Goal: Task Accomplishment & Management: Use online tool/utility

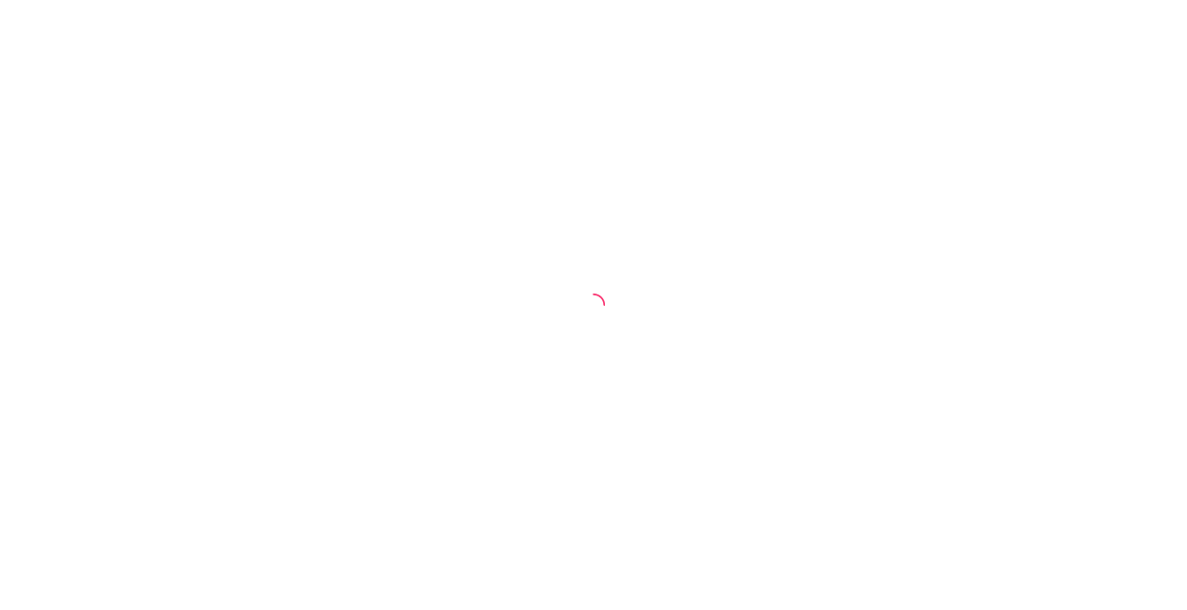
click at [11, 10] on div at bounding box center [593, 305] width 1187 height 610
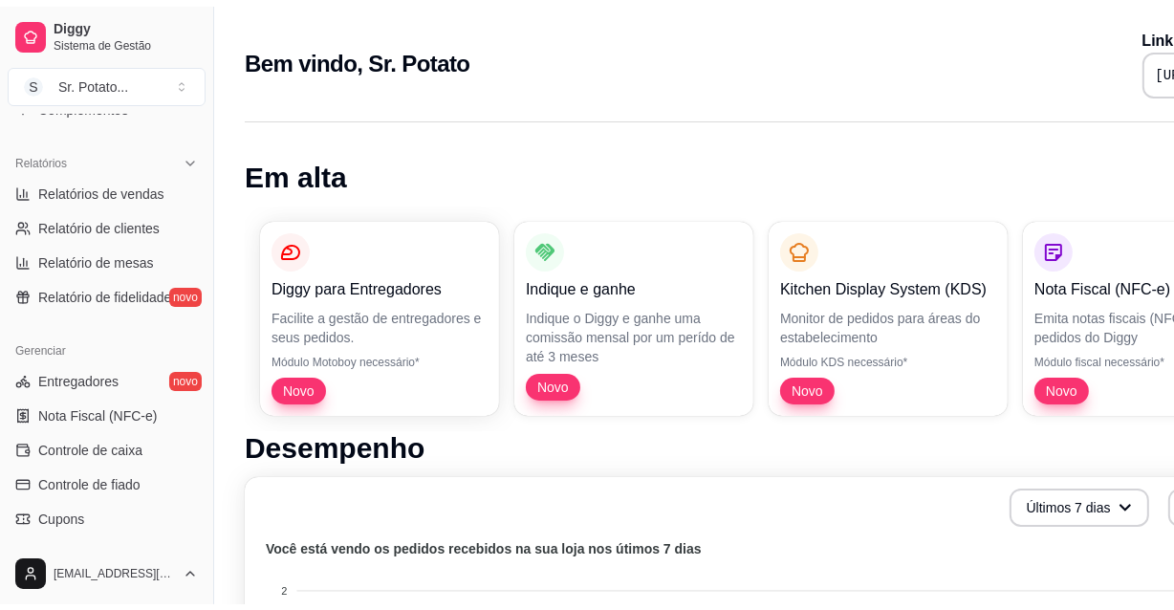
scroll to position [503, 0]
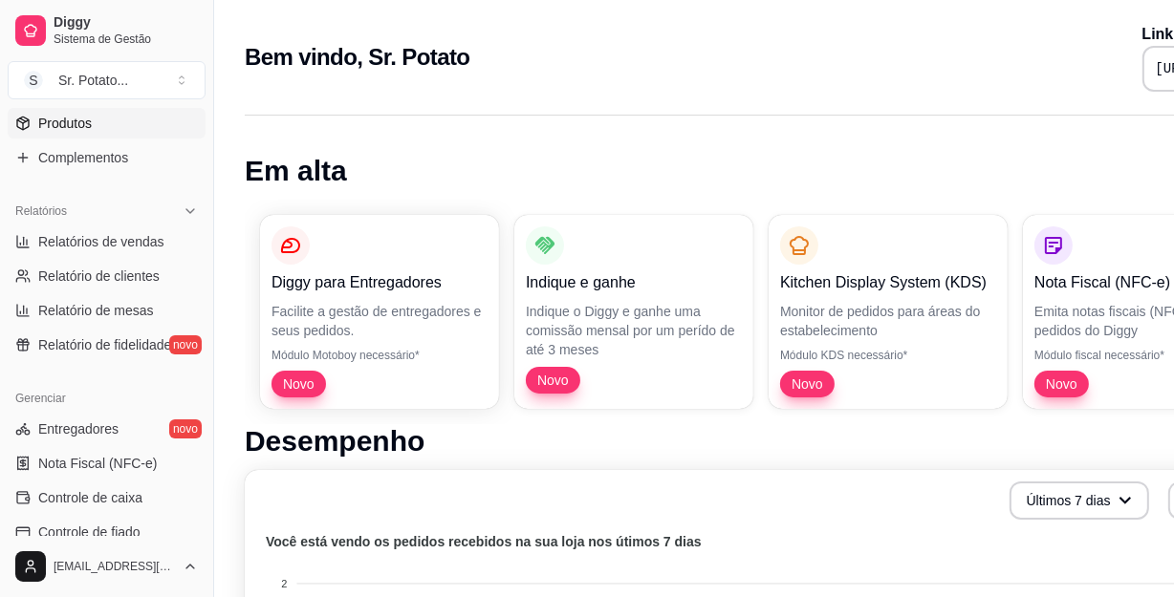
click at [86, 120] on span "Produtos" at bounding box center [65, 123] width 54 height 19
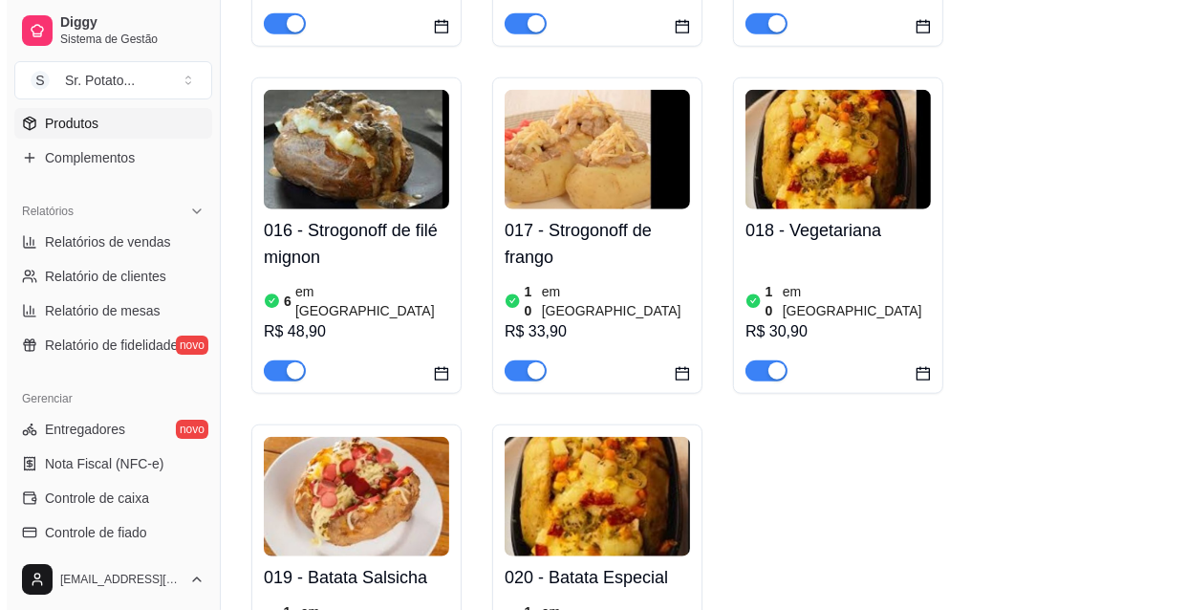
scroll to position [1824, 0]
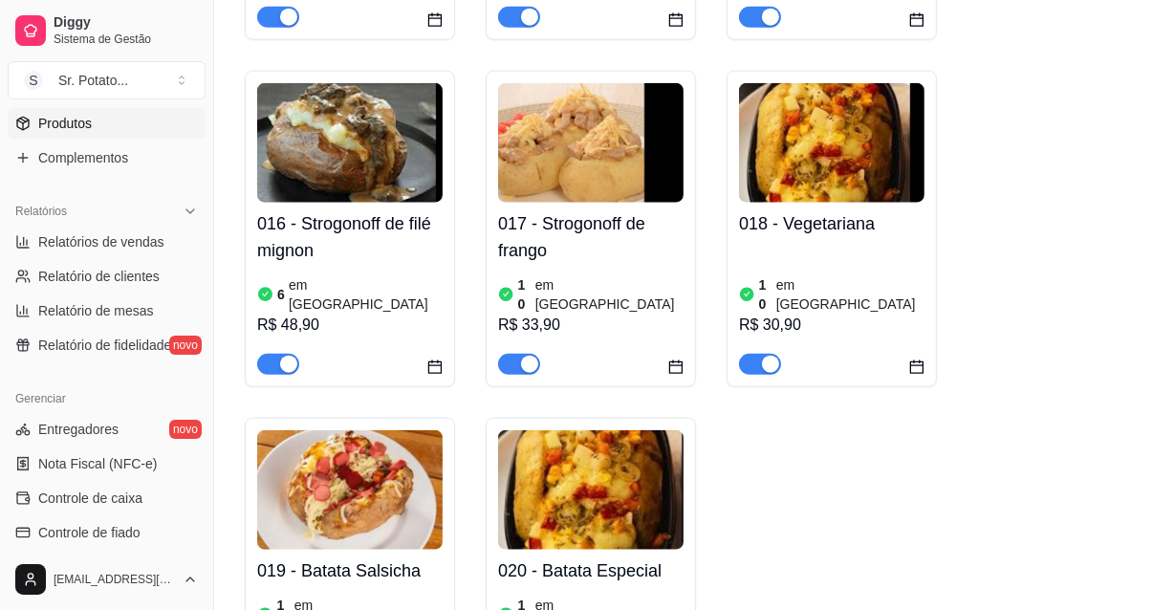
click at [577, 430] on img at bounding box center [590, 489] width 185 height 119
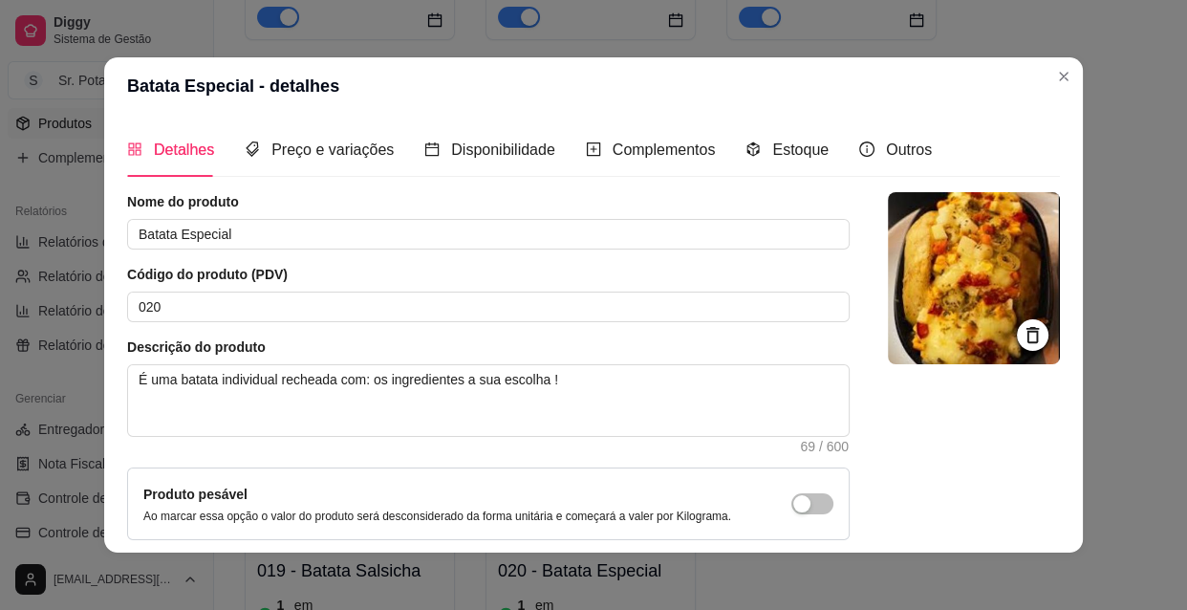
click at [984, 286] on img at bounding box center [974, 278] width 172 height 172
click at [1022, 335] on icon at bounding box center [1033, 335] width 22 height 22
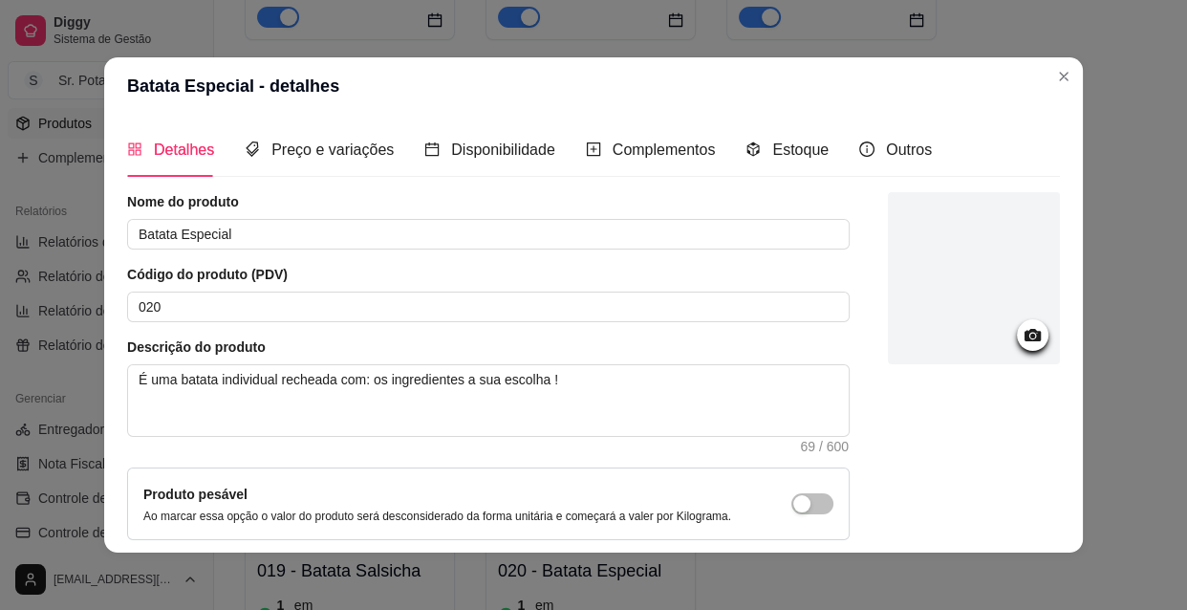
click at [1022, 335] on icon at bounding box center [1033, 335] width 22 height 22
click at [1022, 334] on icon at bounding box center [1033, 335] width 22 height 22
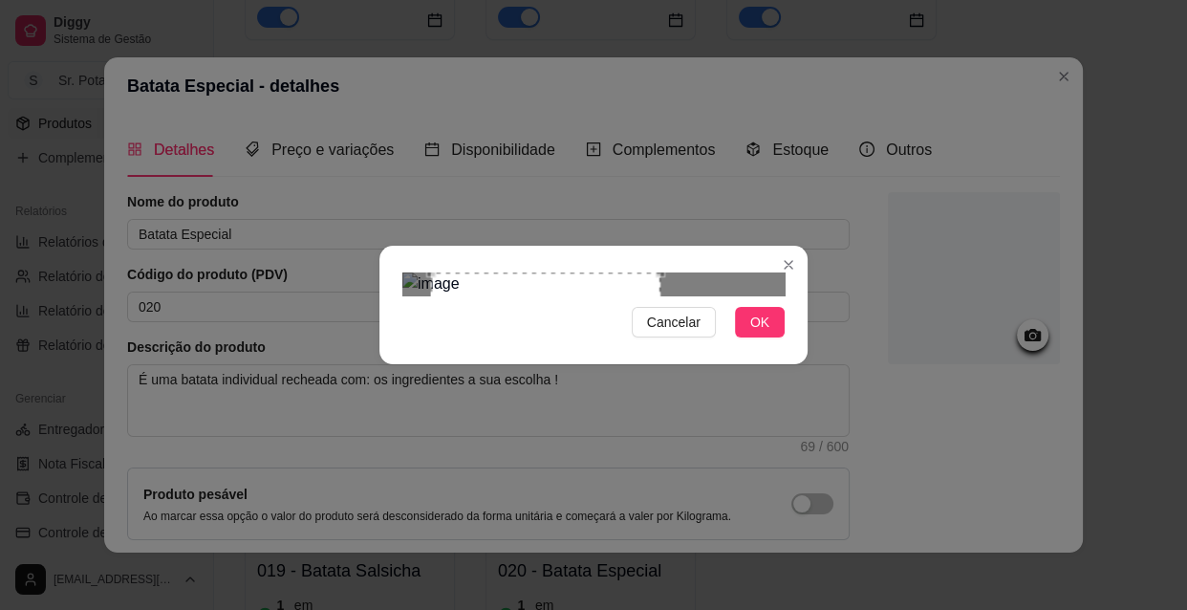
click at [500, 325] on div "Use the arrow keys to move the crop selection area" at bounding box center [545, 355] width 229 height 166
click at [545, 340] on div "Use the arrow keys to move the crop selection area" at bounding box center [545, 355] width 229 height 166
click at [764, 333] on span "OK" at bounding box center [759, 322] width 19 height 21
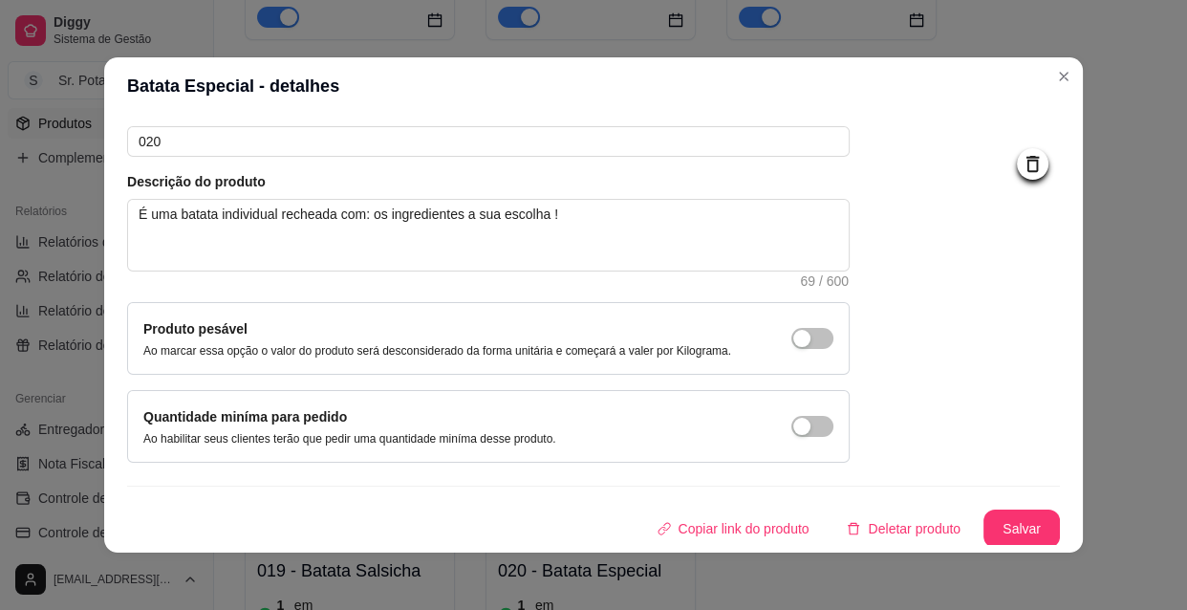
scroll to position [166, 0]
click at [993, 526] on button "Salvar" at bounding box center [1021, 527] width 76 height 38
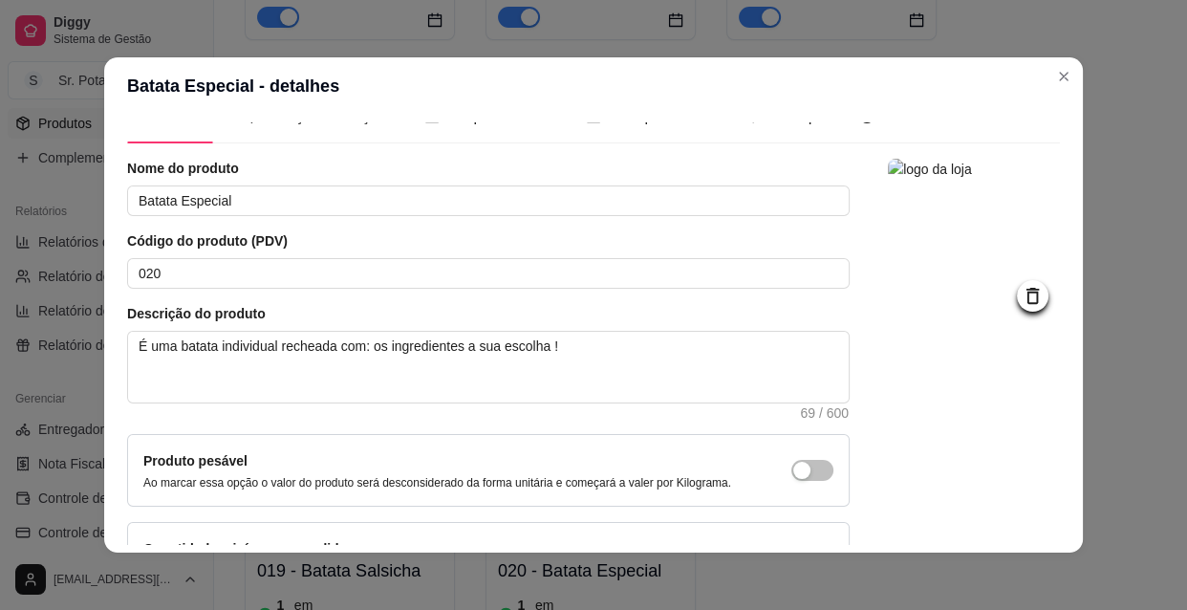
scroll to position [0, 0]
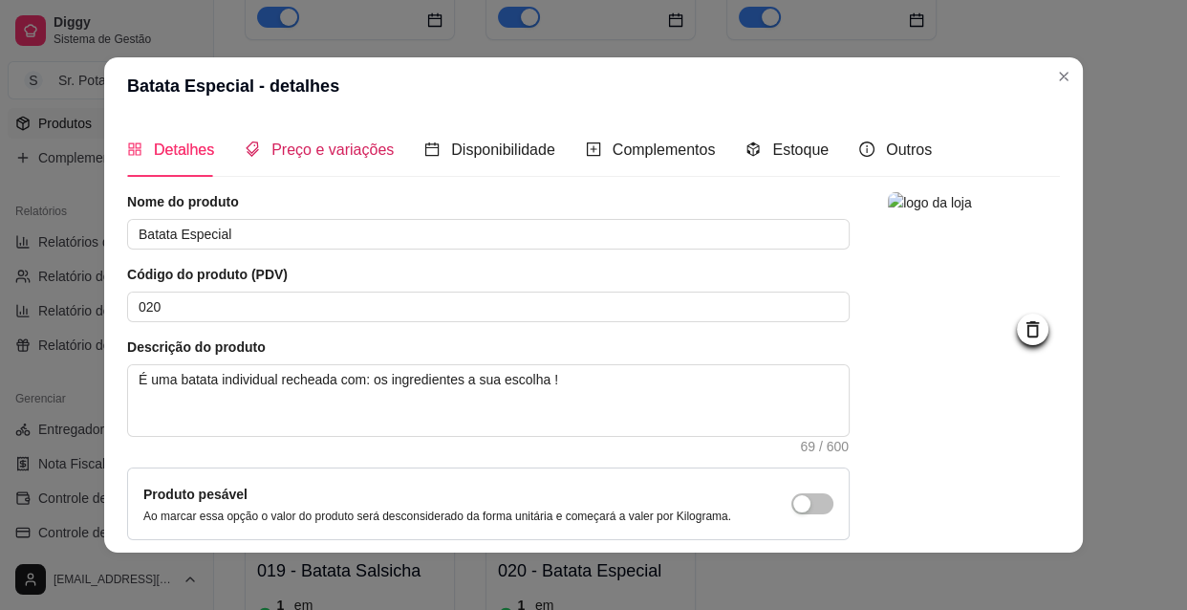
click at [321, 144] on span "Preço e variações" at bounding box center [332, 149] width 122 height 16
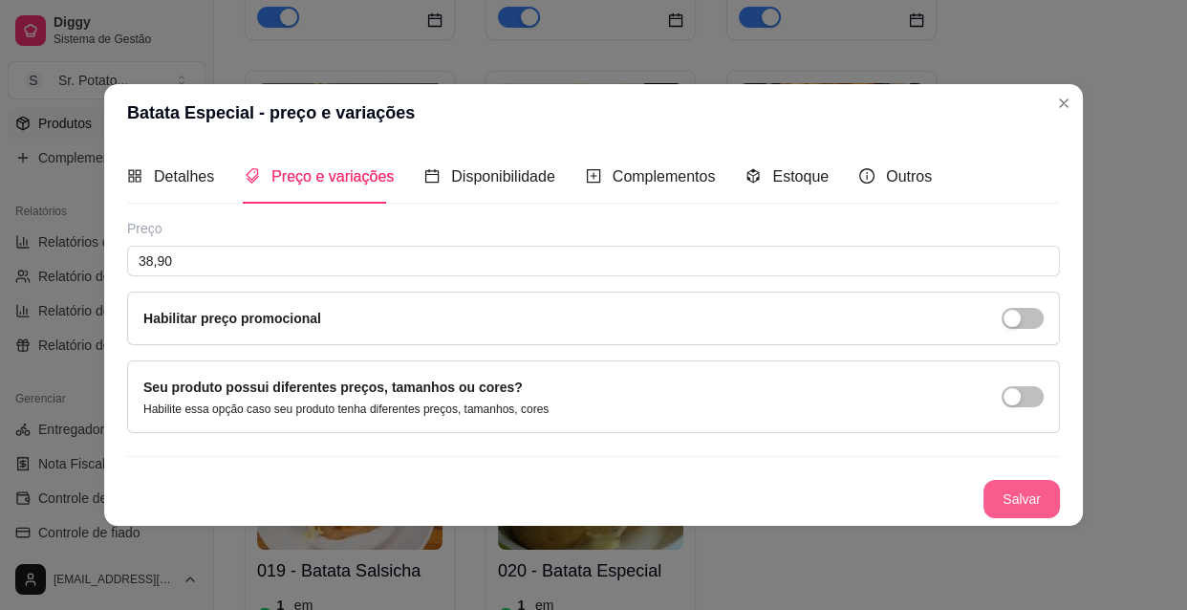
click at [1023, 503] on button "Salvar" at bounding box center [1021, 499] width 76 height 38
click at [1023, 507] on div "Salvar" at bounding box center [593, 499] width 933 height 38
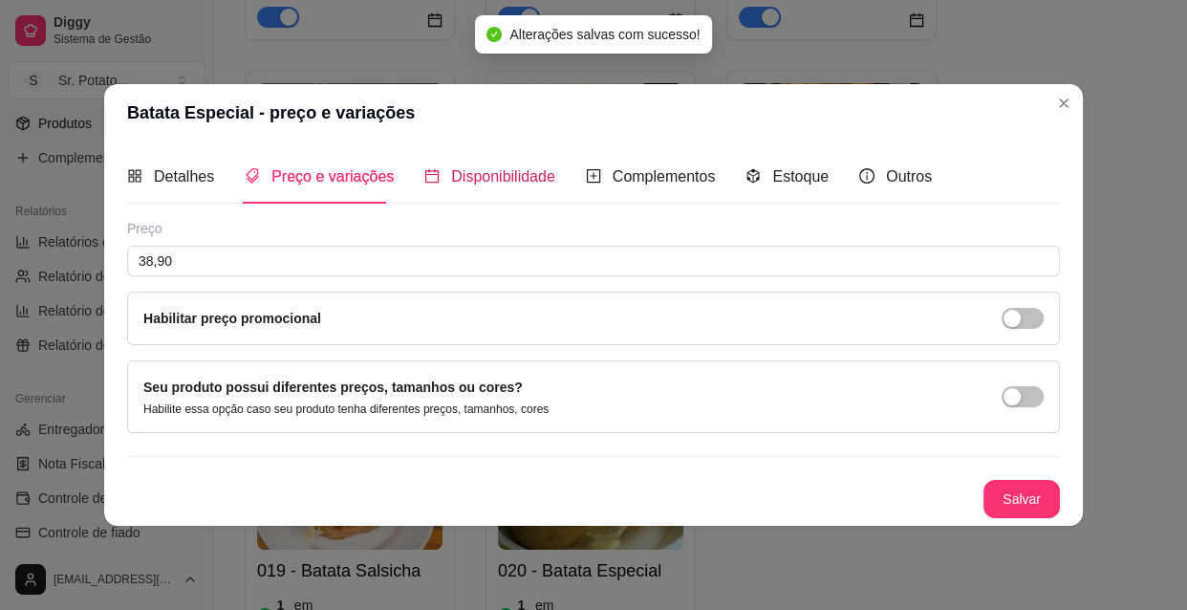
click at [507, 175] on span "Disponibilidade" at bounding box center [503, 176] width 104 height 16
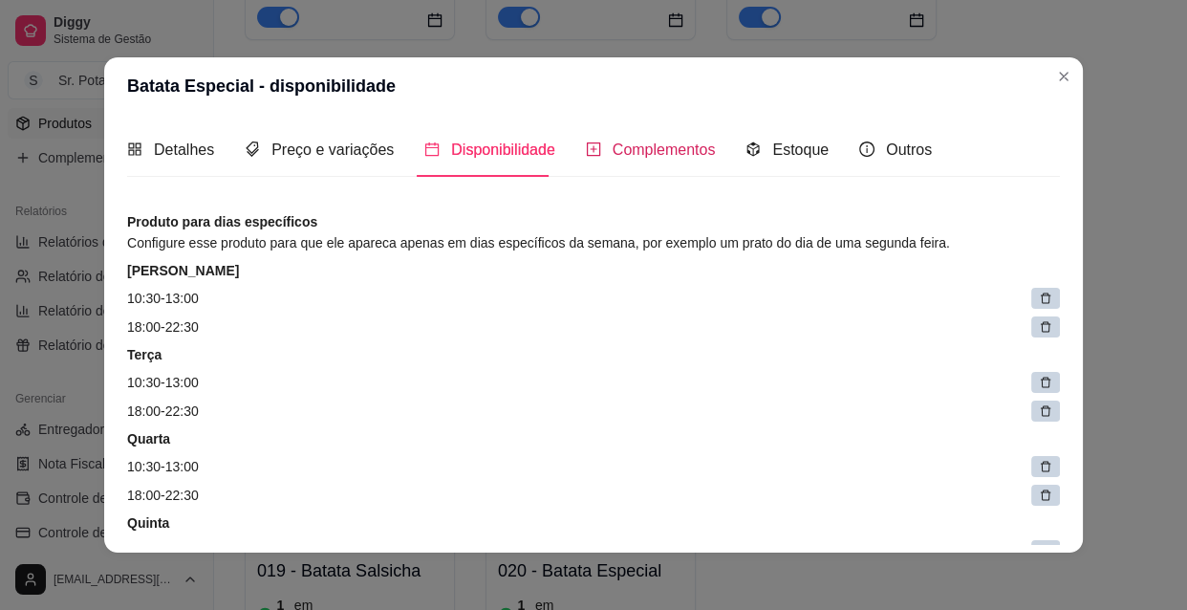
click at [650, 146] on span "Complementos" at bounding box center [664, 149] width 103 height 16
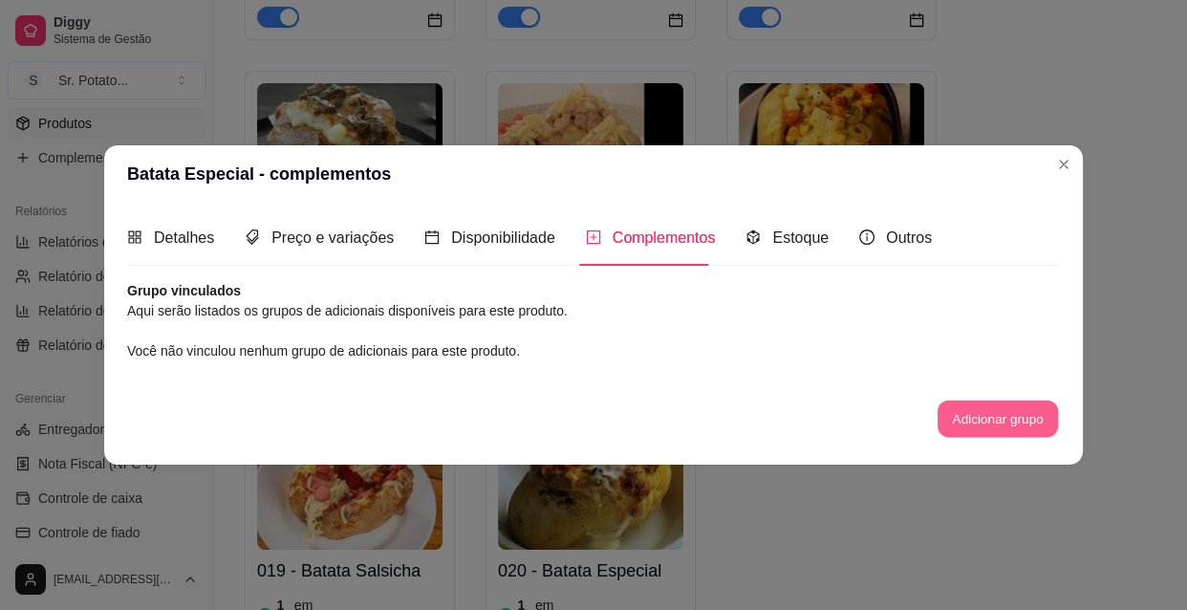
click at [987, 416] on button "Adicionar grupo" at bounding box center [998, 417] width 120 height 37
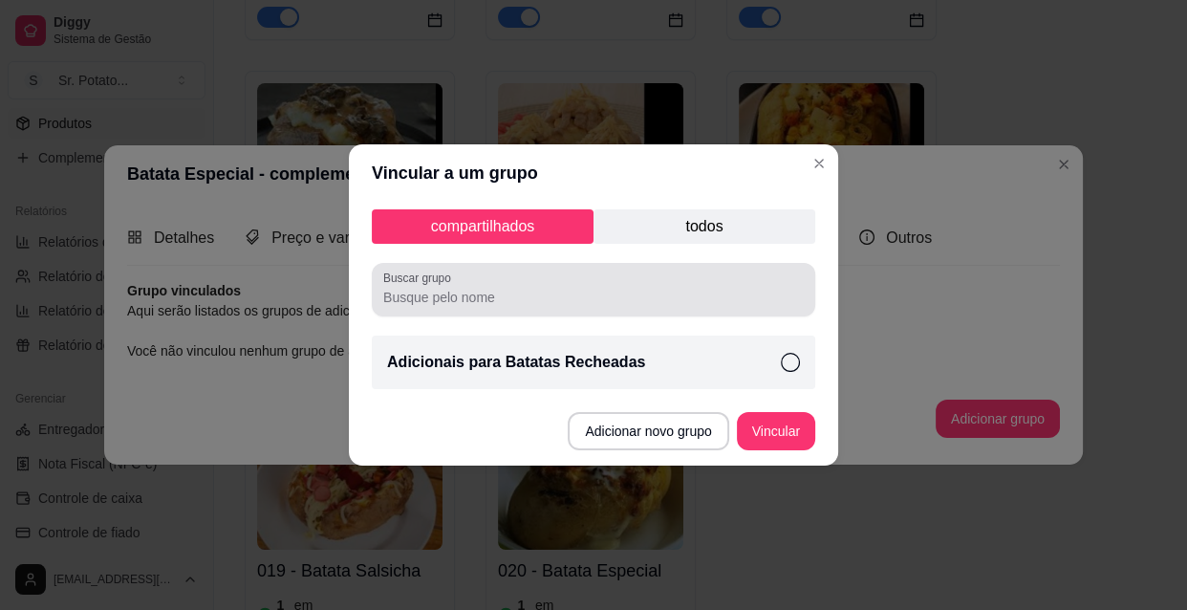
click at [507, 294] on input "Buscar grupo" at bounding box center [593, 297] width 421 height 19
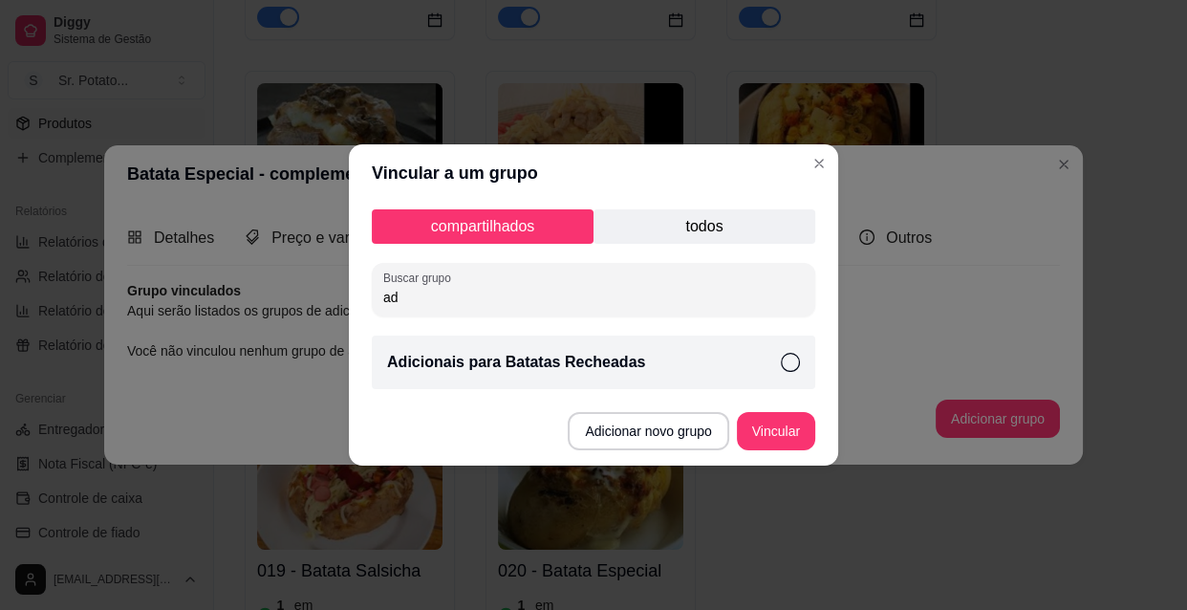
type input "a"
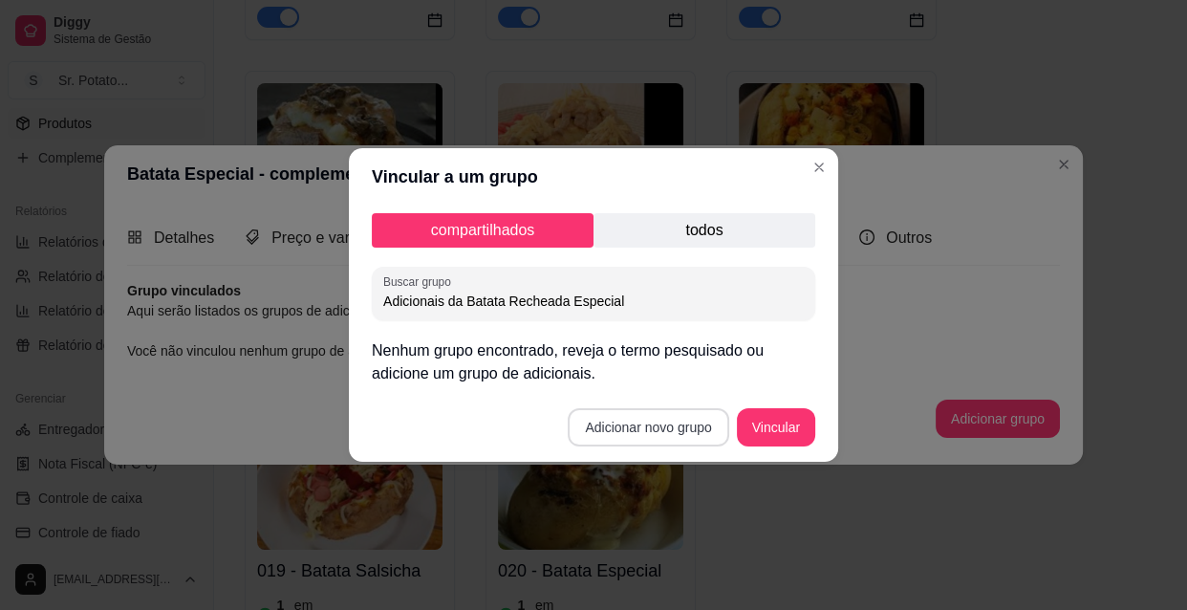
type input "Adicionais da Batata Recheada Especial"
click at [685, 428] on button "Adicionar novo grupo" at bounding box center [648, 427] width 161 height 38
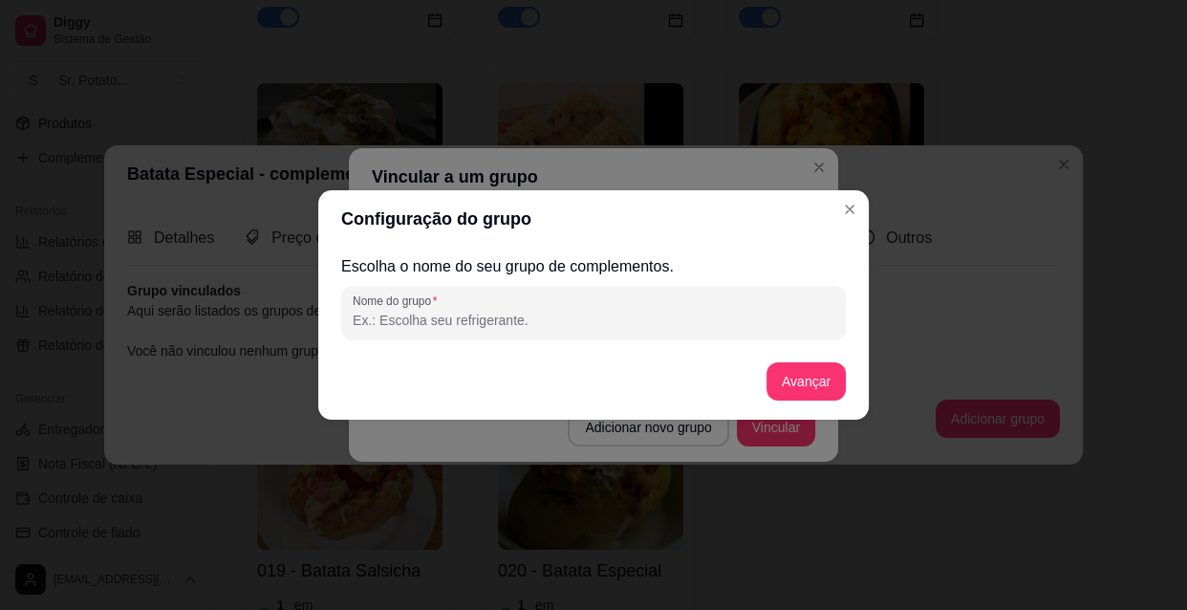
click at [521, 321] on input "Nome do grupo" at bounding box center [594, 320] width 482 height 19
type input "e"
type input "1º Escolha uma proteína"
click at [809, 372] on button "Avançar" at bounding box center [805, 381] width 77 height 37
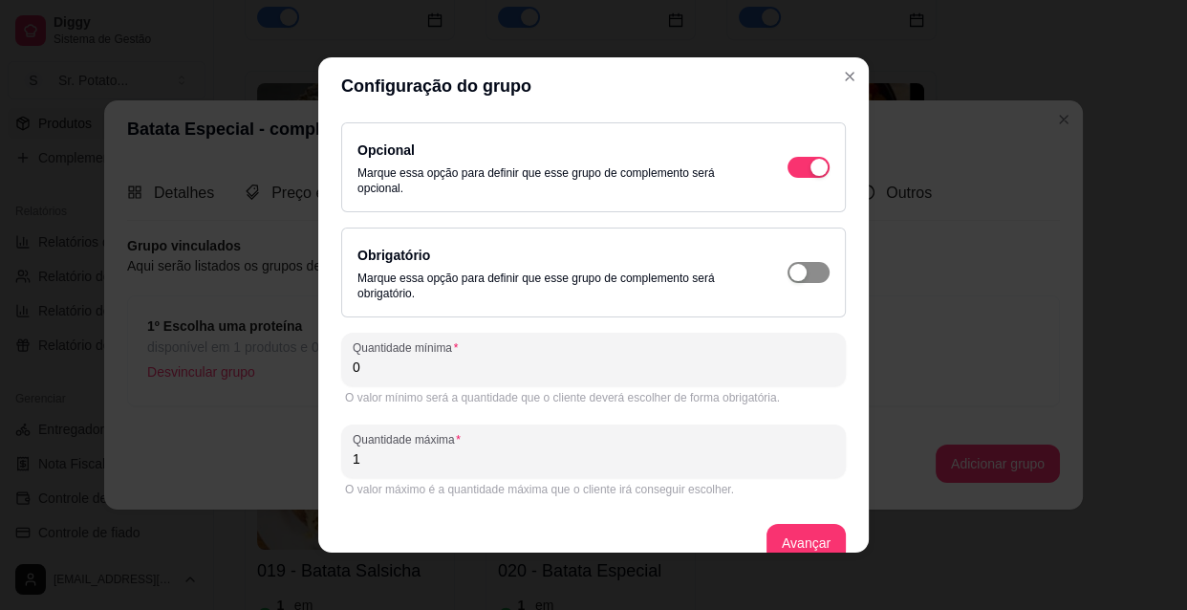
click at [810, 176] on div "button" at bounding box center [818, 167] width 17 height 17
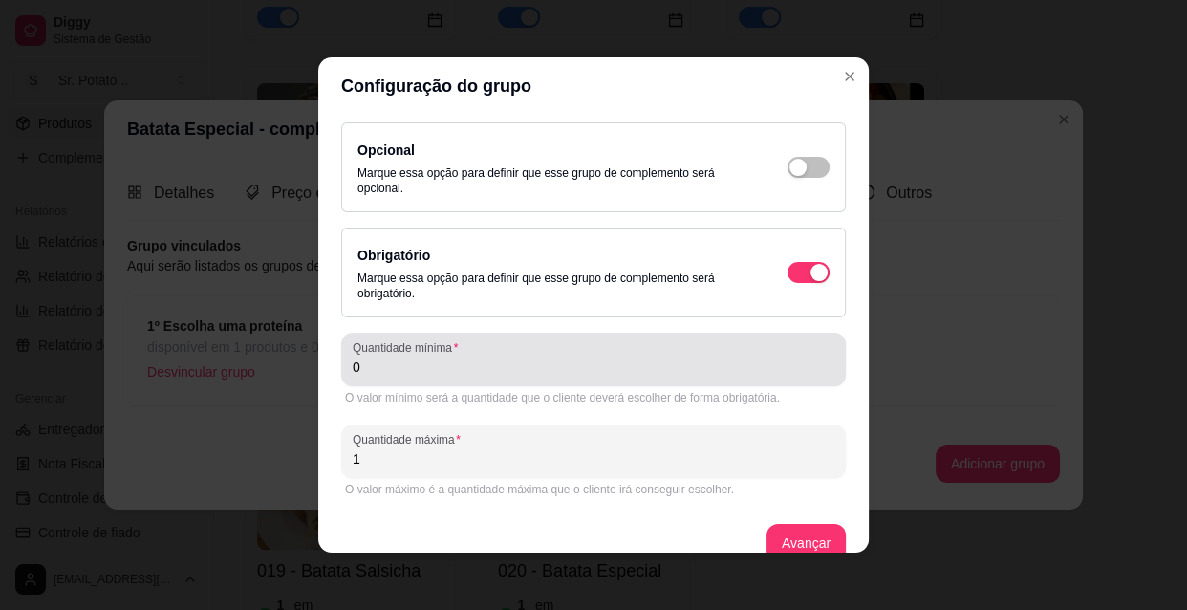
click at [362, 370] on input "0" at bounding box center [594, 366] width 482 height 19
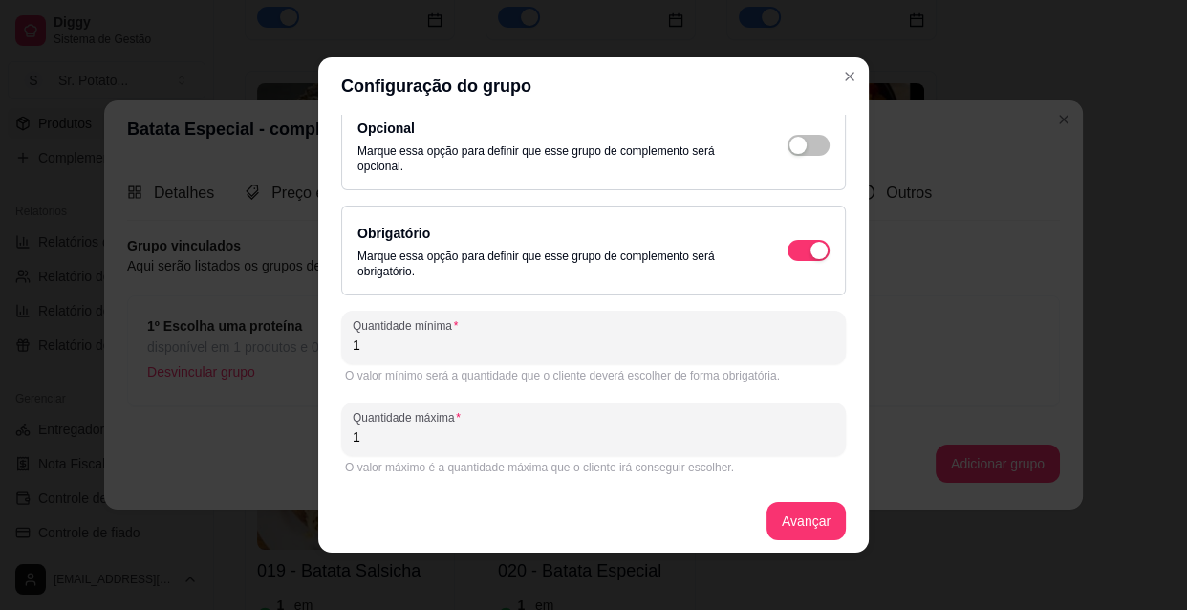
scroll to position [28, 0]
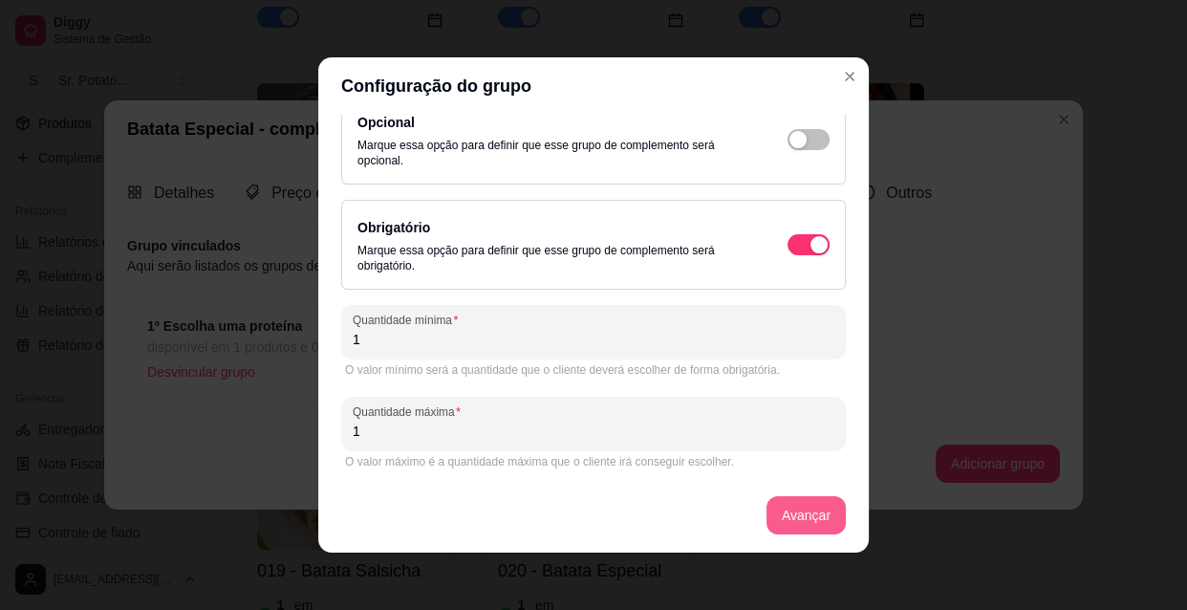
type input "1"
click at [793, 509] on button "Avançar" at bounding box center [805, 515] width 79 height 38
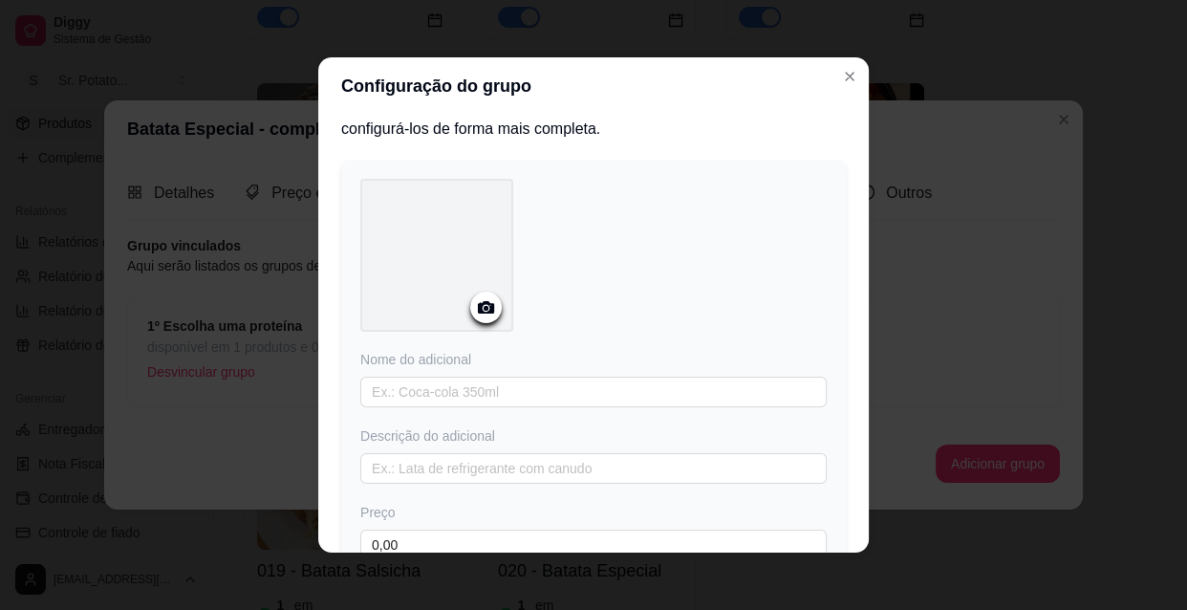
click at [481, 309] on icon at bounding box center [486, 307] width 22 height 22
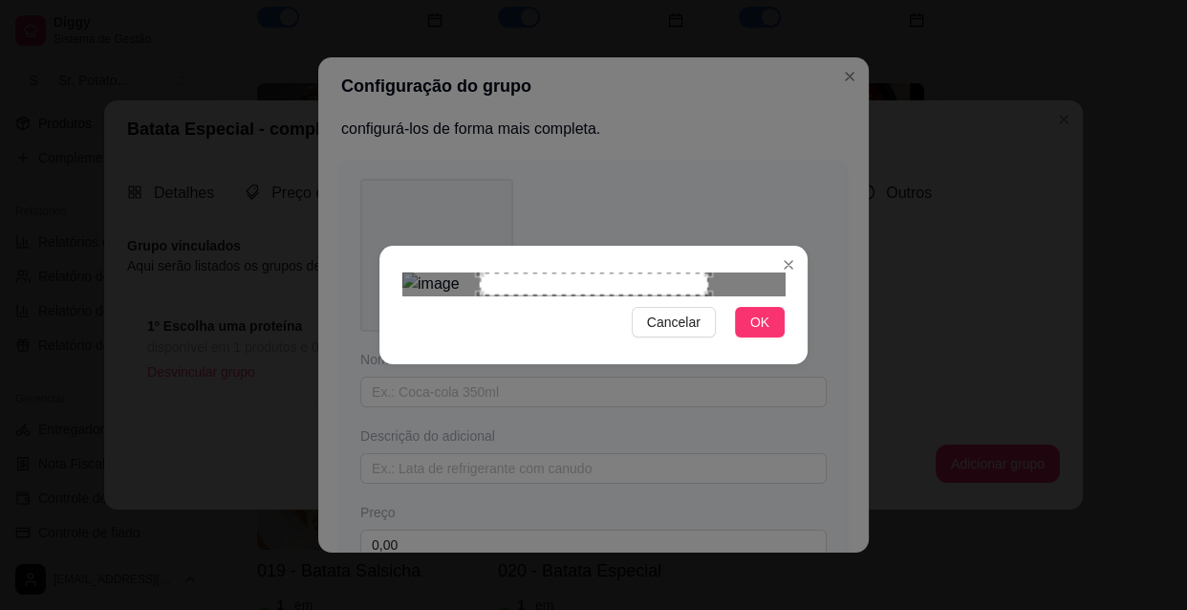
click at [654, 295] on div "Use the arrow keys to move the crop selection area" at bounding box center [594, 283] width 228 height 23
click at [680, 330] on div "Use the arrow keys to move the crop selection area" at bounding box center [603, 386] width 228 height 228
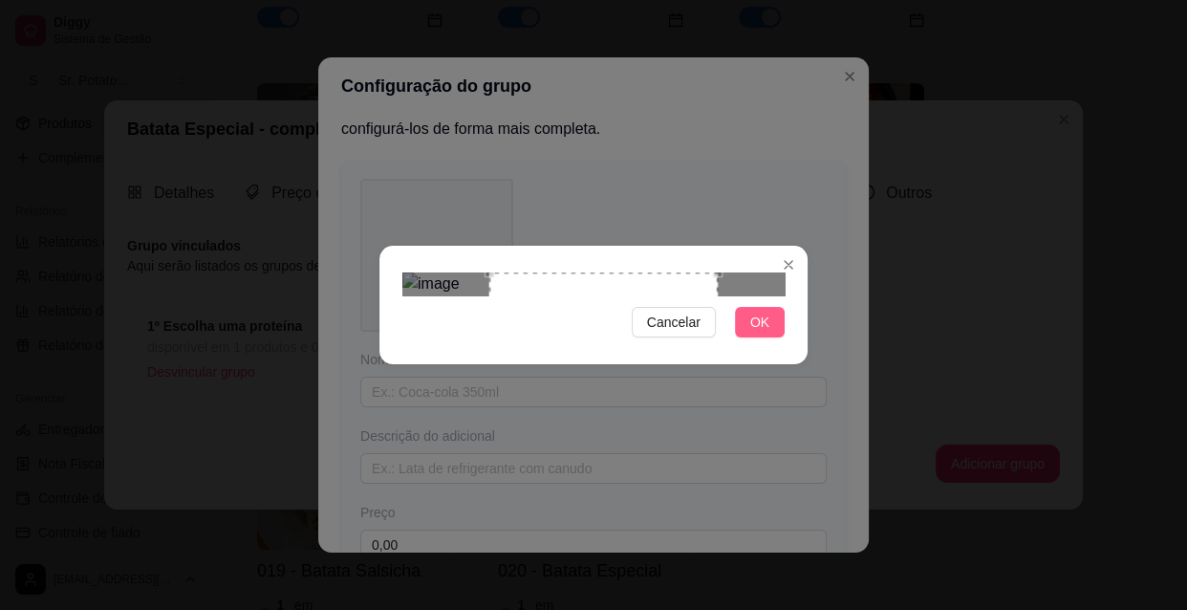
click at [740, 337] on button "OK" at bounding box center [760, 322] width 50 height 31
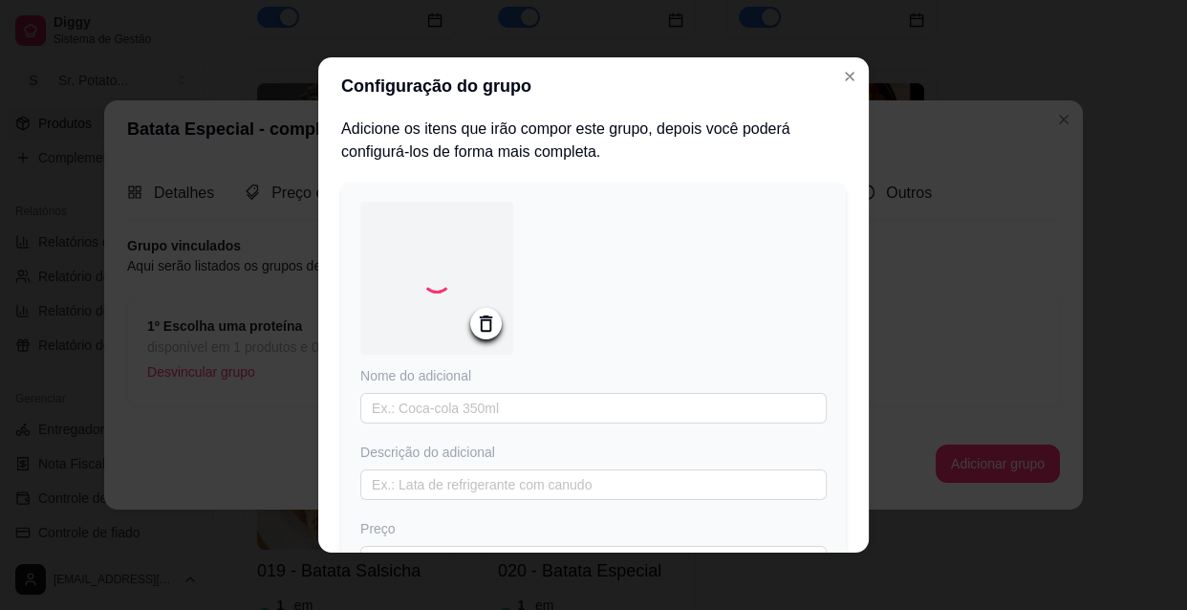
scroll to position [0, 0]
click at [442, 257] on div at bounding box center [436, 282] width 153 height 153
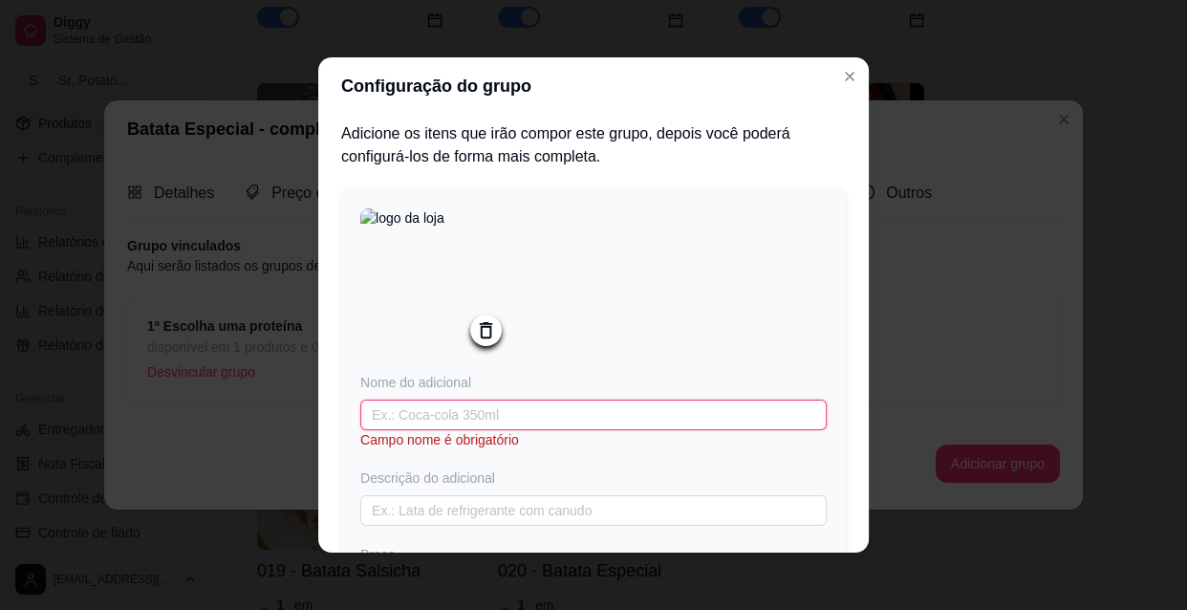
click at [466, 420] on input "text" at bounding box center [593, 414] width 466 height 31
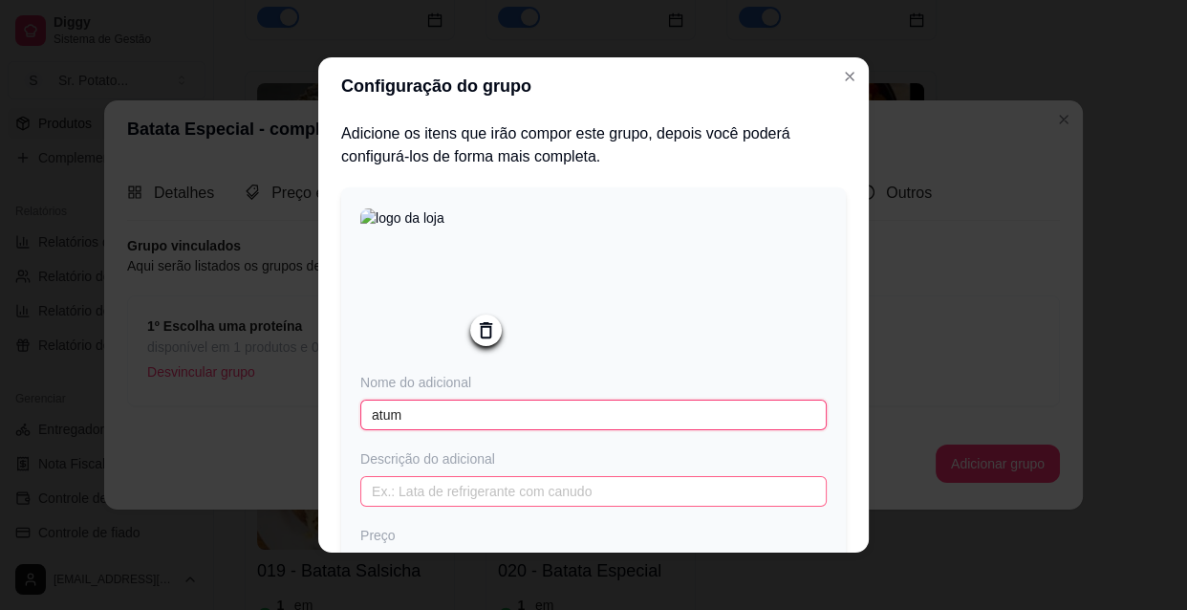
type input "atum"
click at [417, 507] on input "text" at bounding box center [593, 491] width 466 height 31
type input "lata"
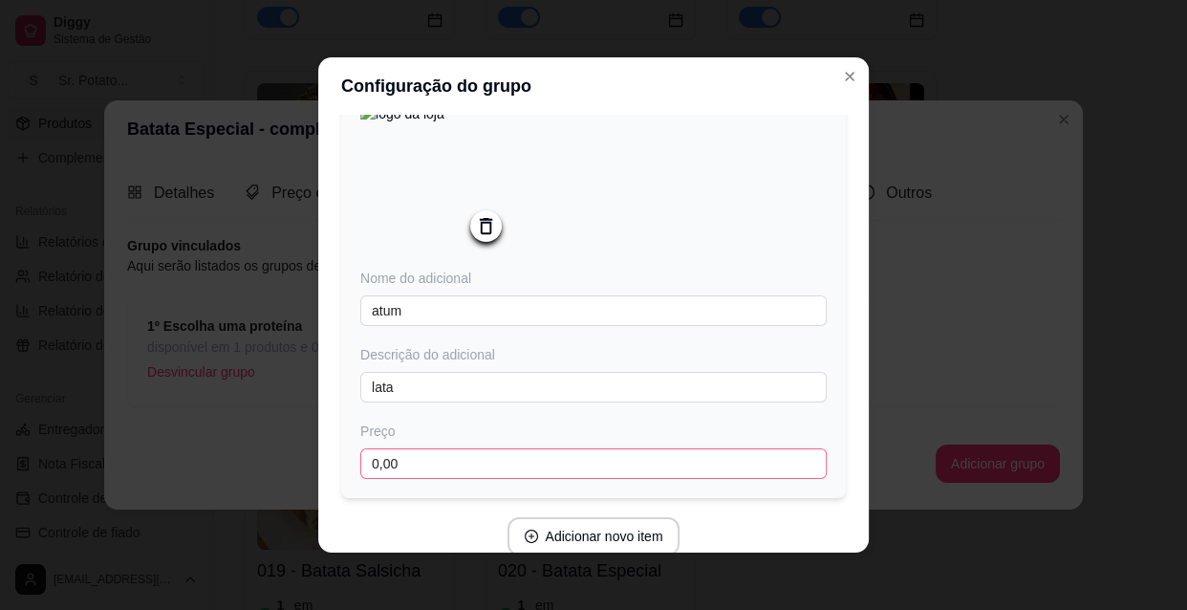
scroll to position [190, 0]
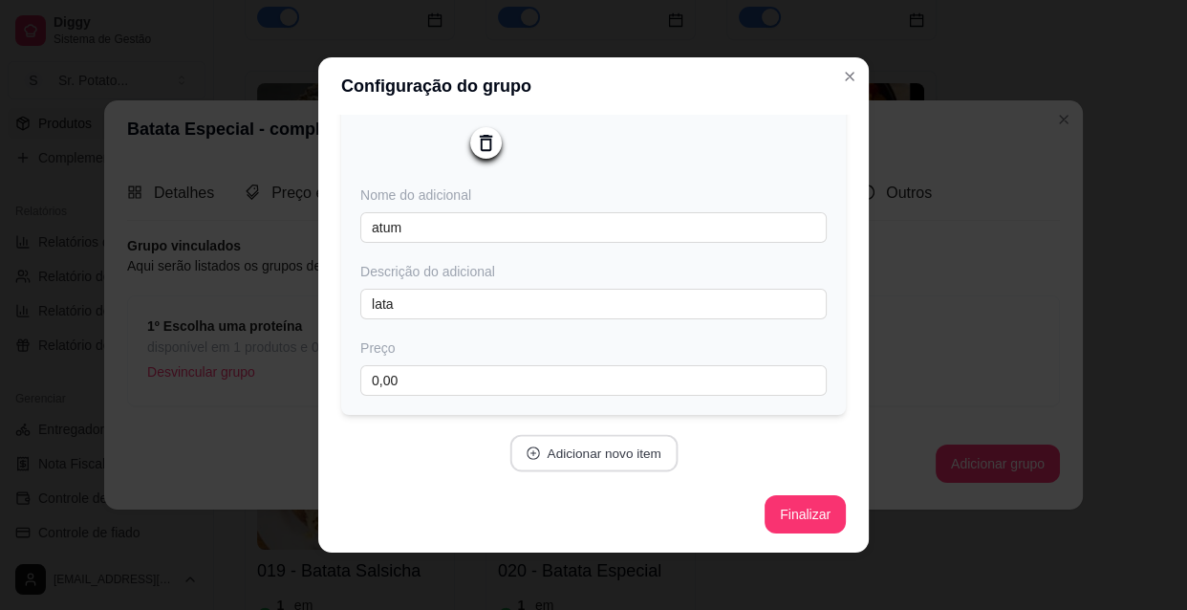
click at [587, 456] on button "Adicionar novo item" at bounding box center [593, 453] width 168 height 37
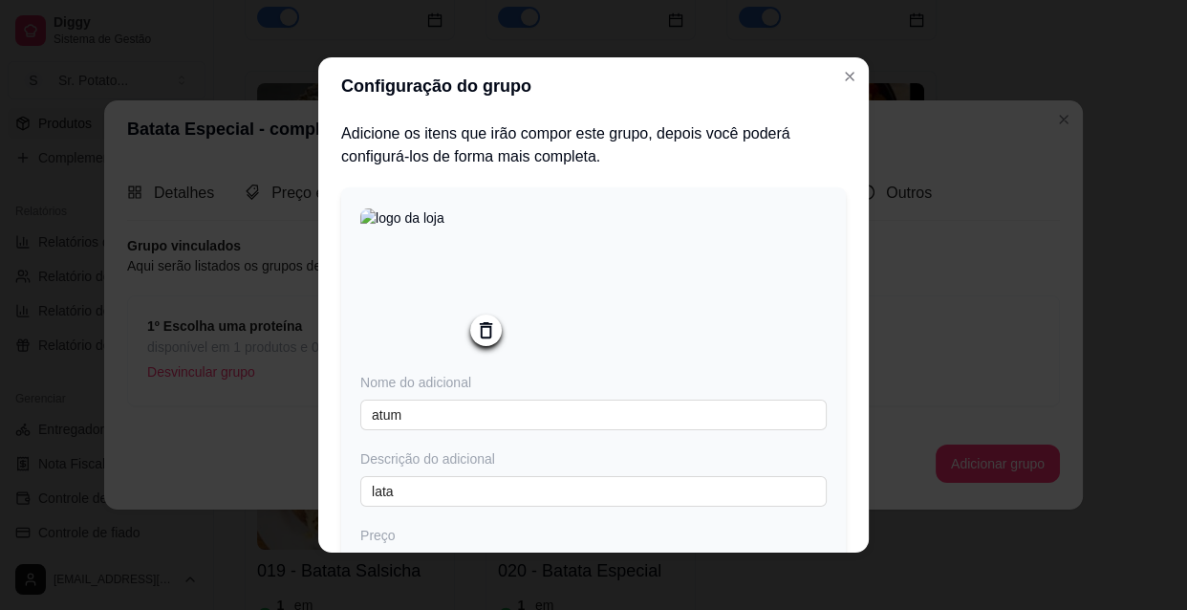
scroll to position [434, 0]
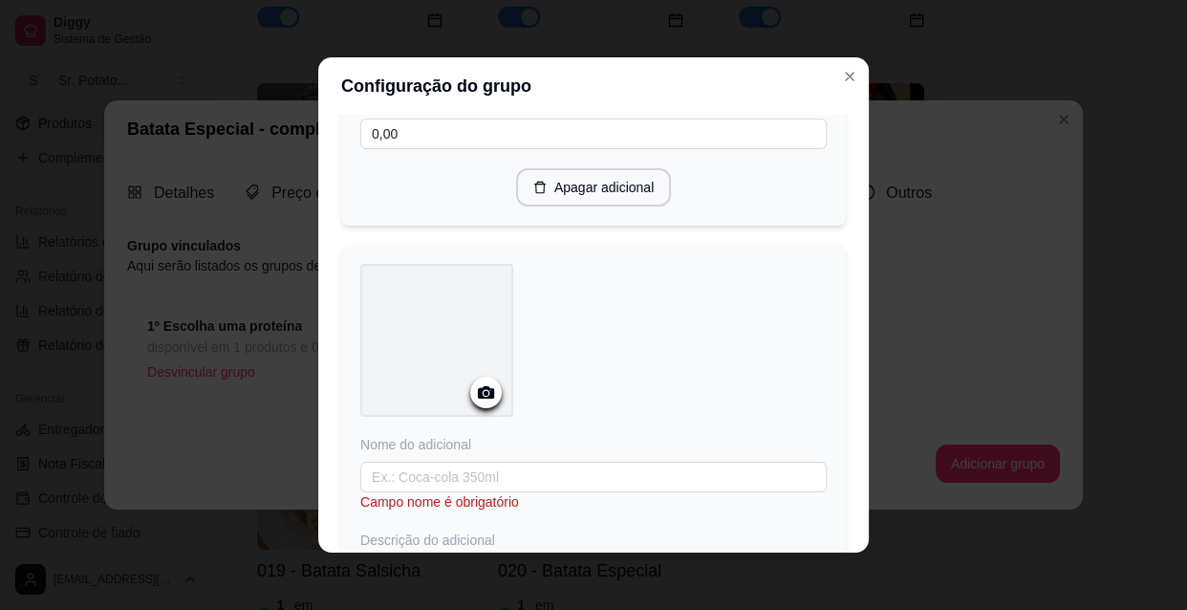
click at [484, 393] on circle at bounding box center [486, 393] width 5 height 5
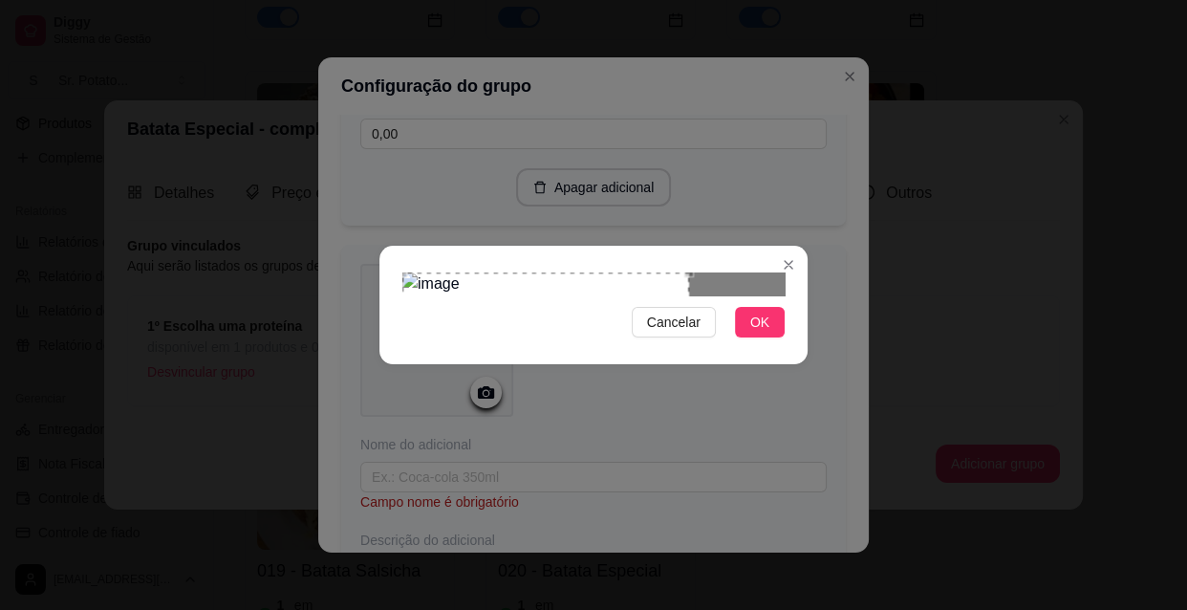
click at [472, 330] on div "Use the arrow keys to move the crop selection area" at bounding box center [545, 364] width 287 height 185
click at [726, 272] on div at bounding box center [593, 283] width 382 height 23
click at [759, 333] on span "OK" at bounding box center [759, 322] width 19 height 21
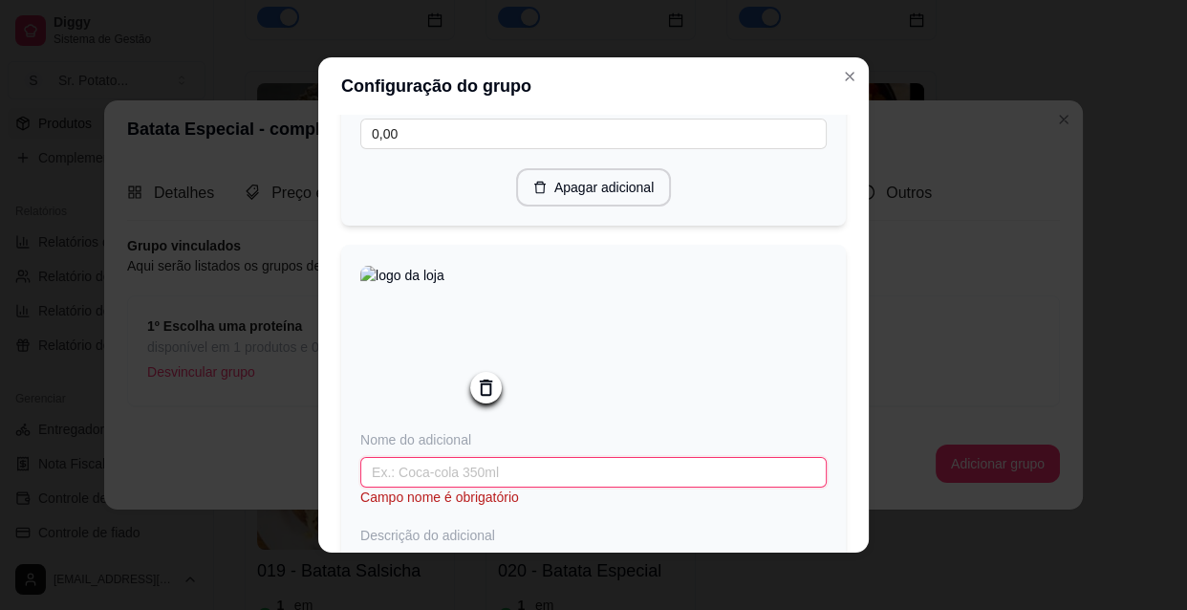
click at [417, 474] on input "text" at bounding box center [593, 472] width 466 height 31
type input "b"
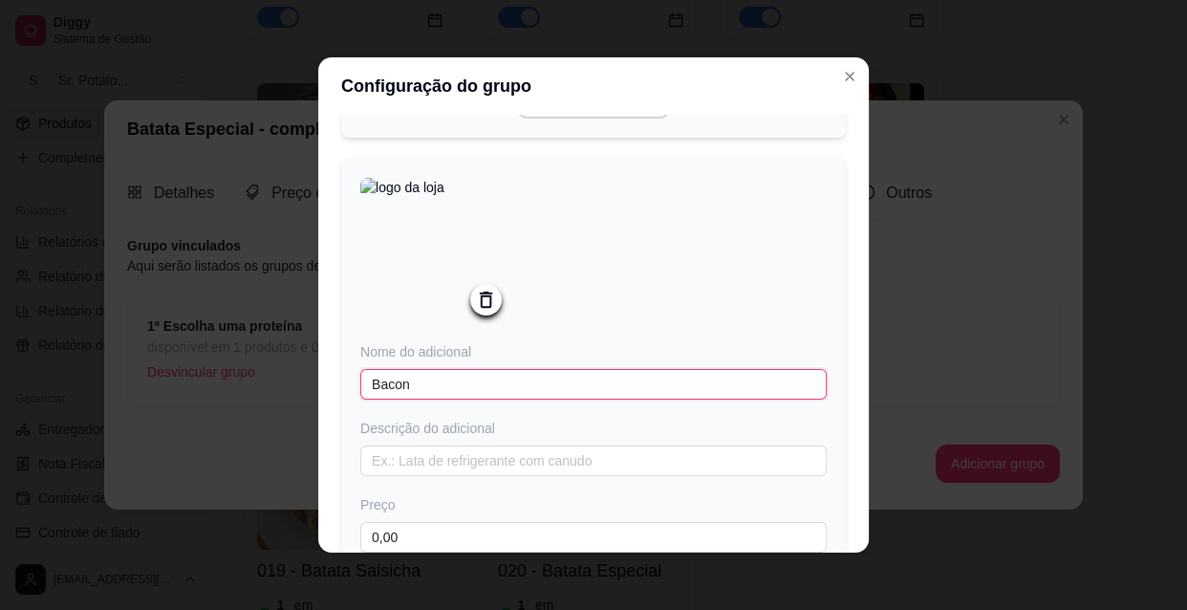
scroll to position [742, 0]
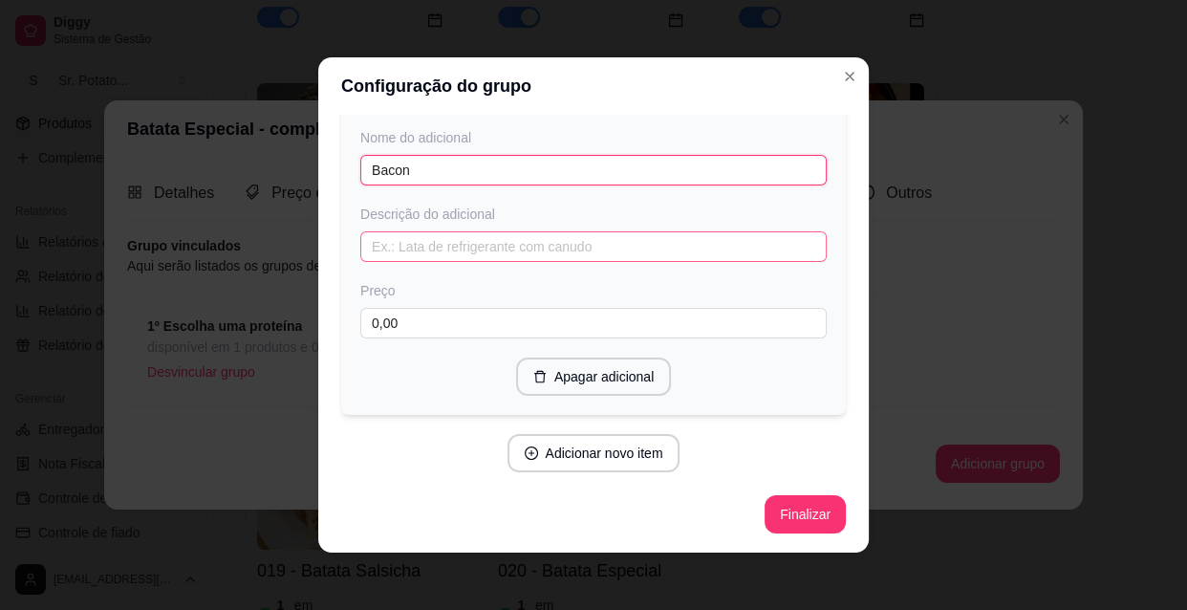
type input "Bacon"
click at [410, 248] on input "text" at bounding box center [593, 246] width 466 height 31
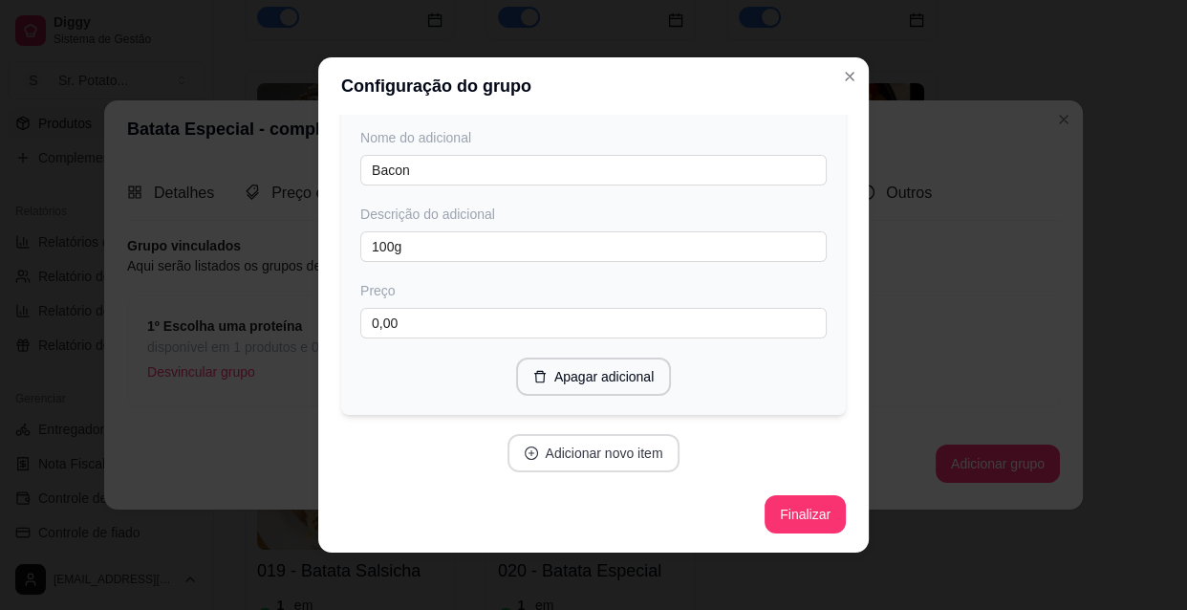
click at [615, 459] on button "Adicionar novo item" at bounding box center [593, 453] width 173 height 38
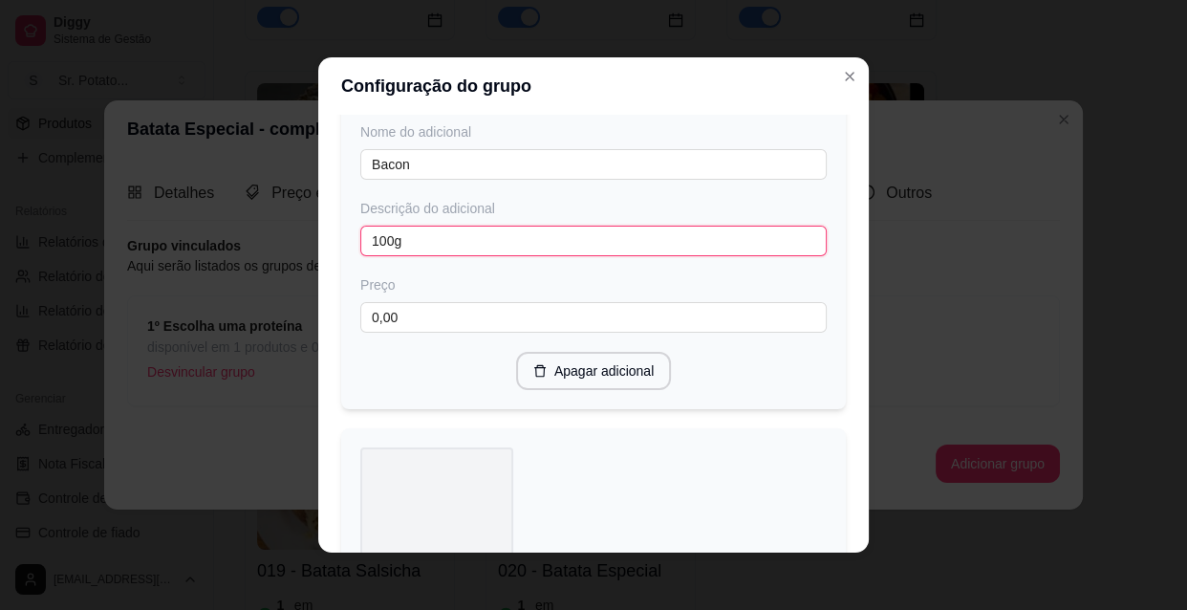
click at [431, 246] on input "100g" at bounding box center [593, 241] width 466 height 31
type input "1"
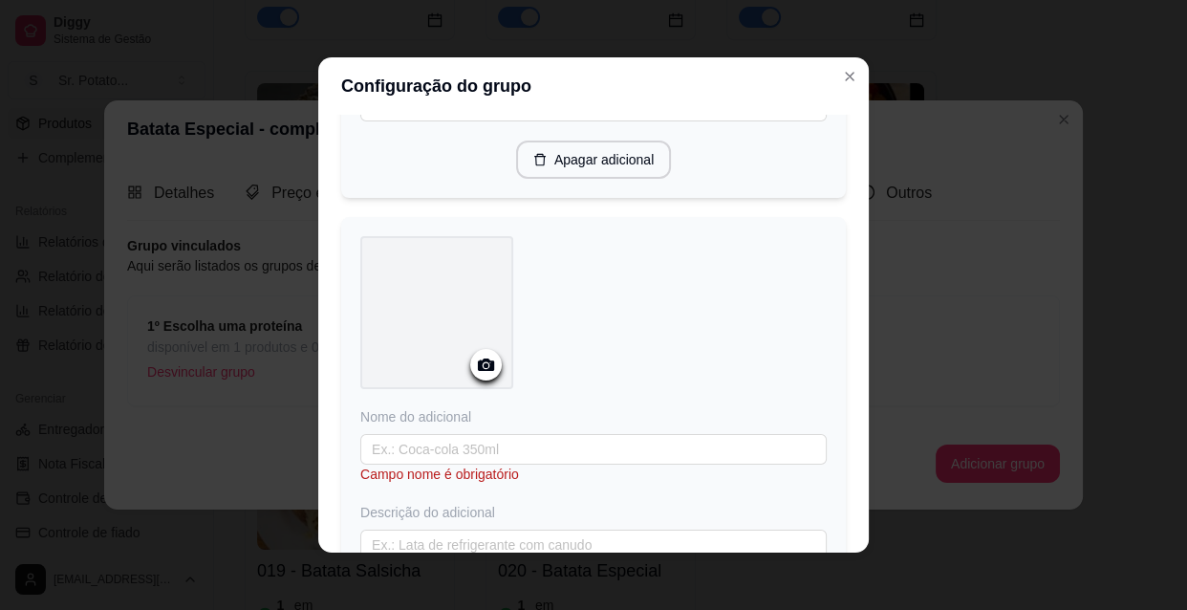
scroll to position [1003, 0]
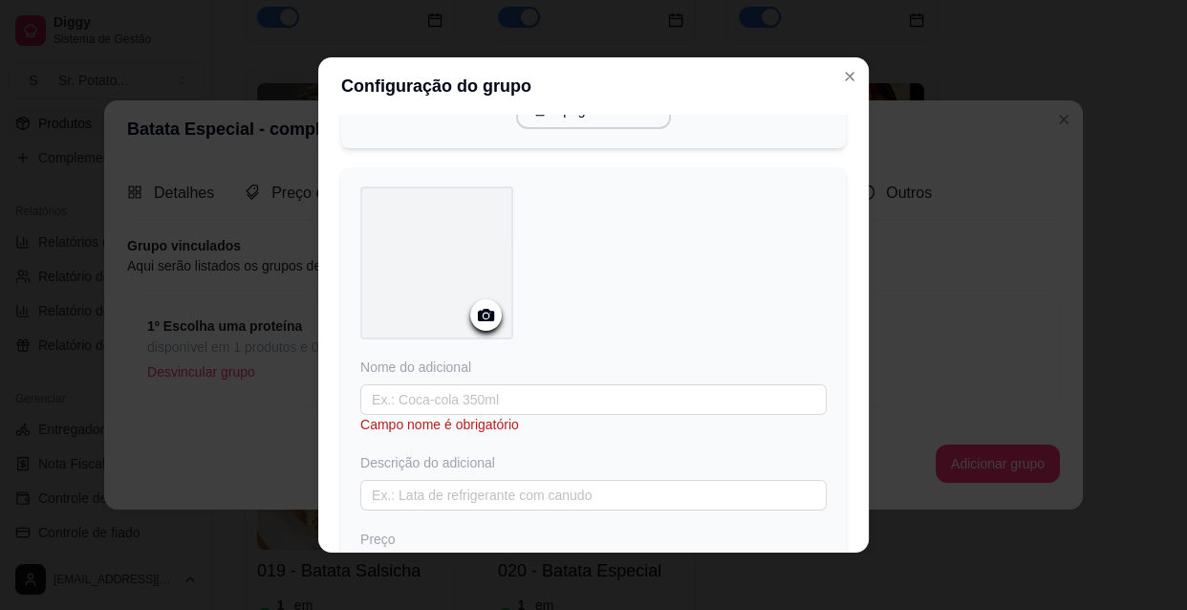
click at [482, 314] on icon at bounding box center [486, 315] width 16 height 12
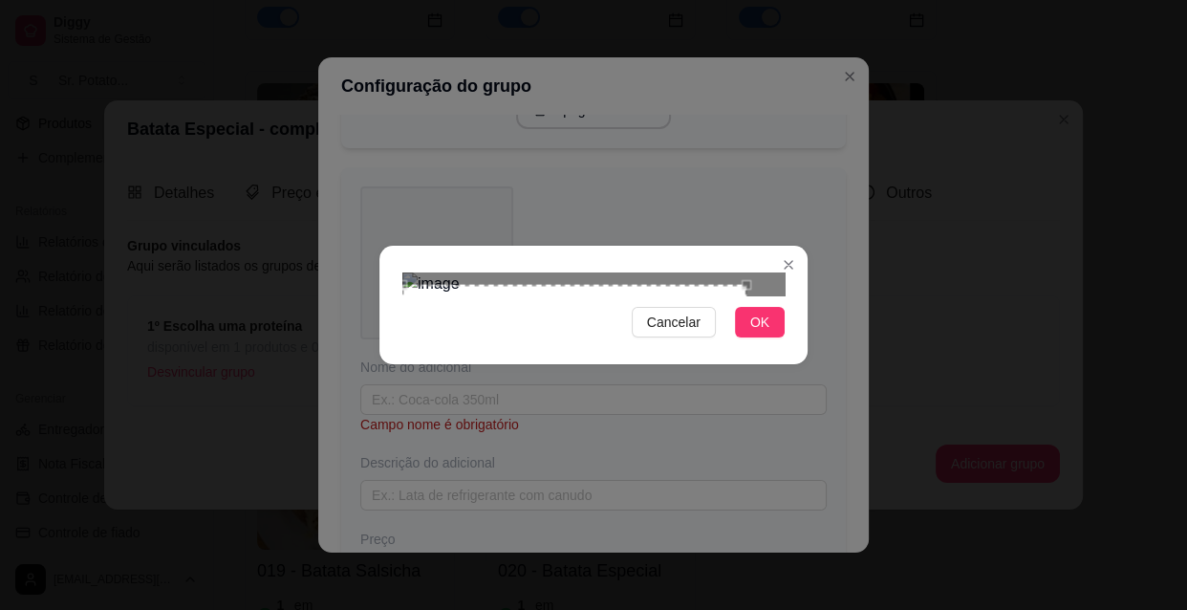
click at [479, 338] on div "Use the arrow keys to move the crop selection area" at bounding box center [574, 382] width 344 height 194
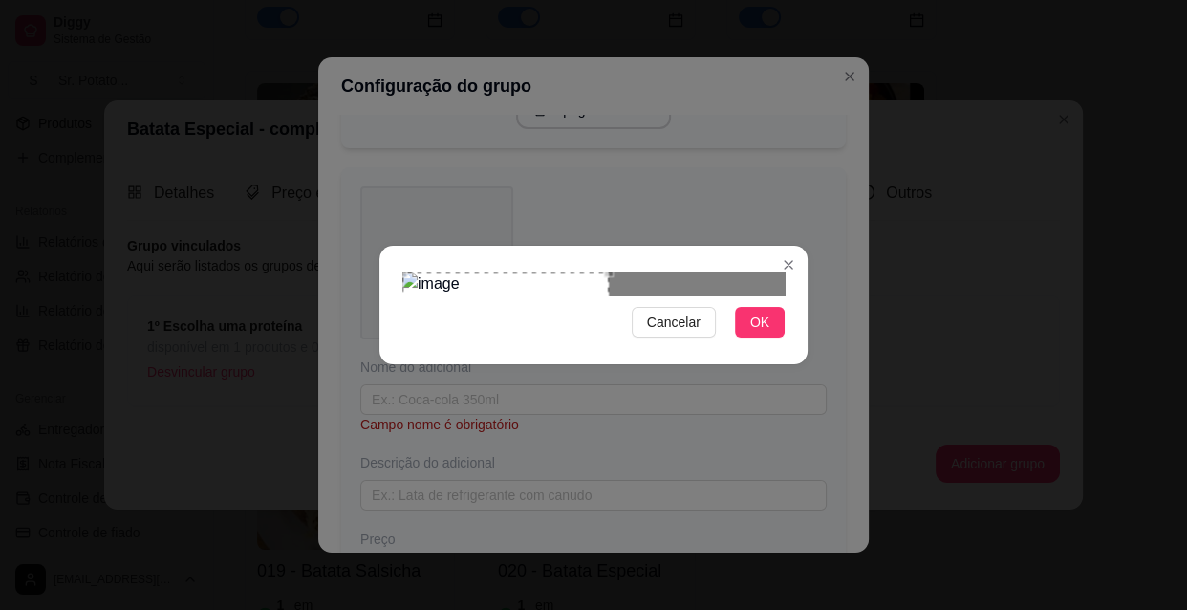
click at [728, 272] on div at bounding box center [593, 283] width 382 height 23
click at [744, 337] on button "OK" at bounding box center [760, 322] width 50 height 31
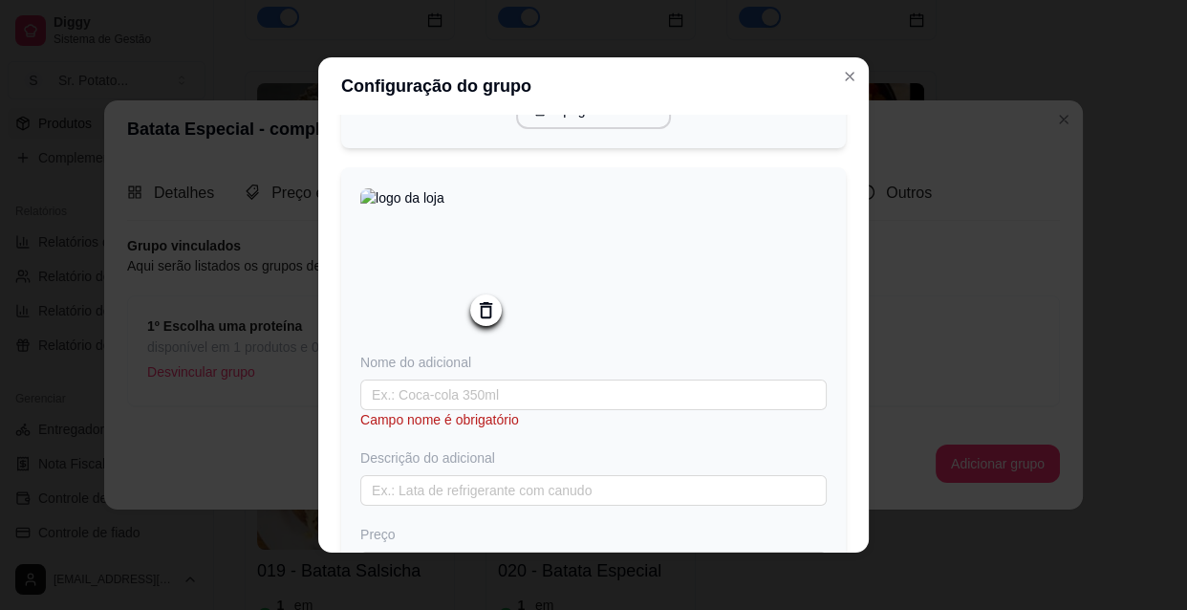
click at [486, 314] on icon at bounding box center [486, 310] width 22 height 22
click at [486, 314] on icon at bounding box center [486, 315] width 22 height 22
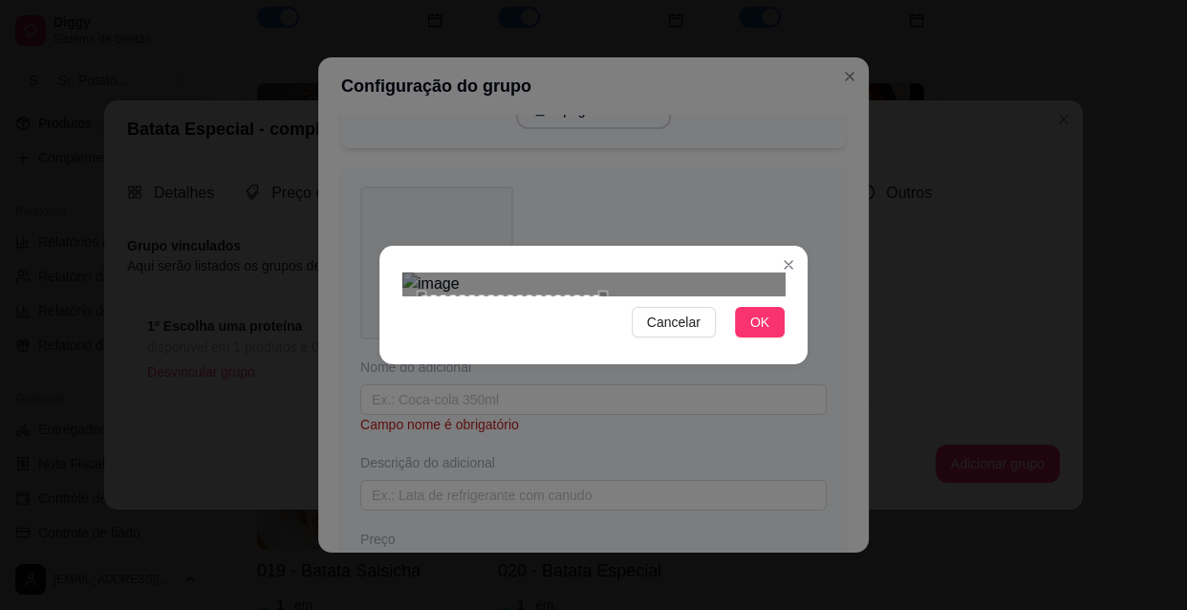
click at [599, 295] on div "Use the arrow keys to move the crop selection area" at bounding box center [512, 386] width 182 height 182
click at [755, 333] on span "OK" at bounding box center [759, 322] width 19 height 21
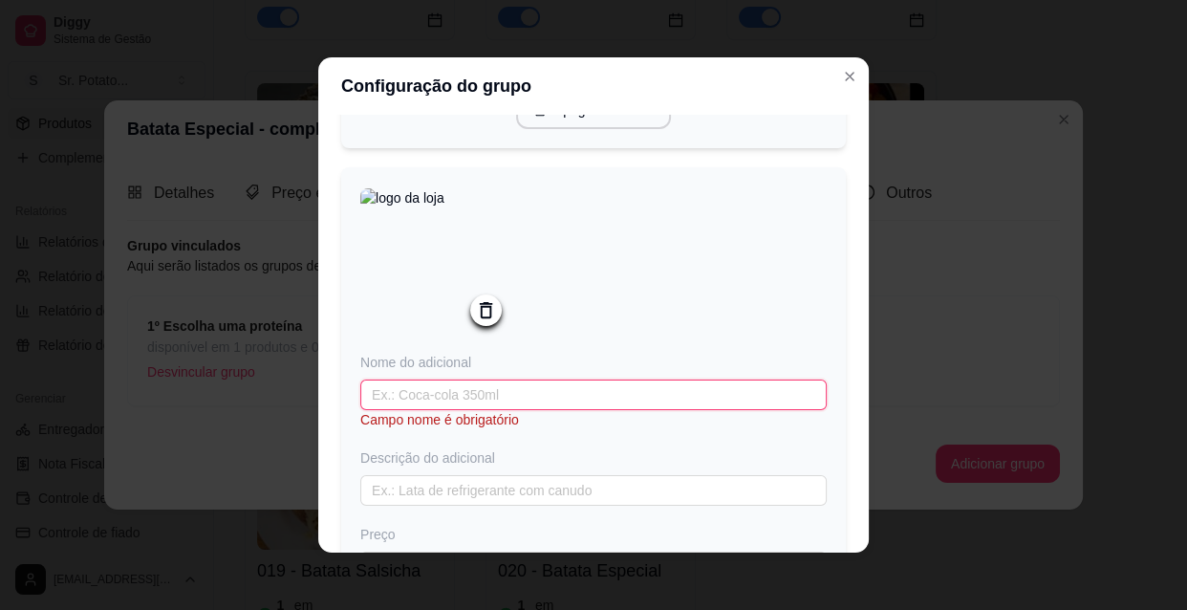
click at [464, 410] on input "text" at bounding box center [593, 394] width 466 height 31
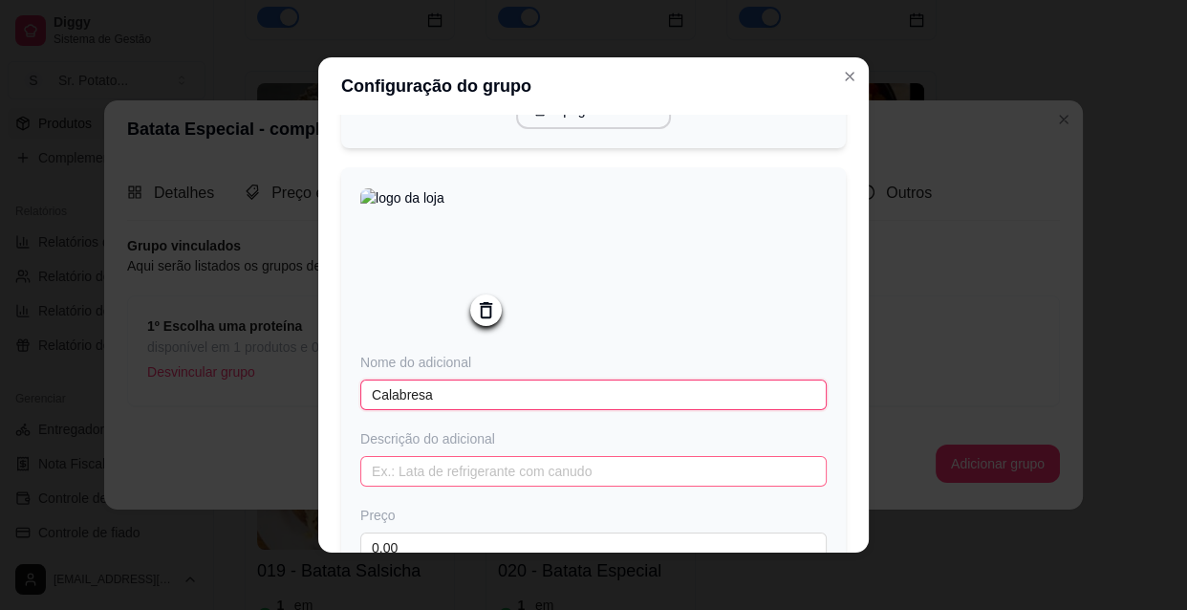
scroll to position [1176, 0]
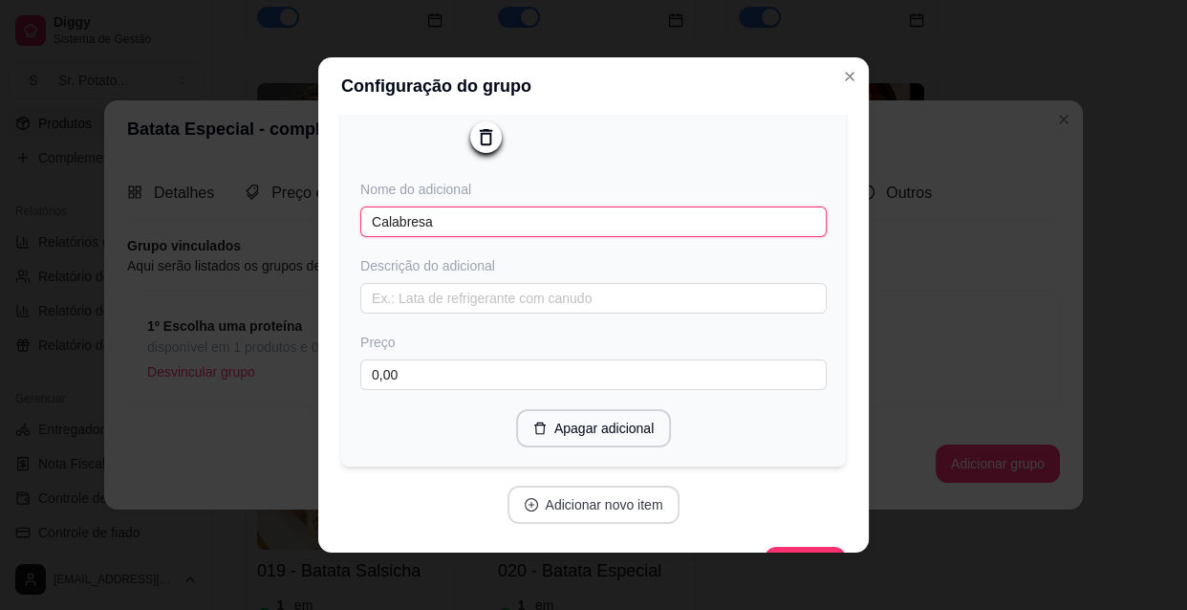
type input "Calabresa"
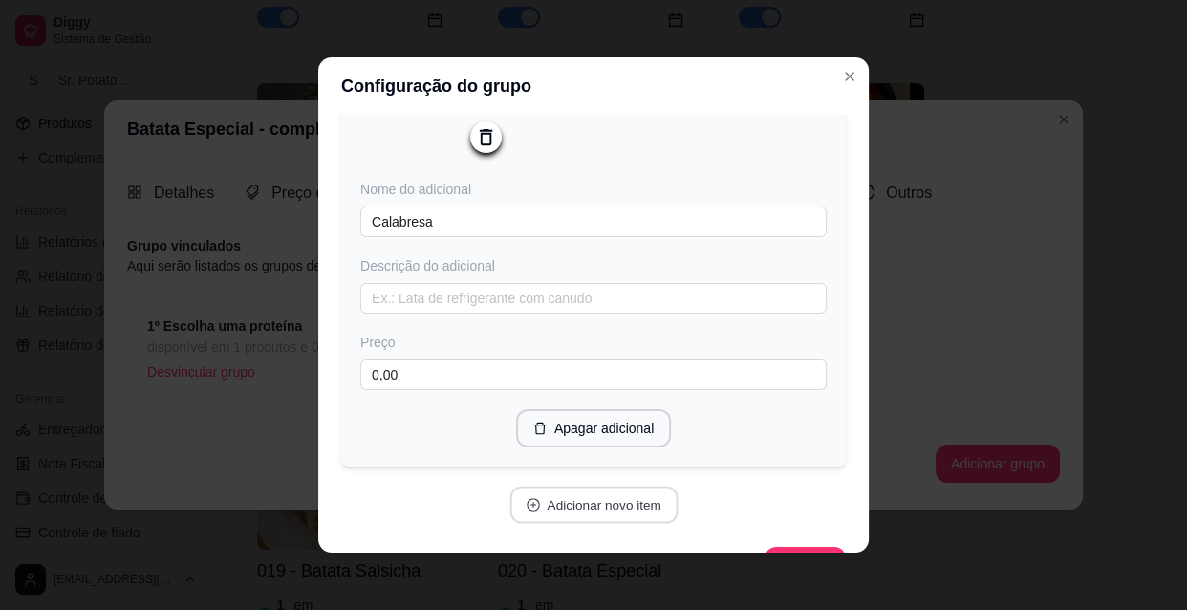
click at [603, 513] on button "Adicionar novo item" at bounding box center [593, 504] width 168 height 37
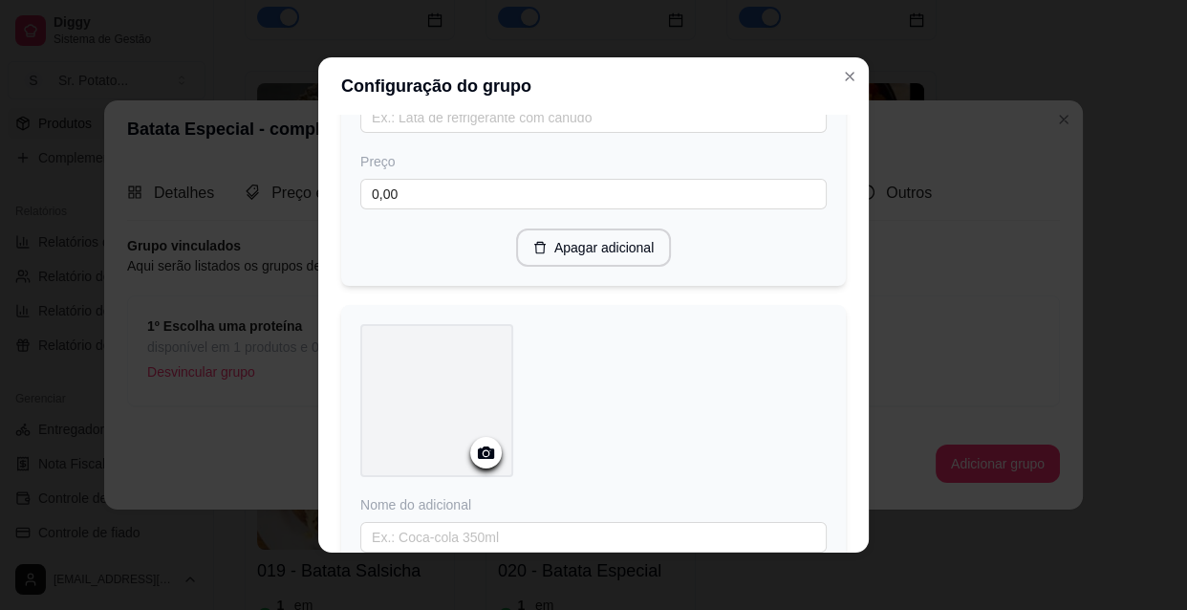
scroll to position [1436, 0]
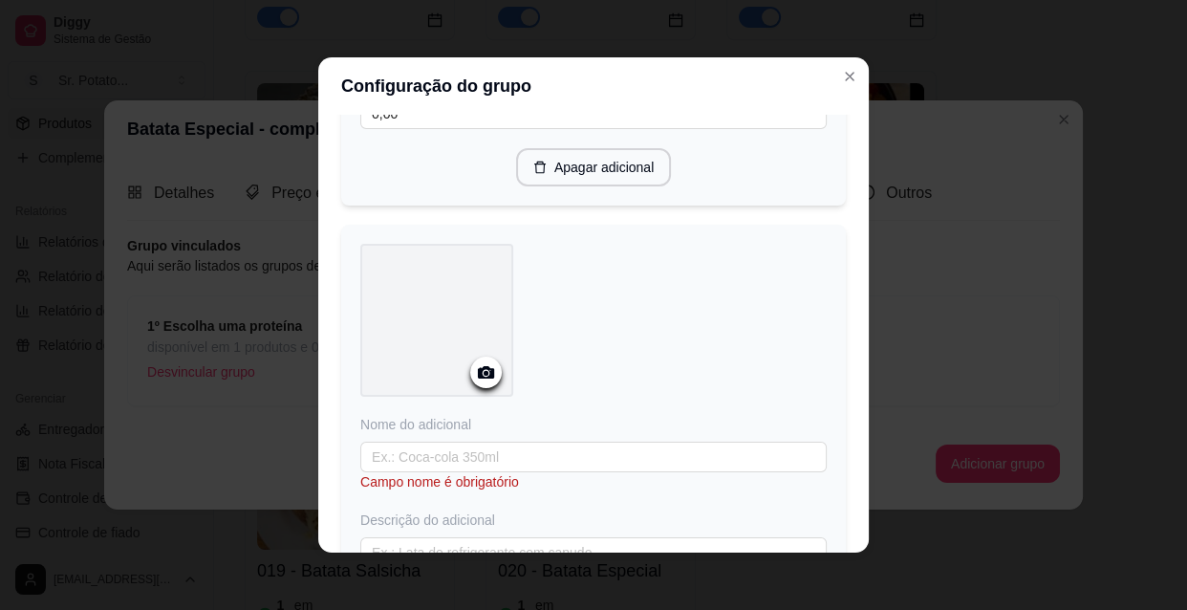
click at [475, 378] on icon at bounding box center [486, 372] width 22 height 22
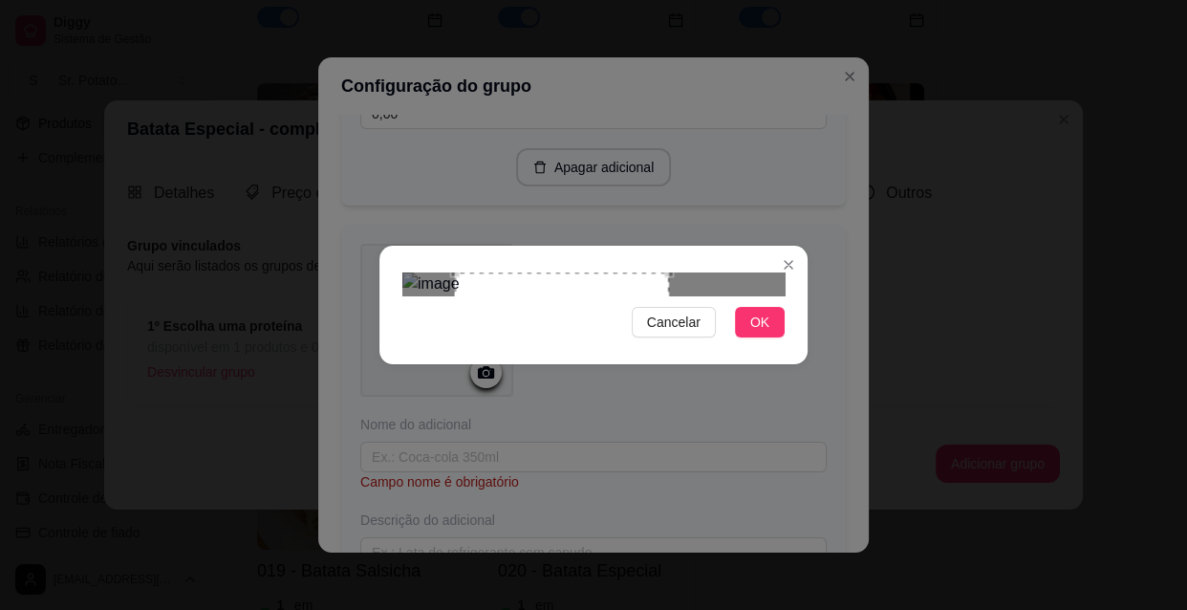
click at [612, 330] on div "Use the arrow keys to move the crop selection area" at bounding box center [562, 352] width 214 height 161
click at [751, 333] on span "OK" at bounding box center [759, 322] width 19 height 21
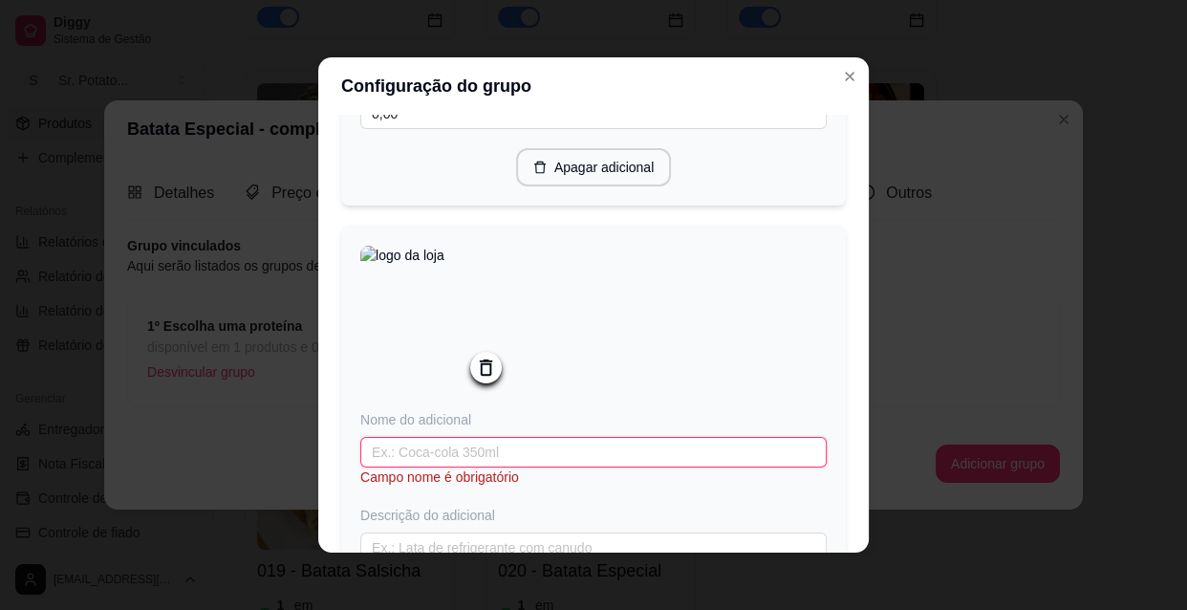
click at [403, 466] on input "text" at bounding box center [593, 452] width 466 height 31
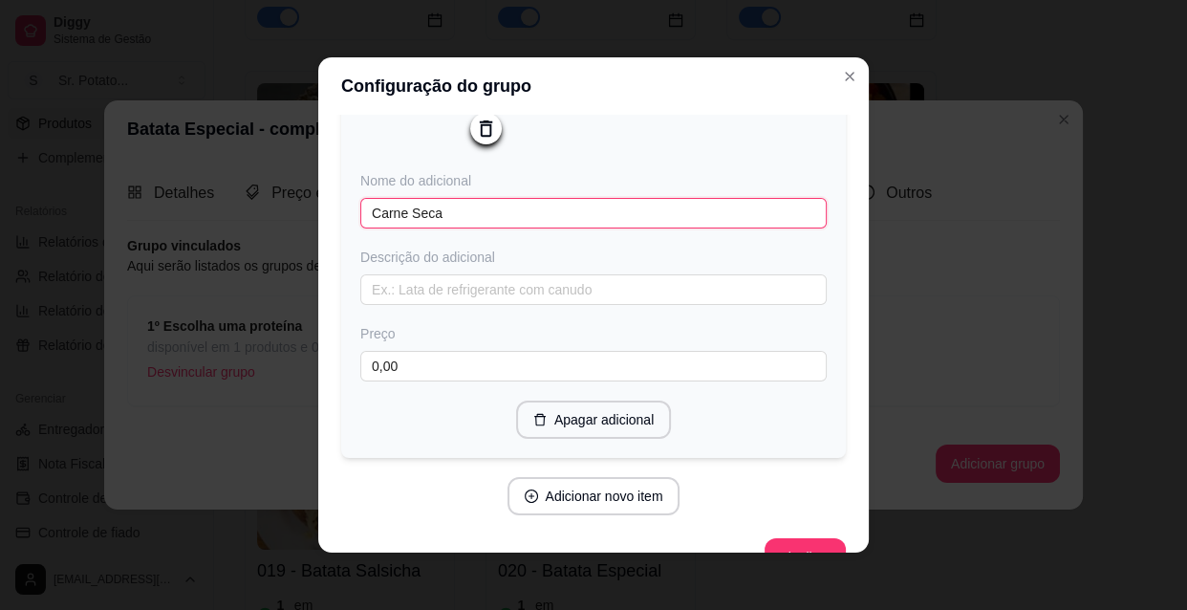
scroll to position [1697, 0]
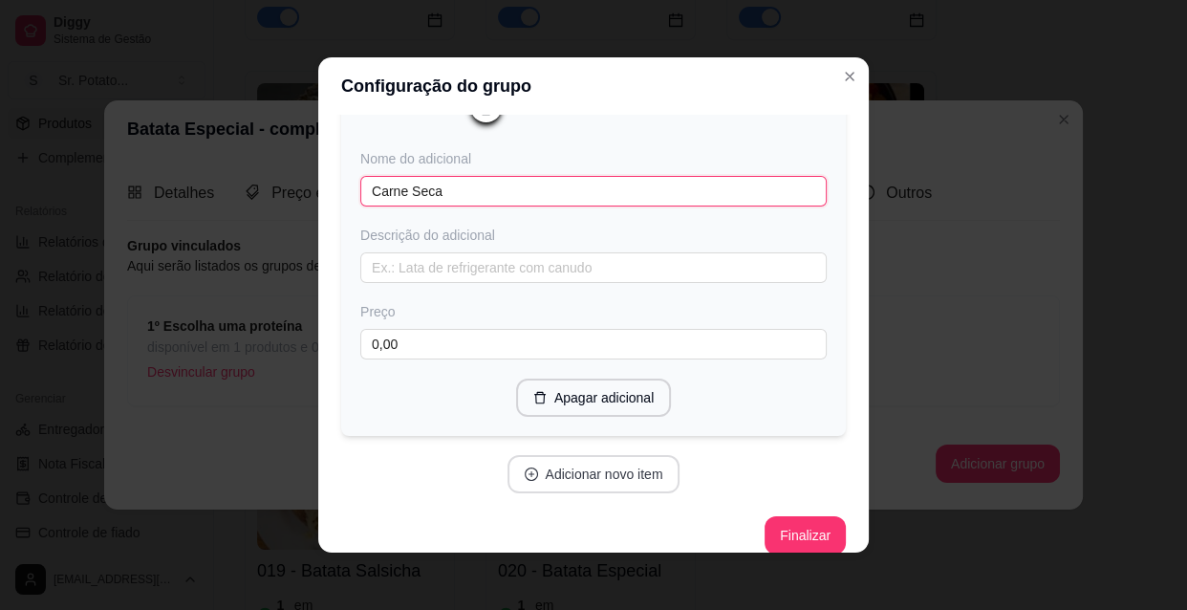
type input "Carne Seca"
click at [624, 486] on button "Adicionar novo item" at bounding box center [593, 474] width 168 height 37
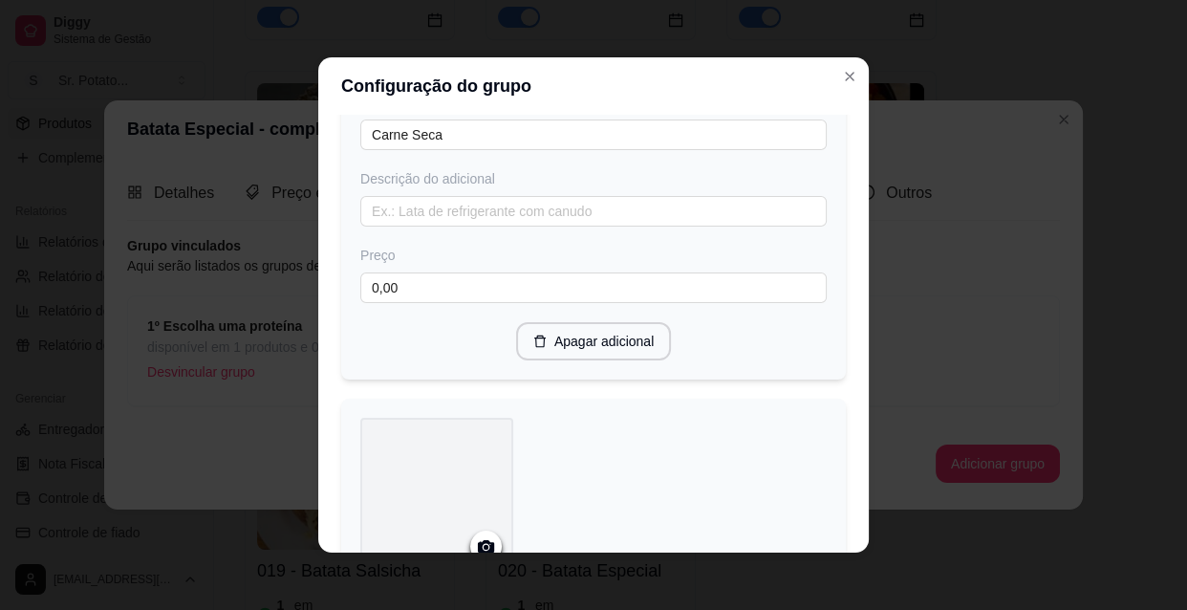
scroll to position [1871, 0]
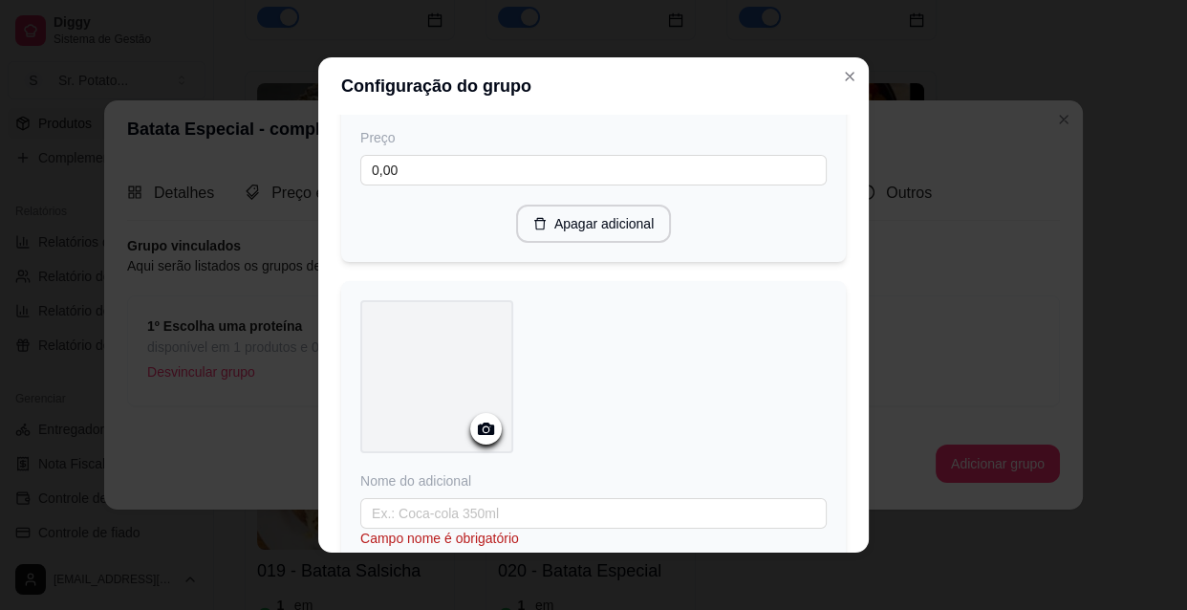
click at [482, 435] on icon at bounding box center [486, 428] width 16 height 12
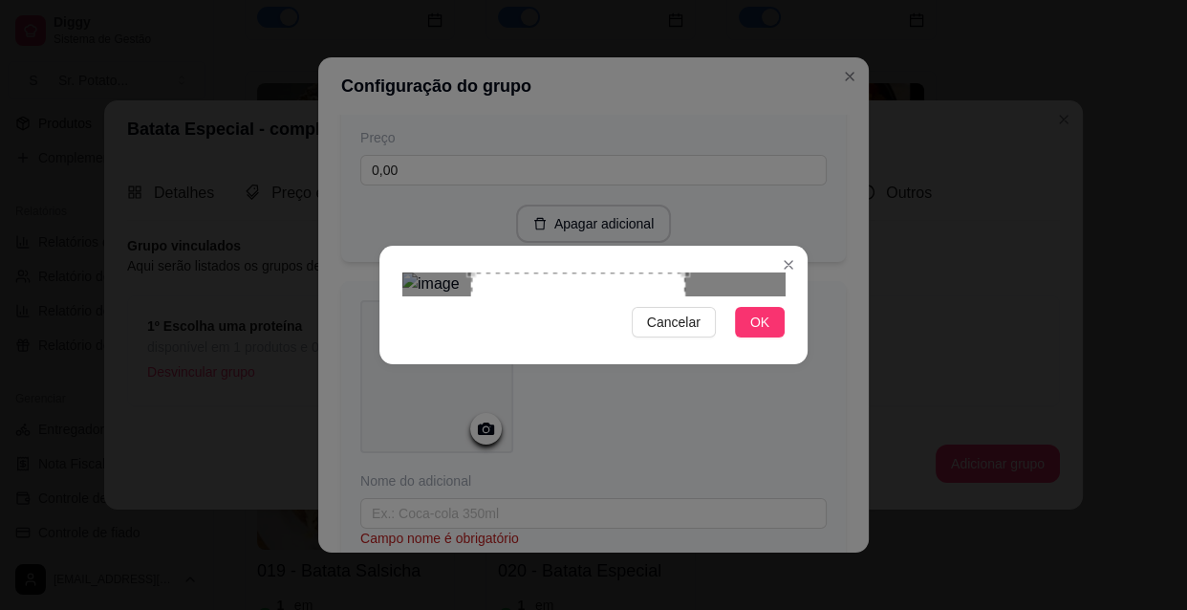
click at [524, 295] on div "Use the arrow keys to move the crop selection area" at bounding box center [578, 352] width 214 height 161
click at [749, 337] on button "OK" at bounding box center [760, 322] width 50 height 31
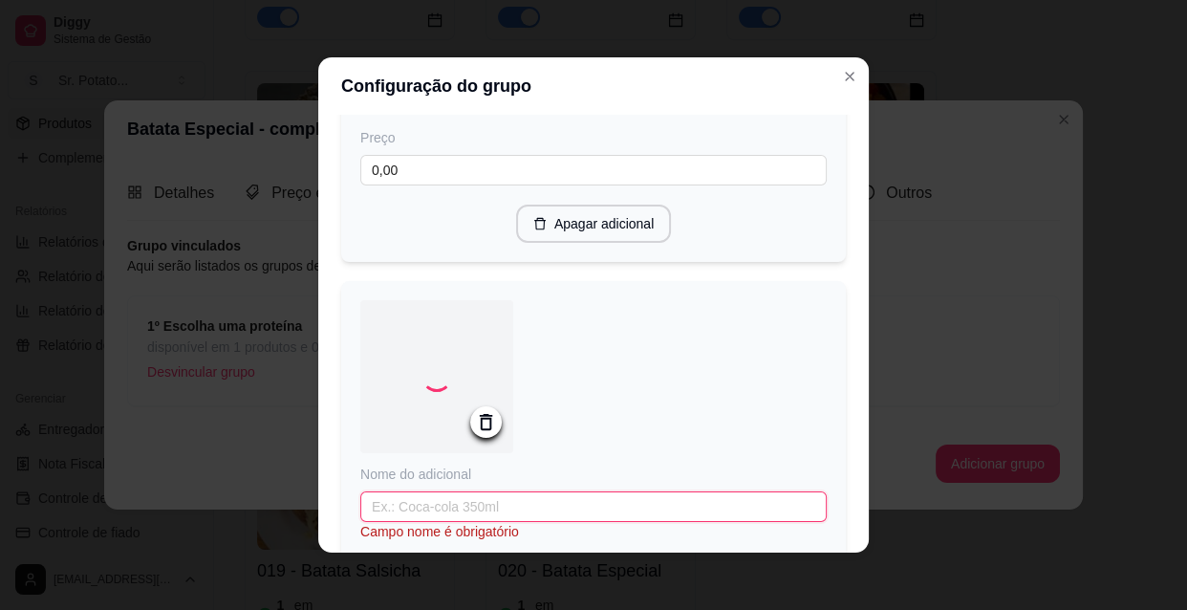
click at [401, 518] on input "text" at bounding box center [593, 506] width 466 height 31
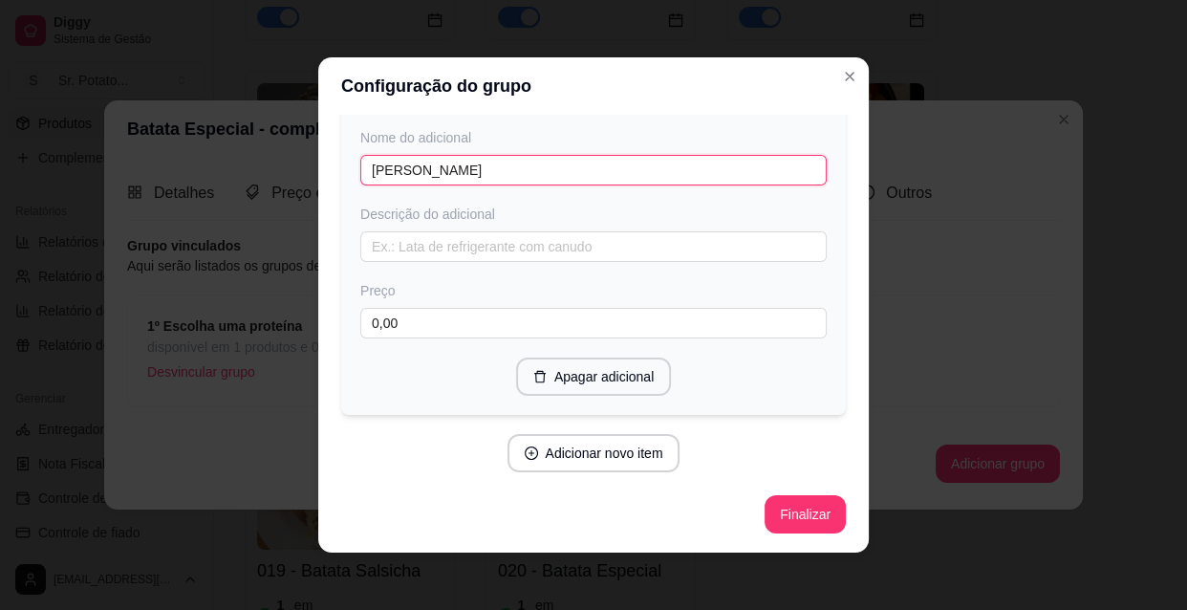
scroll to position [2224, 0]
type input "[PERSON_NAME]"
click at [794, 514] on button "Finalizar" at bounding box center [805, 514] width 81 height 38
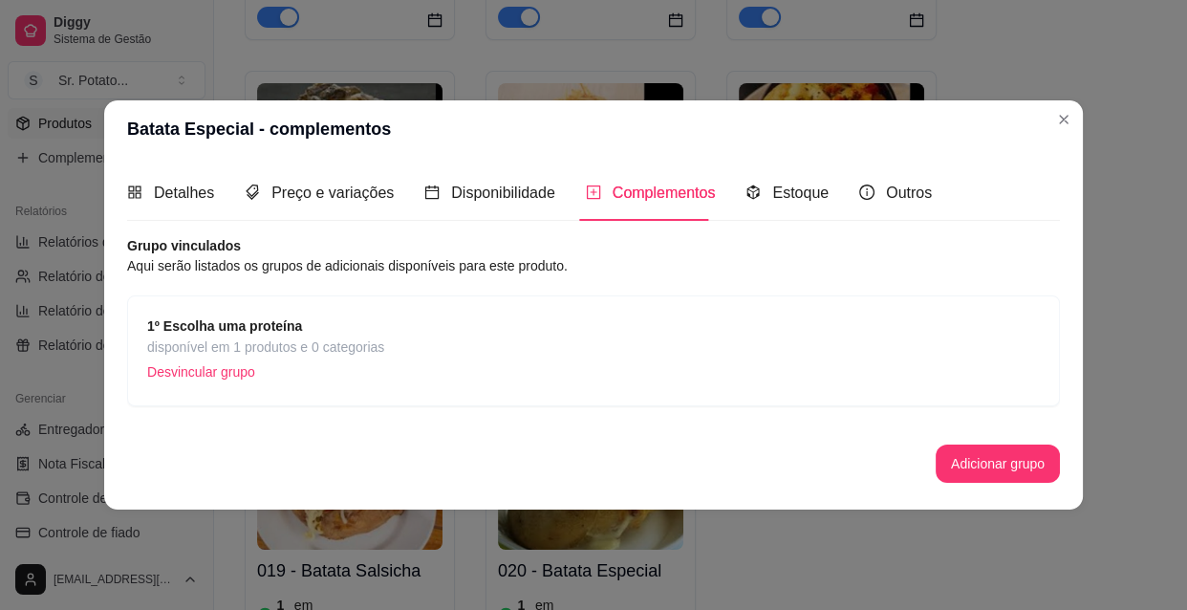
click at [667, 200] on span "Complementos" at bounding box center [664, 192] width 103 height 16
click at [1005, 463] on button "Adicionar grupo" at bounding box center [998, 463] width 124 height 38
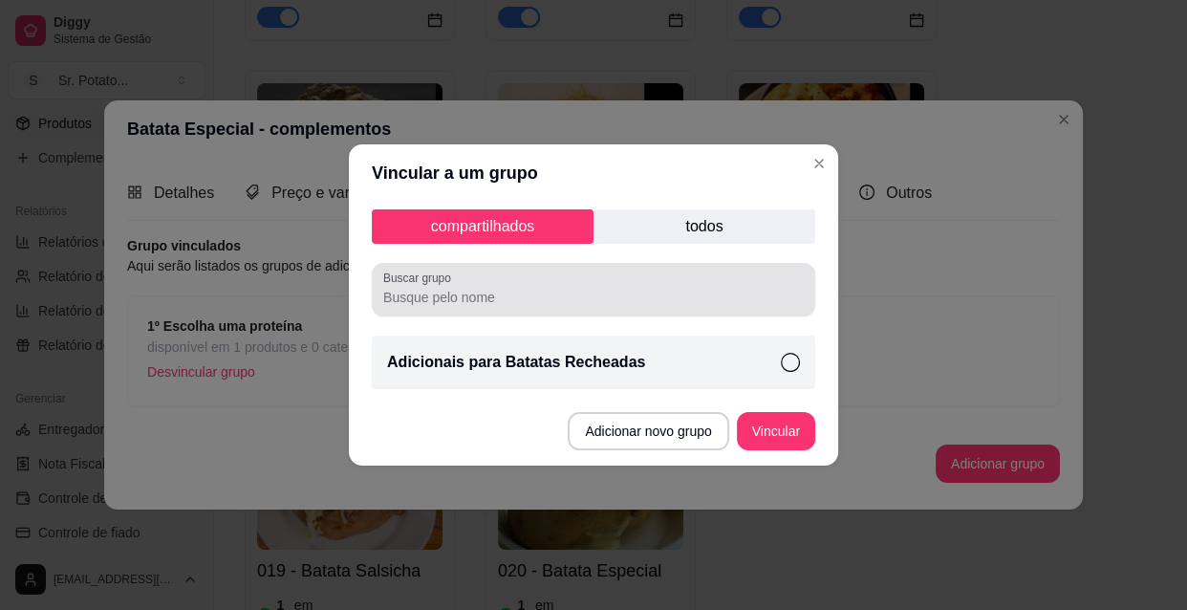
click at [521, 299] on input "Buscar grupo" at bounding box center [593, 297] width 421 height 19
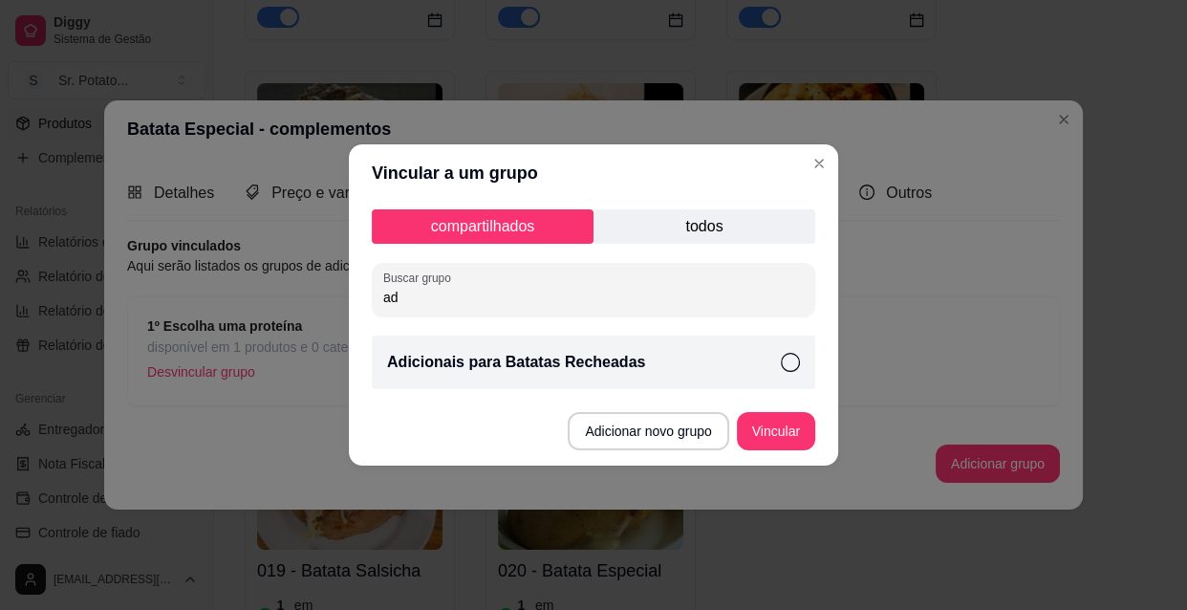
type input "a"
click at [637, 430] on button "Adicionar novo grupo" at bounding box center [648, 431] width 161 height 38
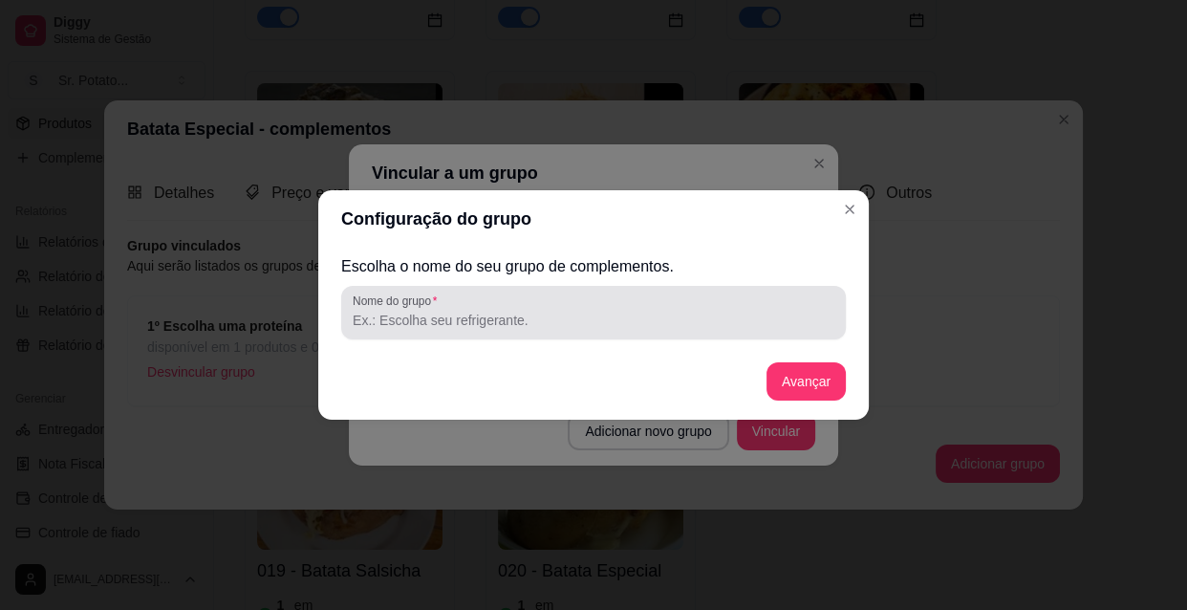
click at [530, 321] on input "Nome do grupo" at bounding box center [594, 320] width 482 height 19
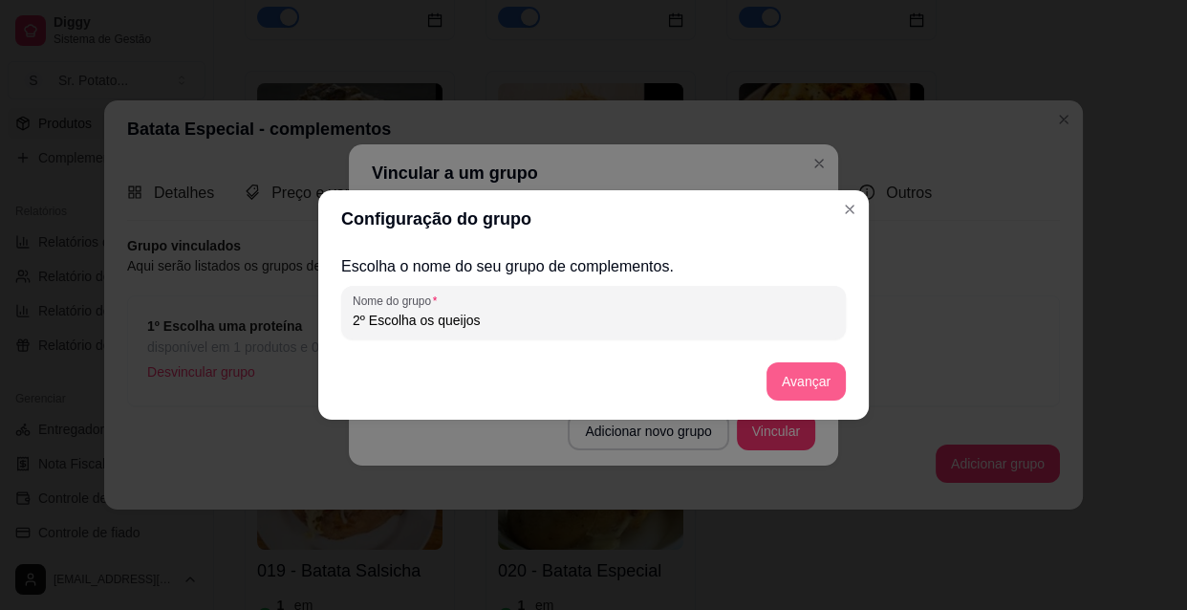
type input "2º Escolha os queijos"
click at [814, 374] on button "Avançar" at bounding box center [805, 381] width 79 height 38
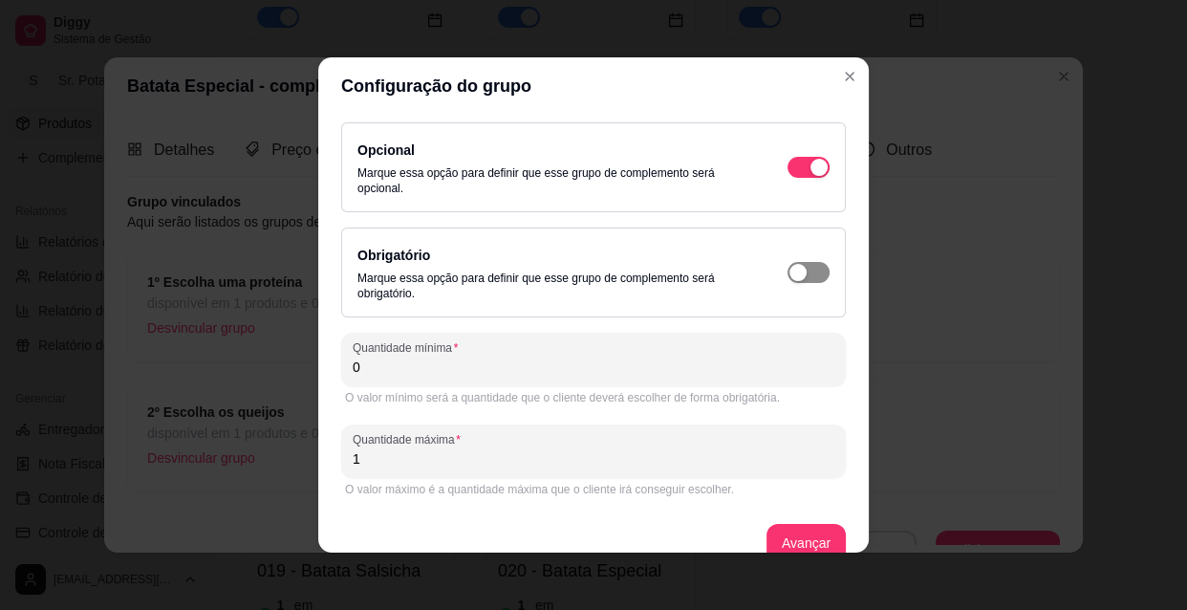
click at [789, 178] on span "button" at bounding box center [809, 167] width 42 height 21
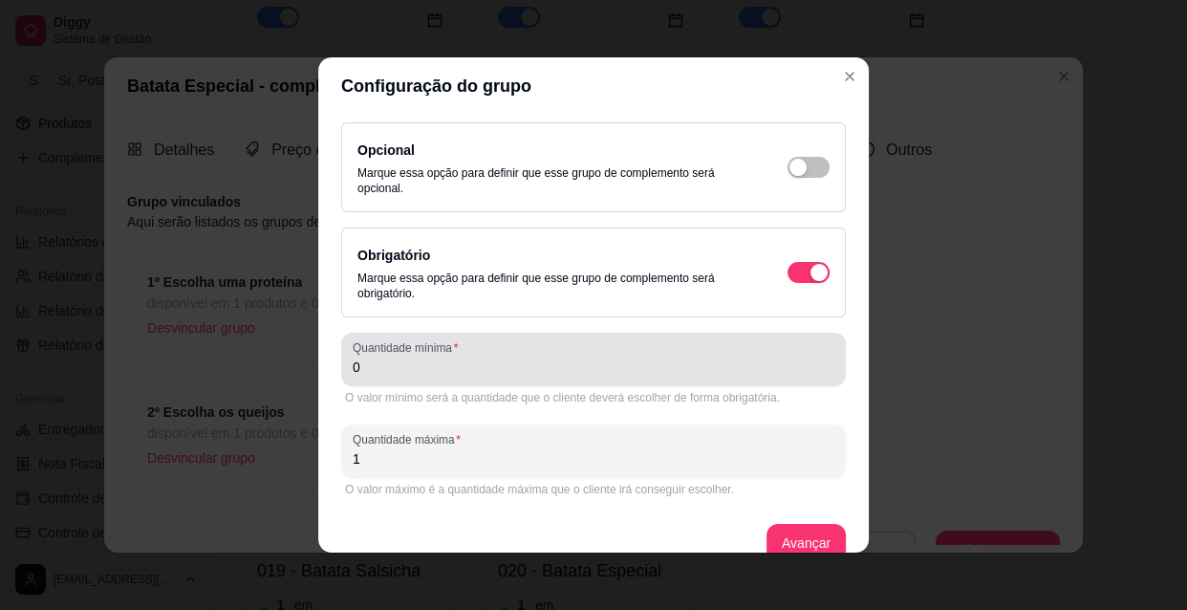
click at [370, 374] on input "0" at bounding box center [594, 366] width 482 height 19
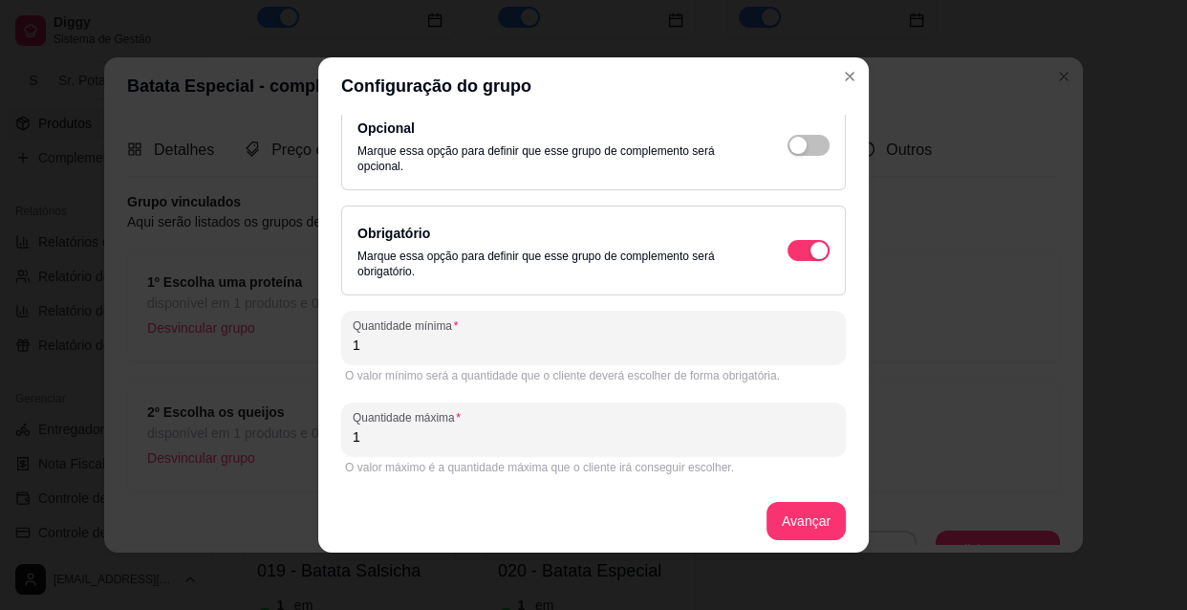
scroll to position [28, 0]
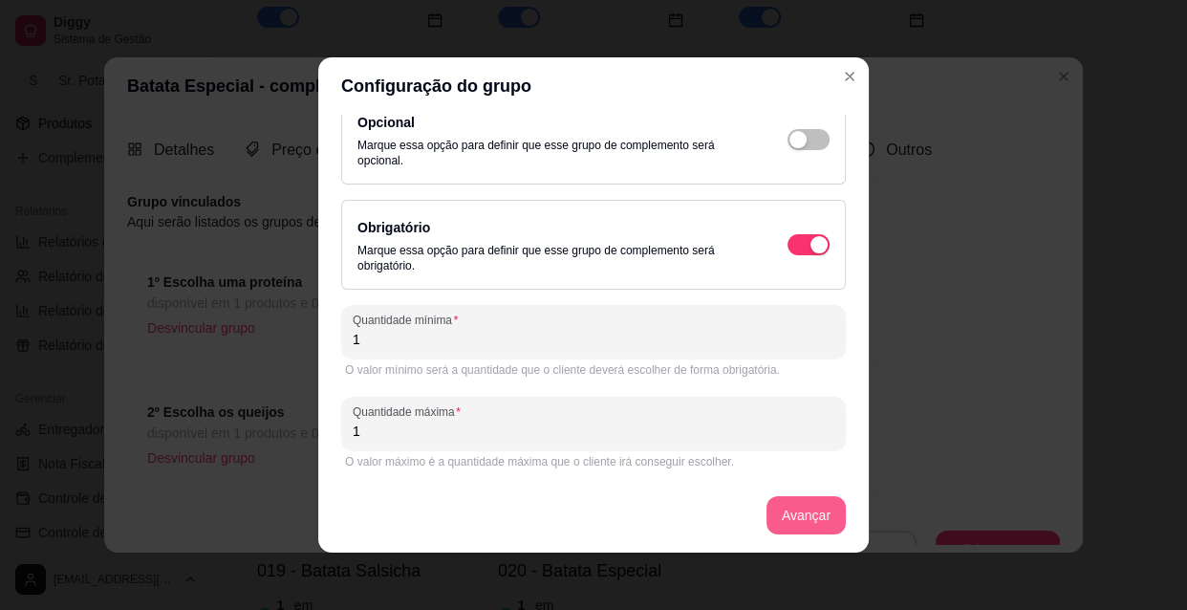
type input "1"
click at [787, 516] on button "Avançar" at bounding box center [805, 515] width 77 height 37
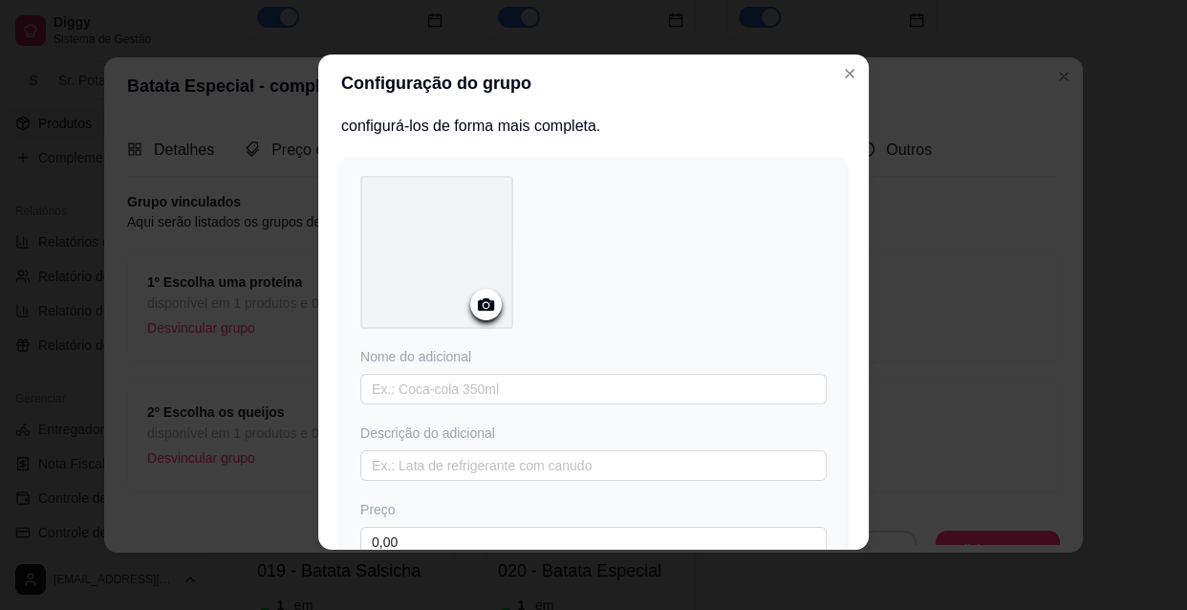
click at [481, 305] on icon at bounding box center [486, 304] width 22 height 22
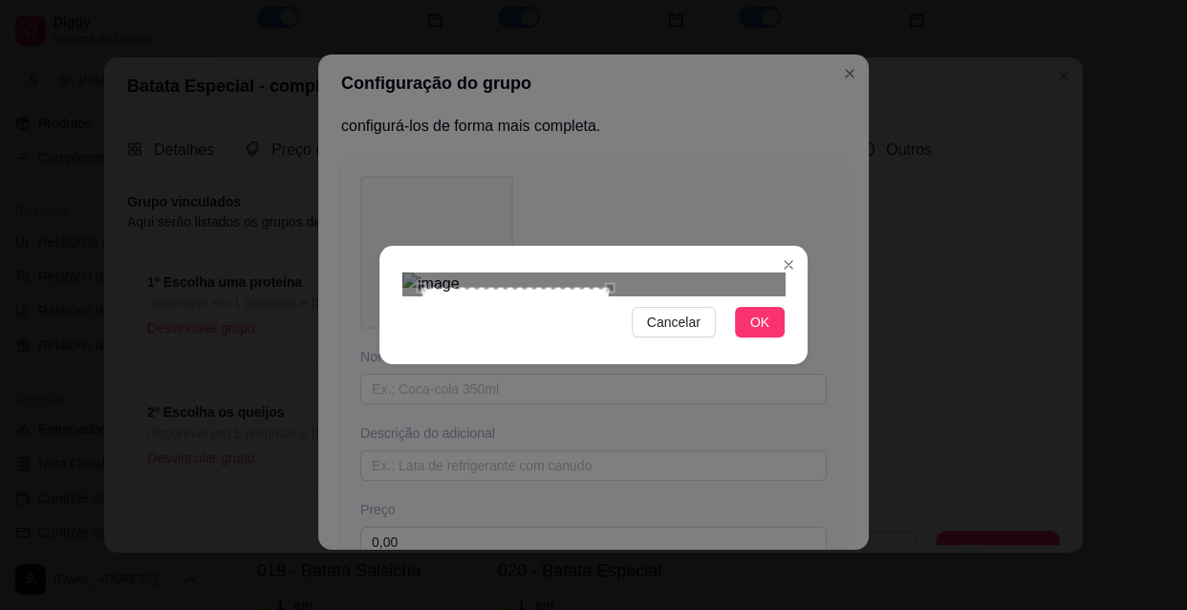
click at [612, 285] on div at bounding box center [593, 283] width 382 height 23
click at [755, 333] on span "OK" at bounding box center [759, 322] width 19 height 21
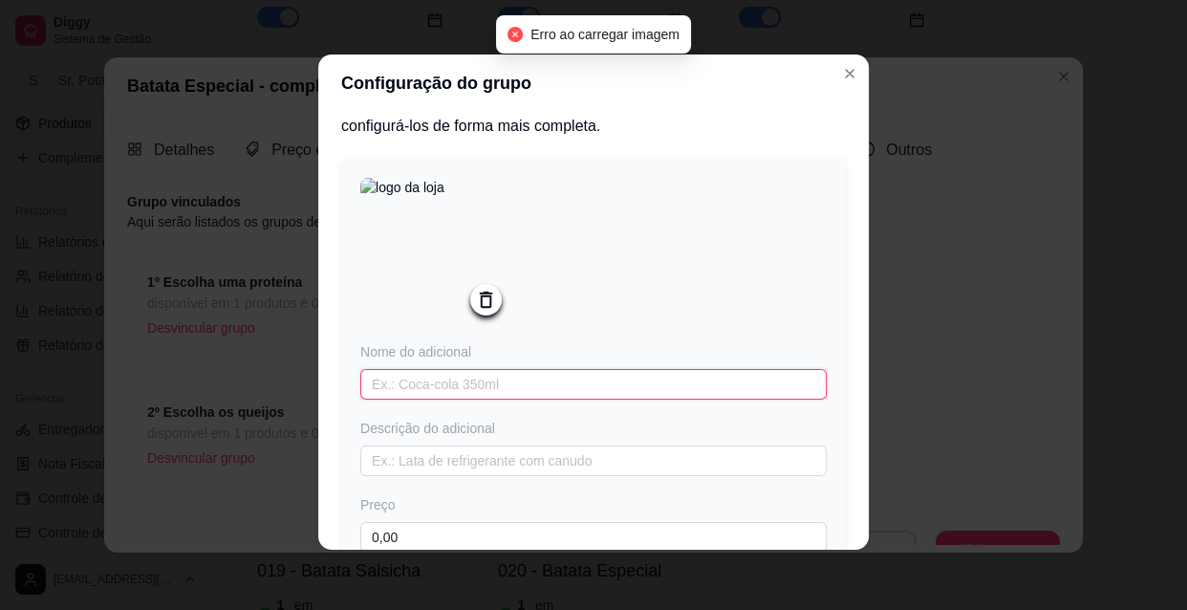
click at [440, 385] on input "text" at bounding box center [593, 384] width 466 height 31
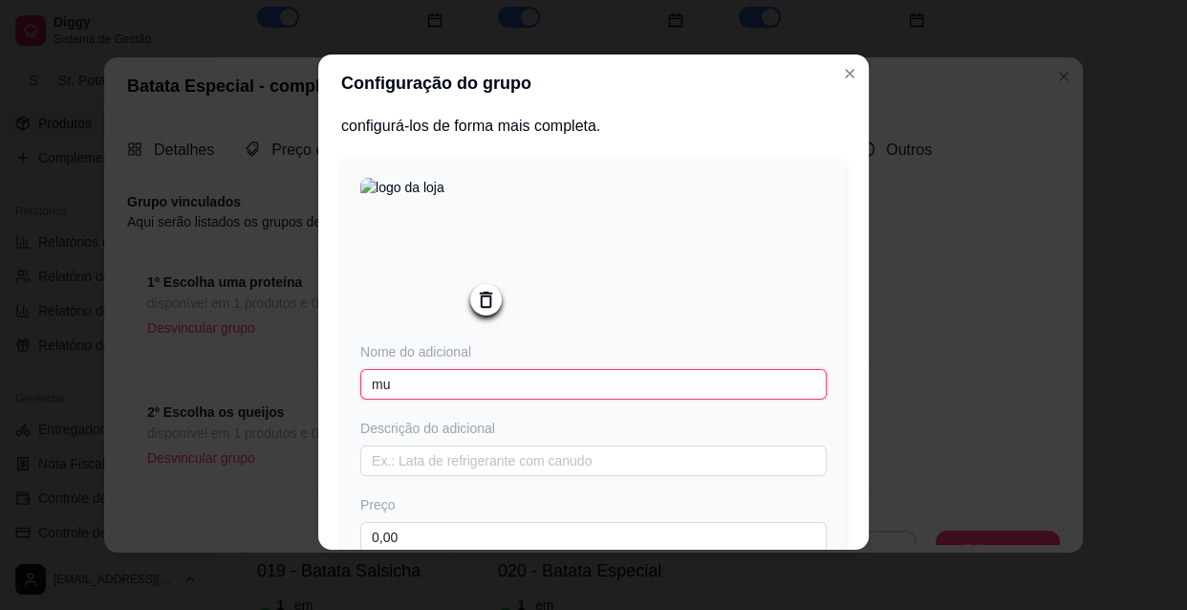
type input "m"
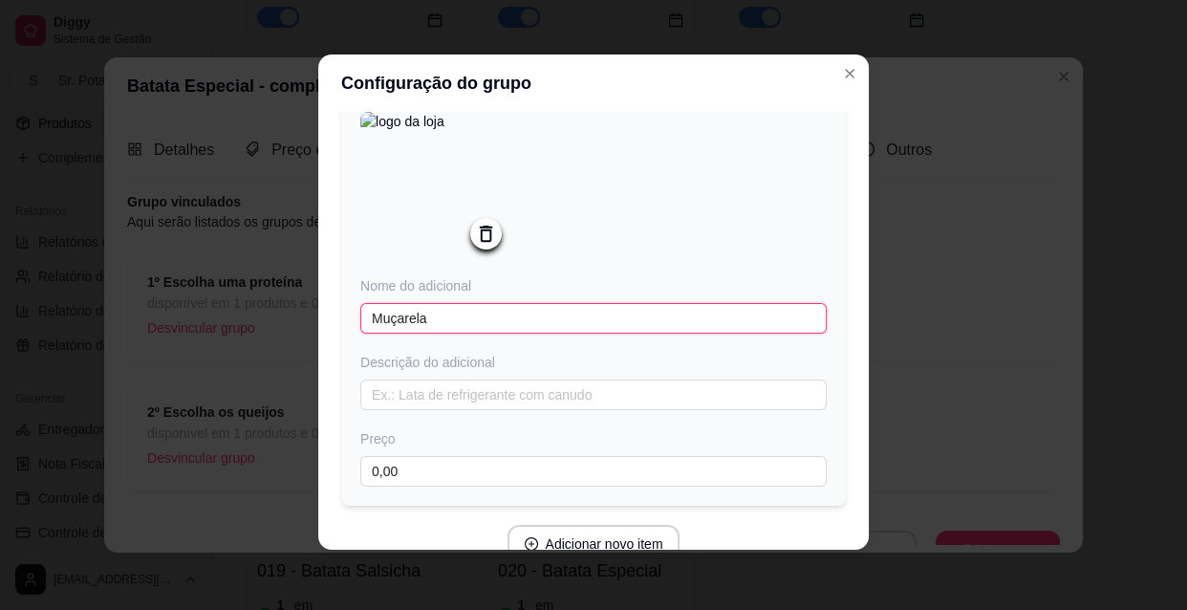
scroll to position [190, 0]
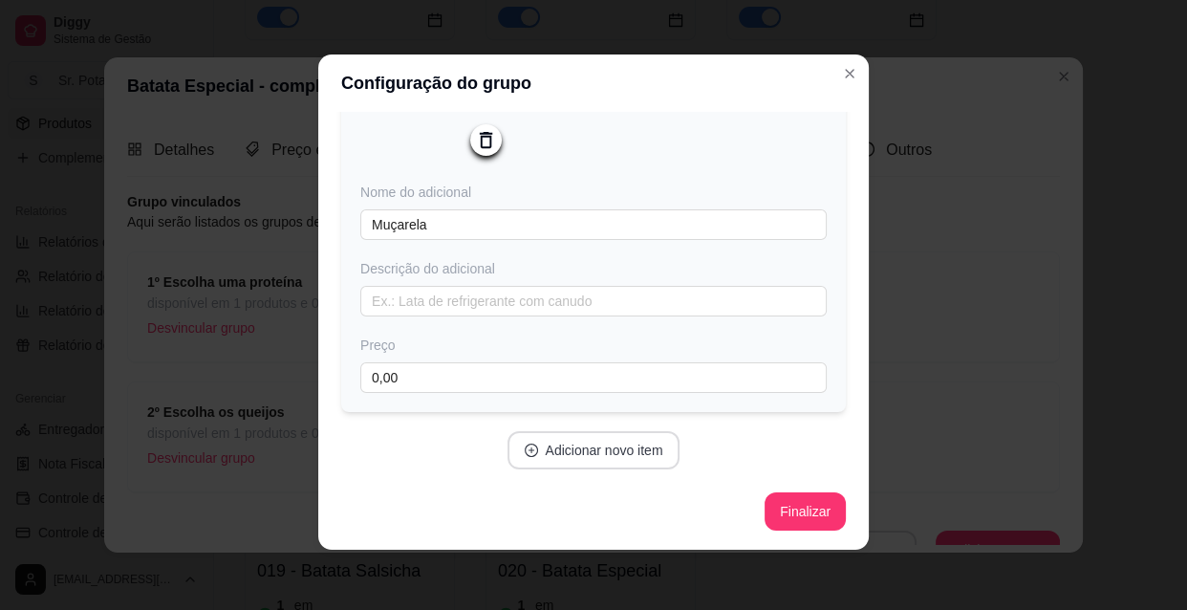
click at [578, 447] on button "Adicionar novo item" at bounding box center [593, 450] width 173 height 38
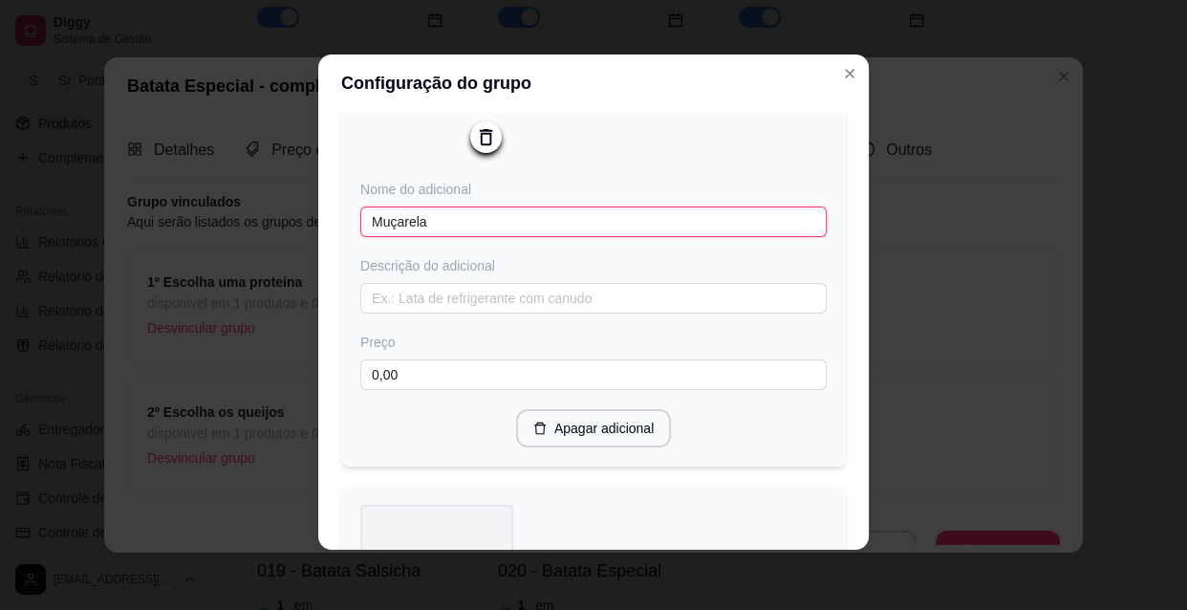
click at [437, 221] on input "Muçarela" at bounding box center [593, 221] width 466 height 31
type input "M"
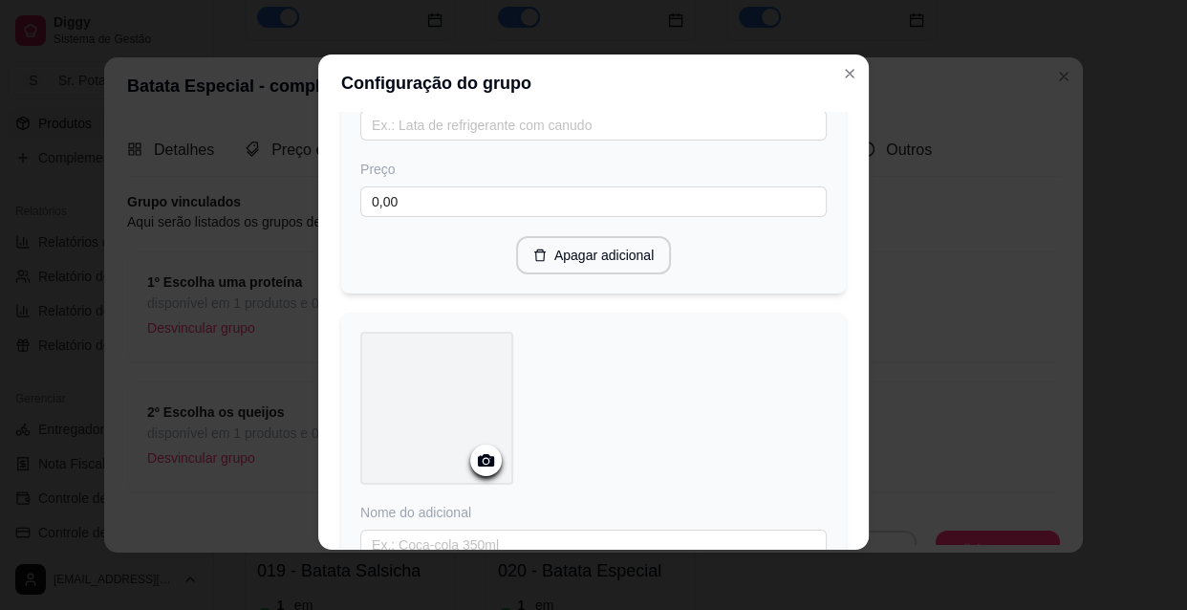
type input "Queijo Muçarela"
click at [476, 461] on icon at bounding box center [486, 460] width 22 height 22
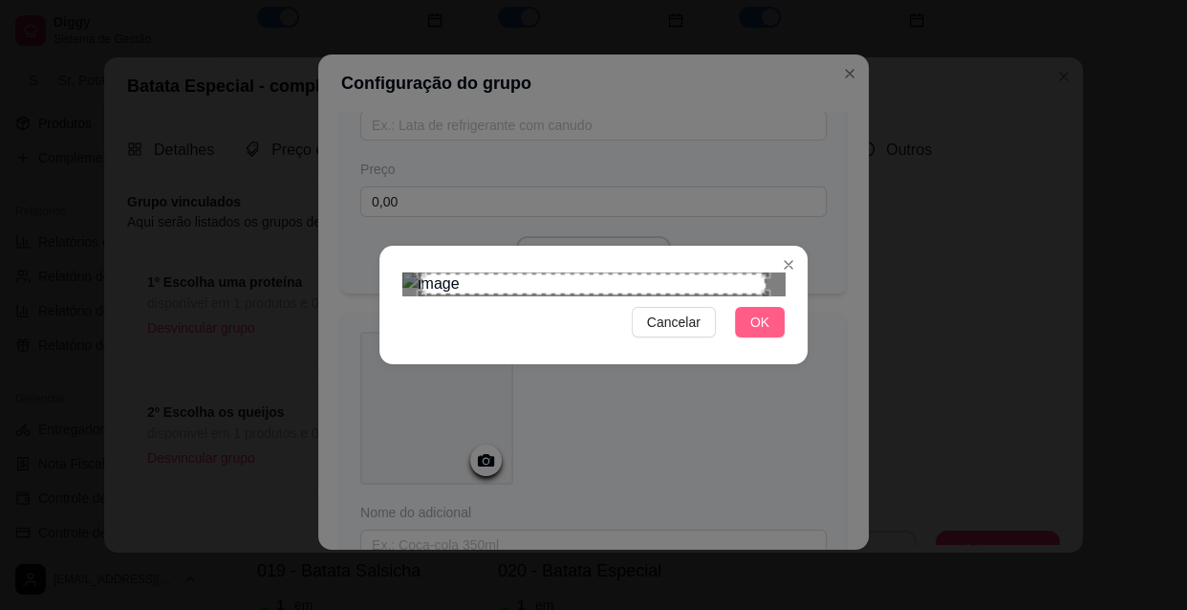
click at [767, 333] on span "OK" at bounding box center [759, 322] width 19 height 21
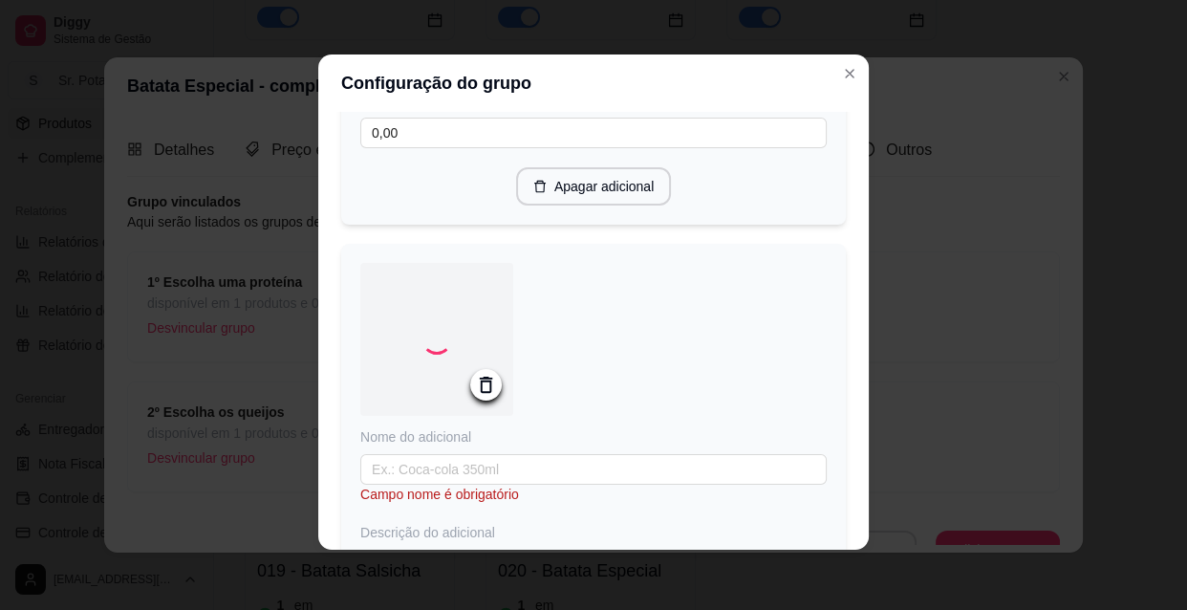
scroll to position [450, 0]
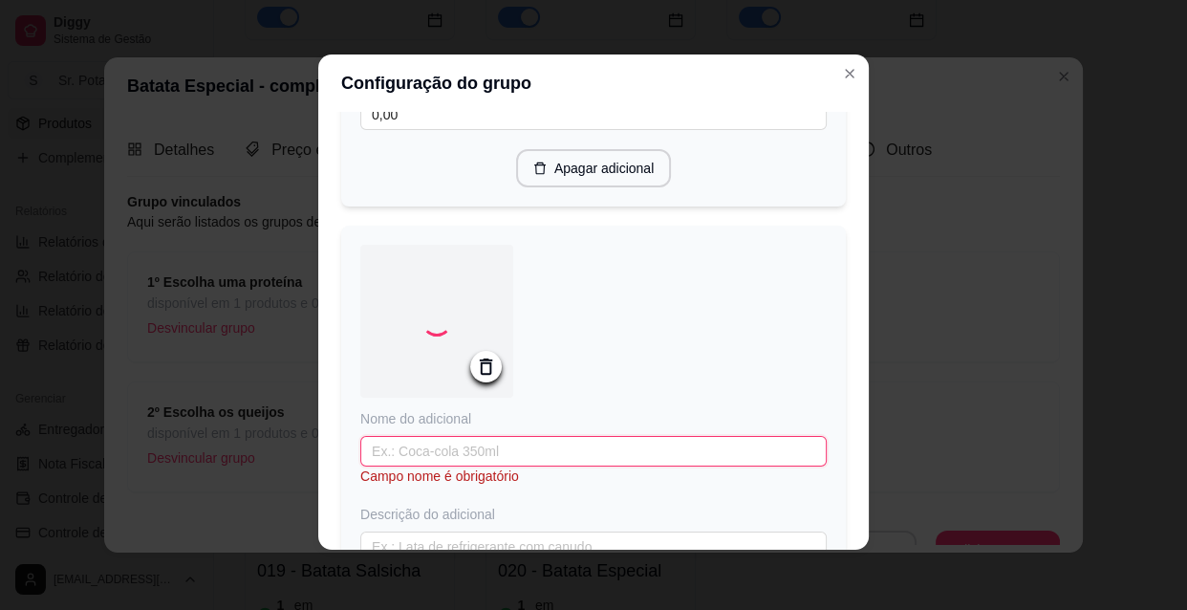
click at [440, 443] on input "text" at bounding box center [593, 451] width 466 height 31
type input "Queijo Gorgonzola"
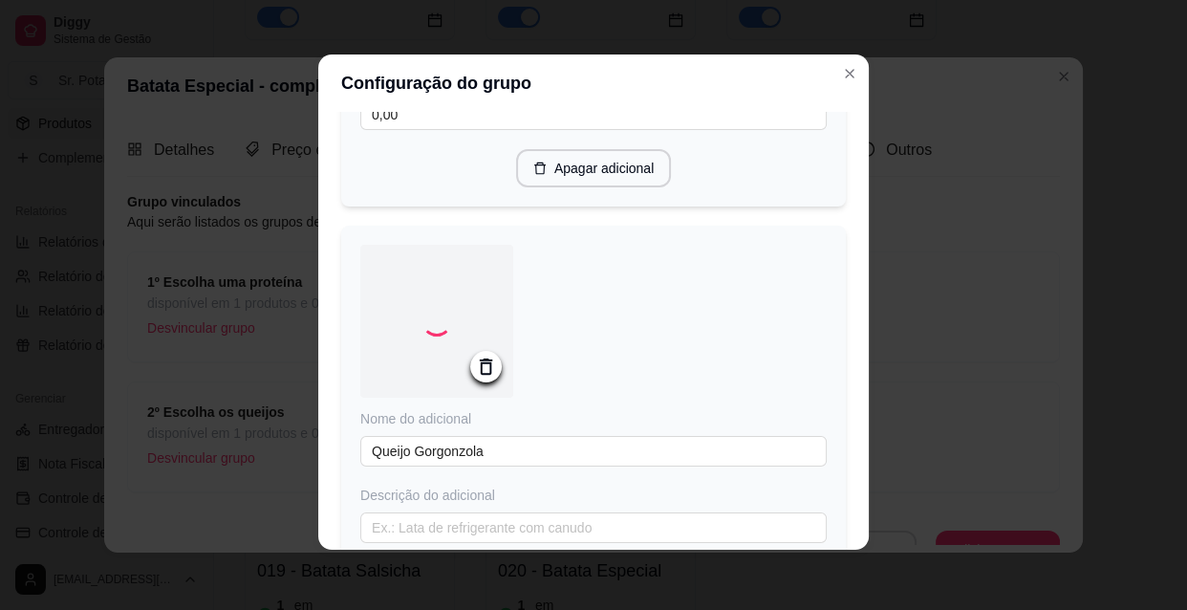
click at [441, 320] on icon "Loading" at bounding box center [437, 321] width 43 height 43
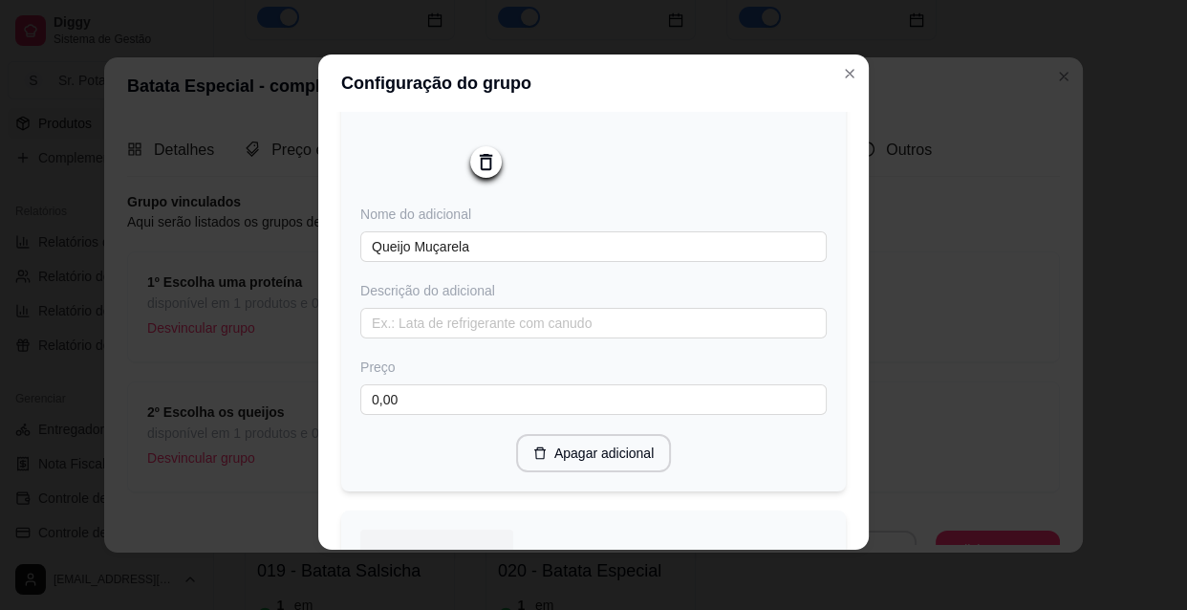
scroll to position [434, 0]
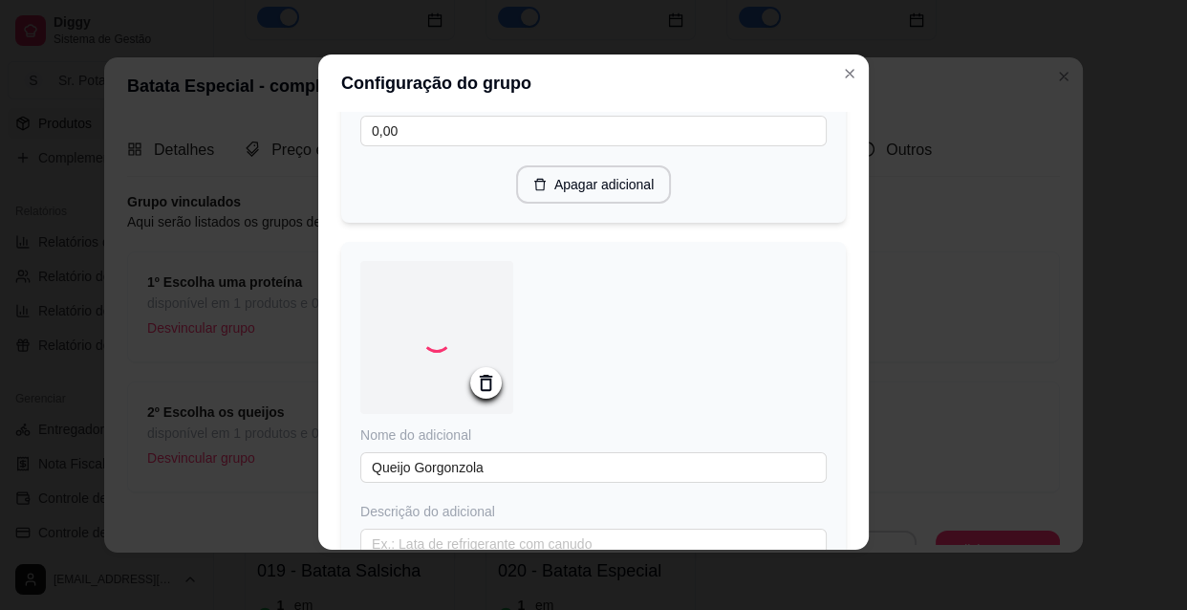
click at [480, 381] on icon at bounding box center [486, 383] width 12 height 16
click at [486, 392] on icon at bounding box center [486, 389] width 16 height 12
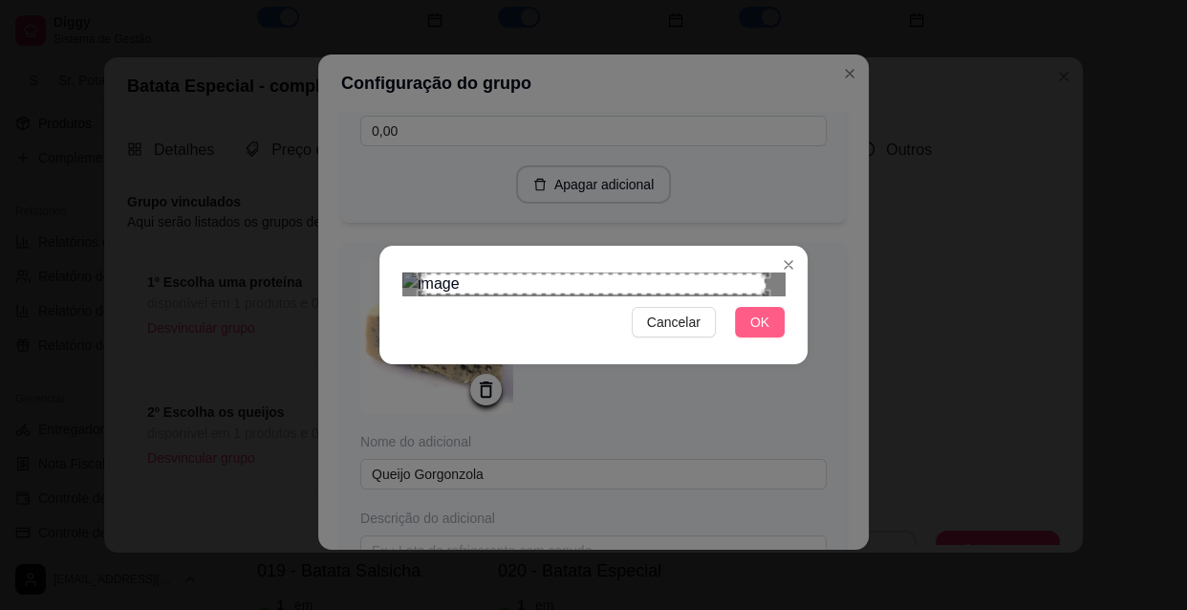
click at [773, 337] on button "OK" at bounding box center [760, 322] width 50 height 31
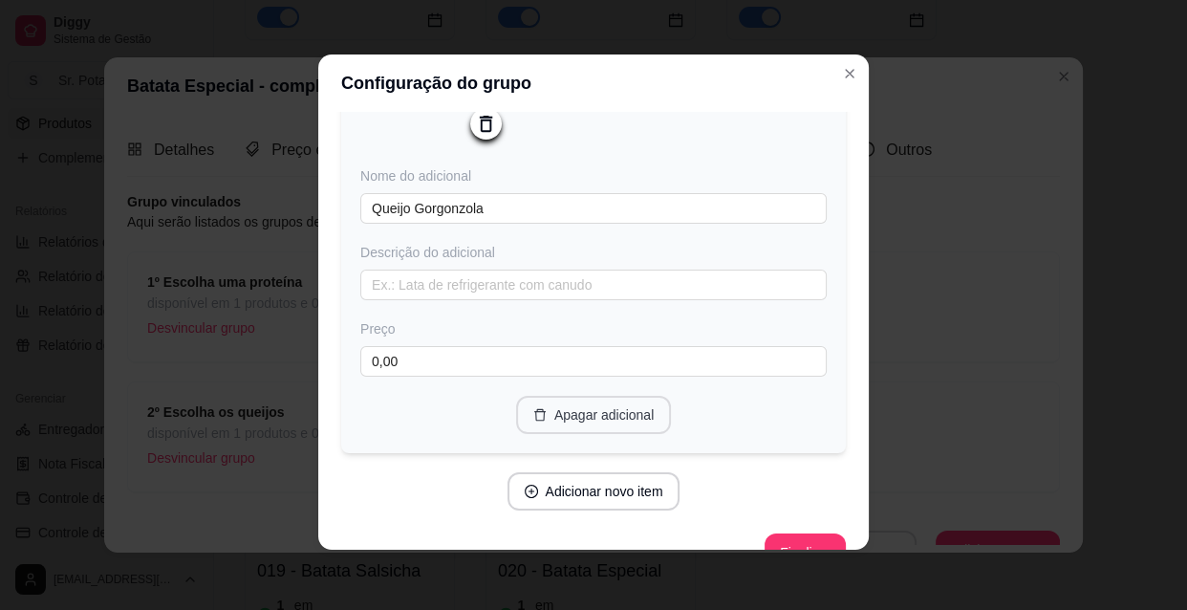
scroll to position [143, 0]
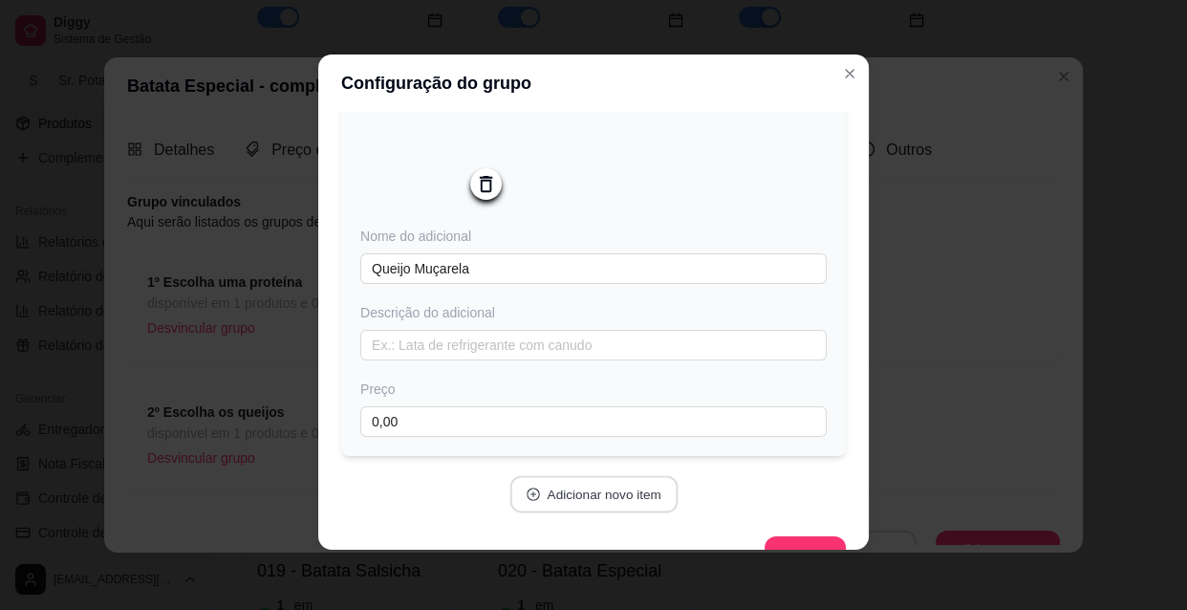
click at [577, 498] on button "Adicionar novo item" at bounding box center [593, 494] width 168 height 37
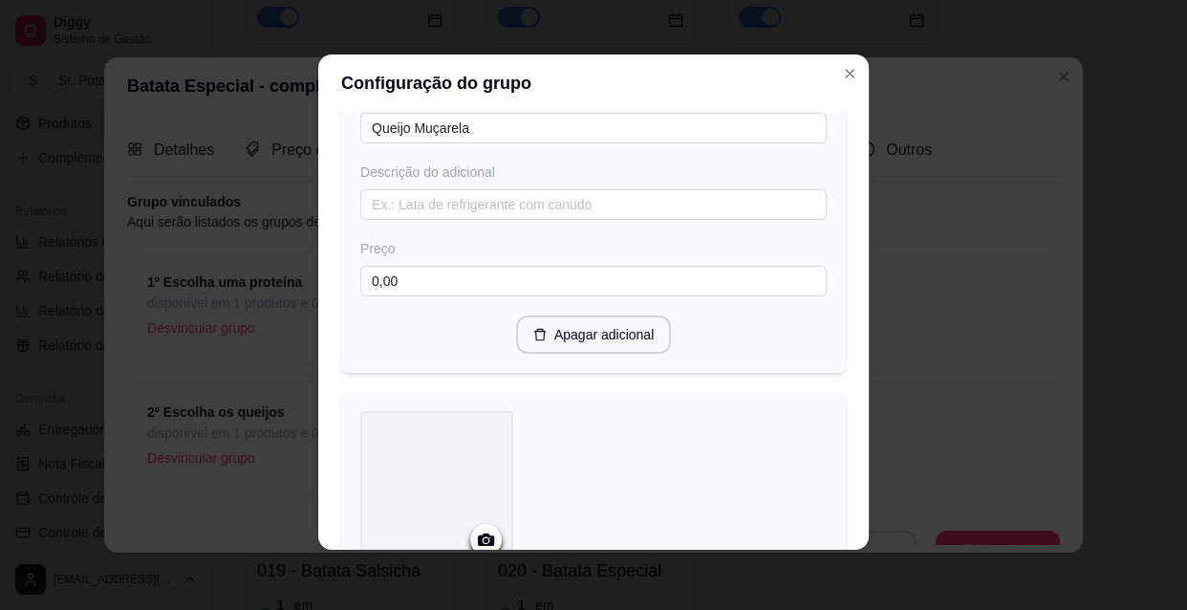
scroll to position [347, 0]
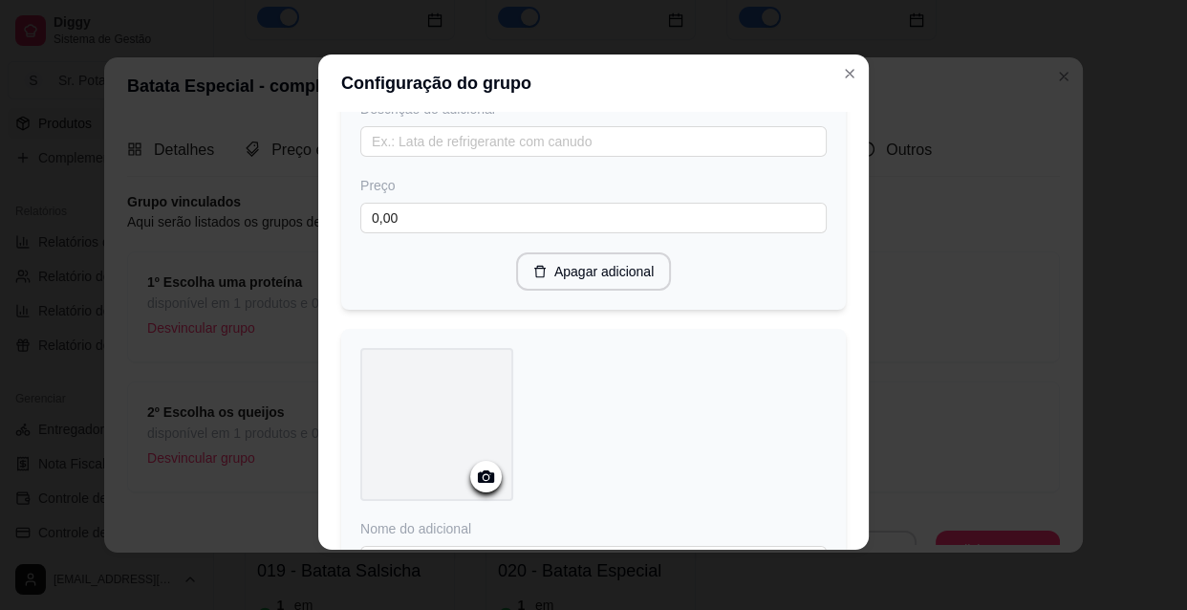
click at [478, 478] on icon at bounding box center [486, 476] width 16 height 12
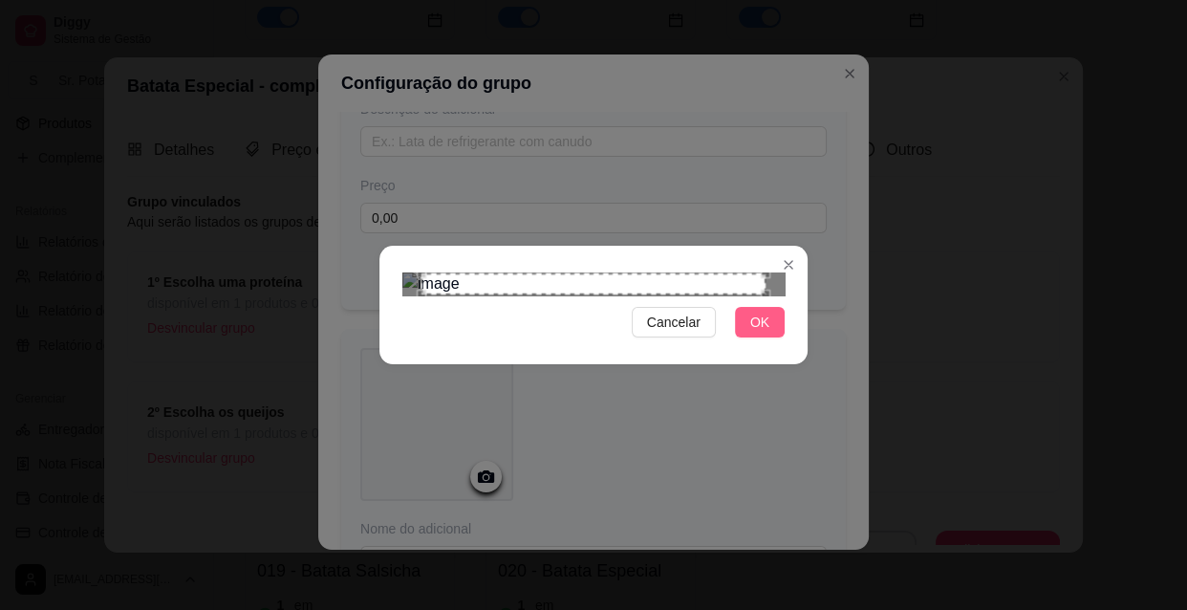
click at [749, 337] on button "OK" at bounding box center [760, 322] width 50 height 31
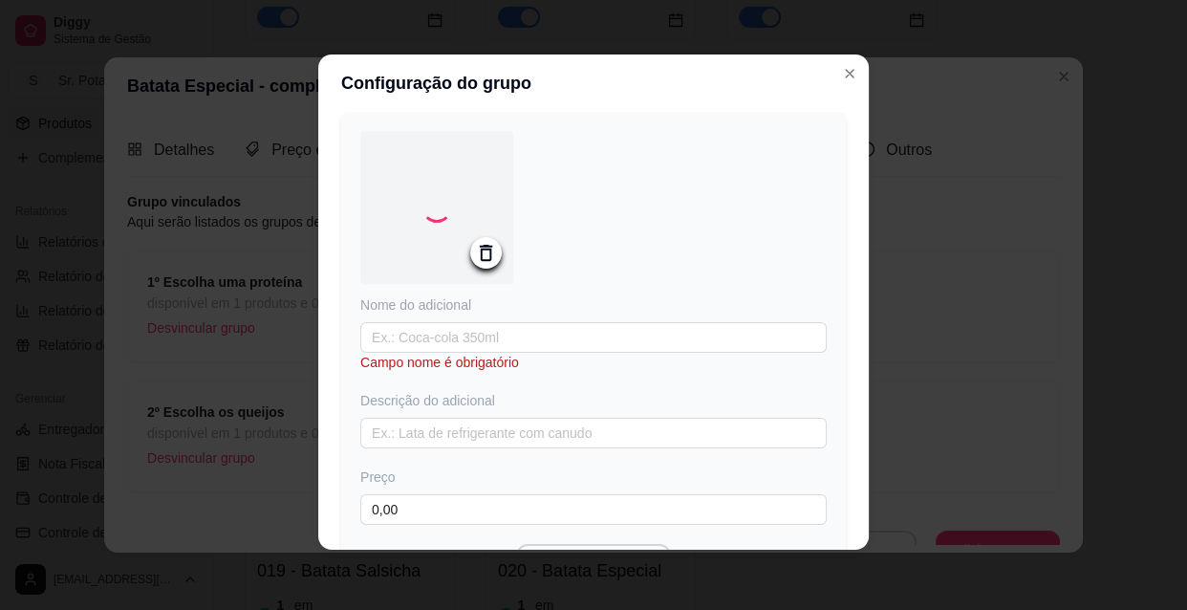
scroll to position [608, 0]
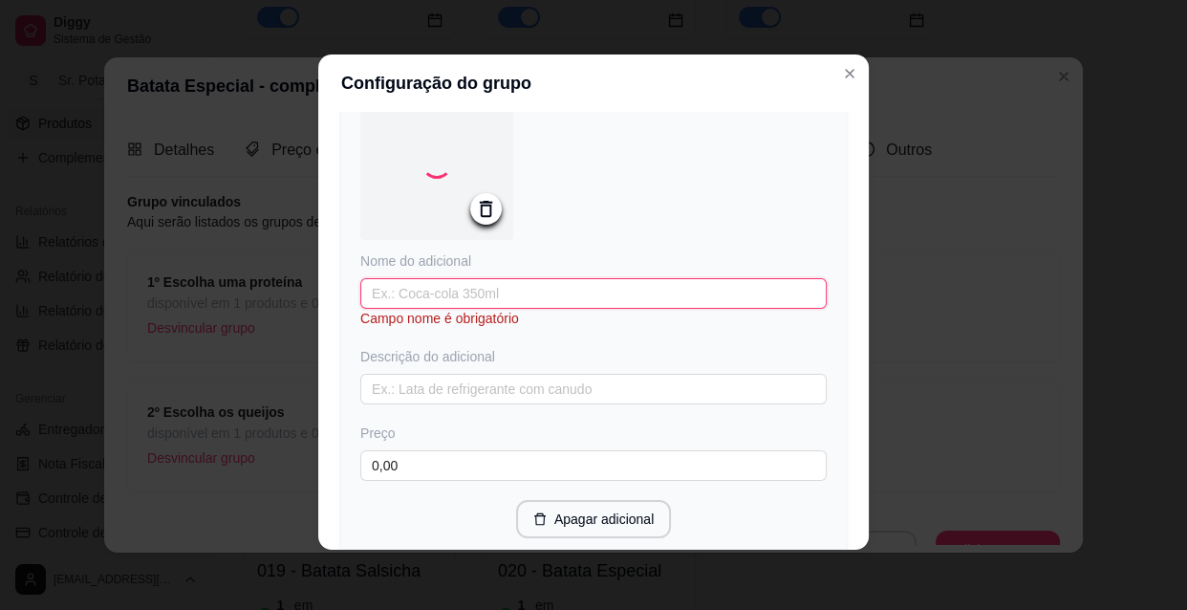
click at [459, 295] on input "text" at bounding box center [593, 293] width 466 height 31
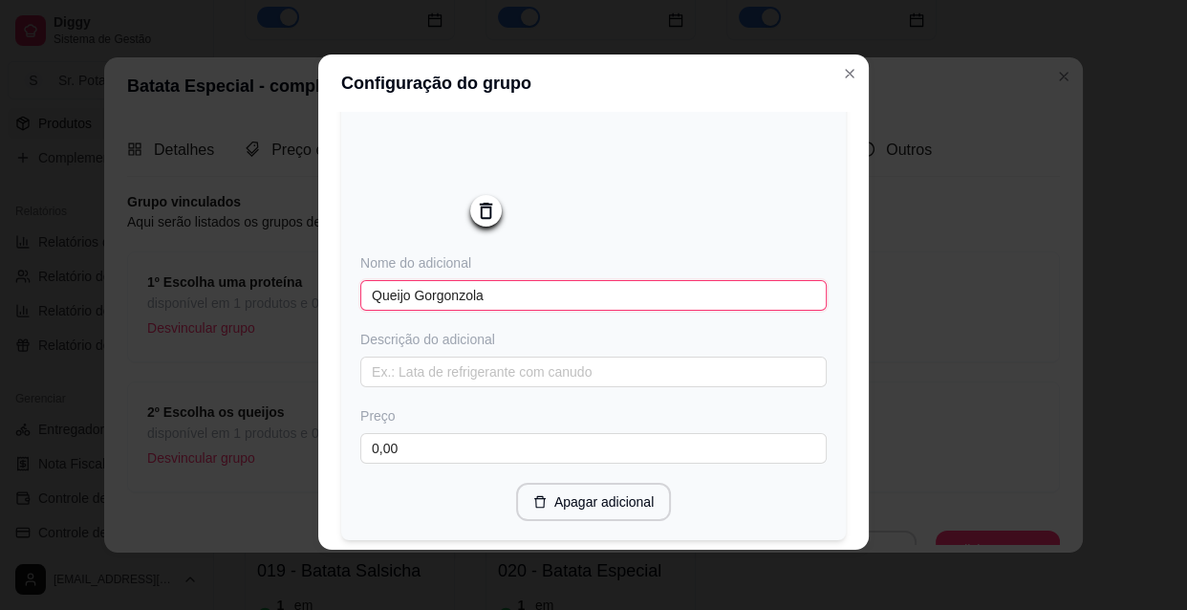
type input "Queijo Gorgonzola"
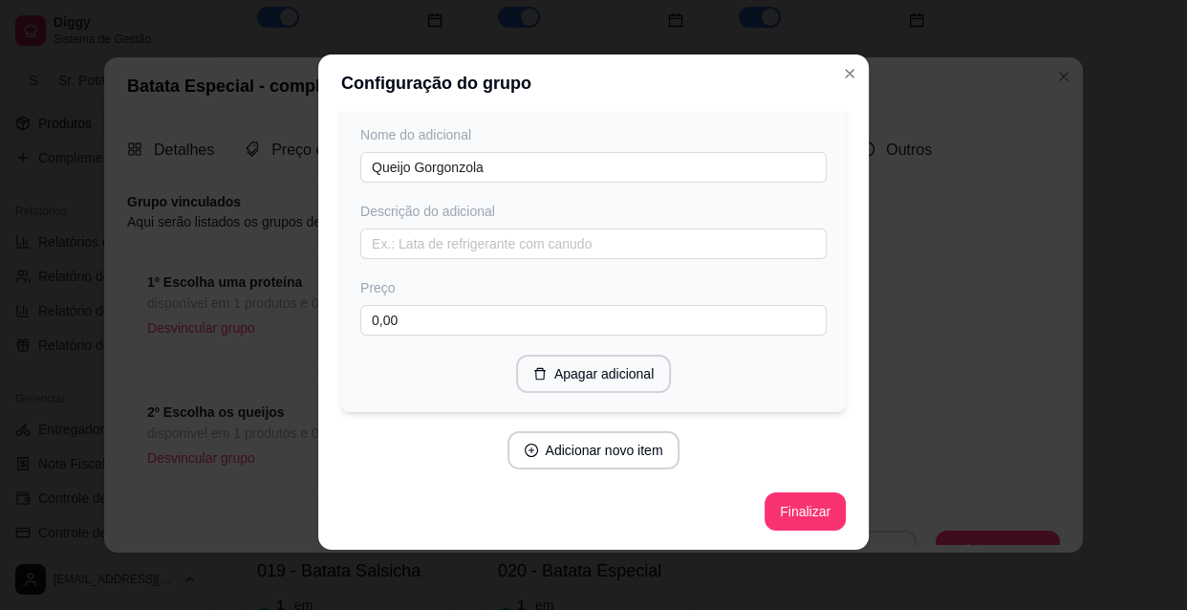
scroll to position [742, 0]
click at [617, 447] on button "Adicionar novo item" at bounding box center [593, 450] width 168 height 37
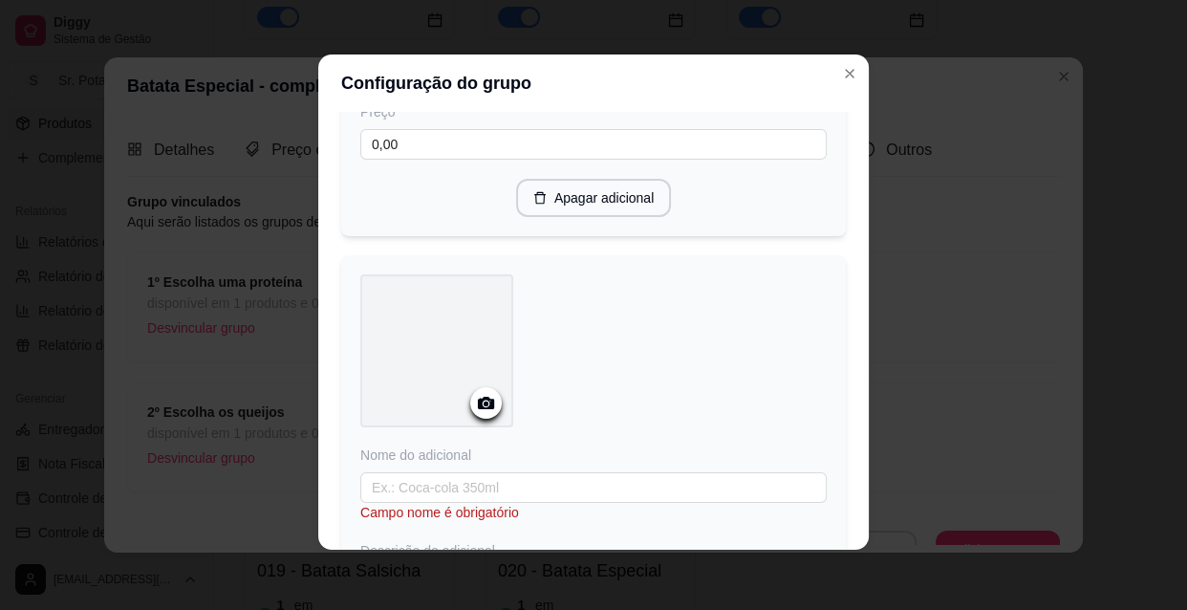
scroll to position [916, 0]
click at [478, 401] on icon at bounding box center [486, 399] width 16 height 12
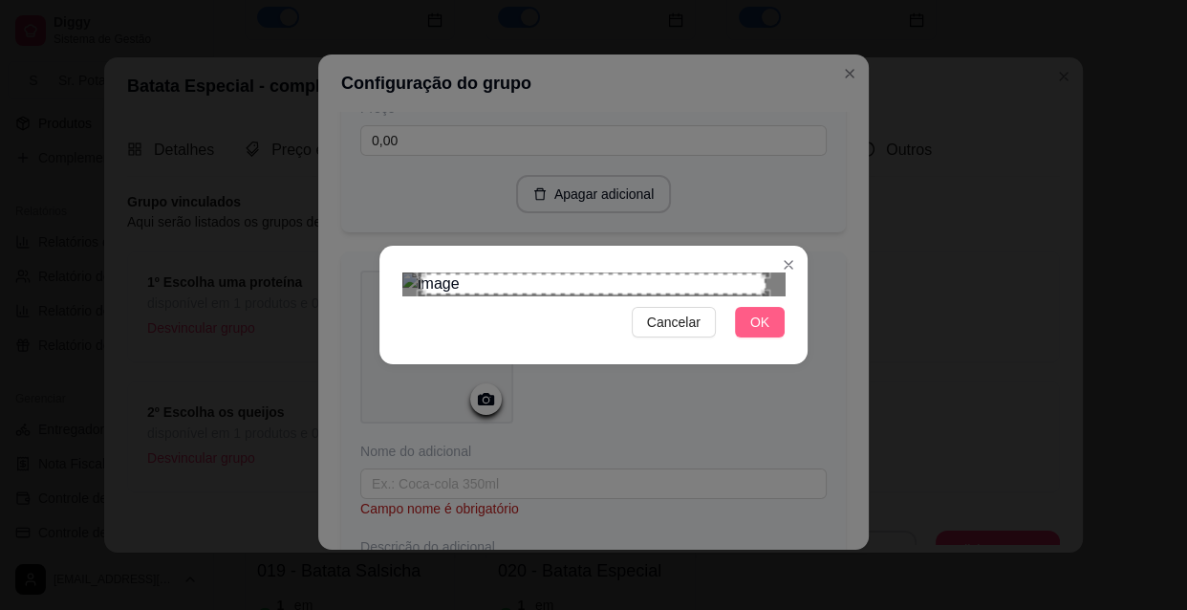
click at [760, 333] on span "OK" at bounding box center [759, 322] width 19 height 21
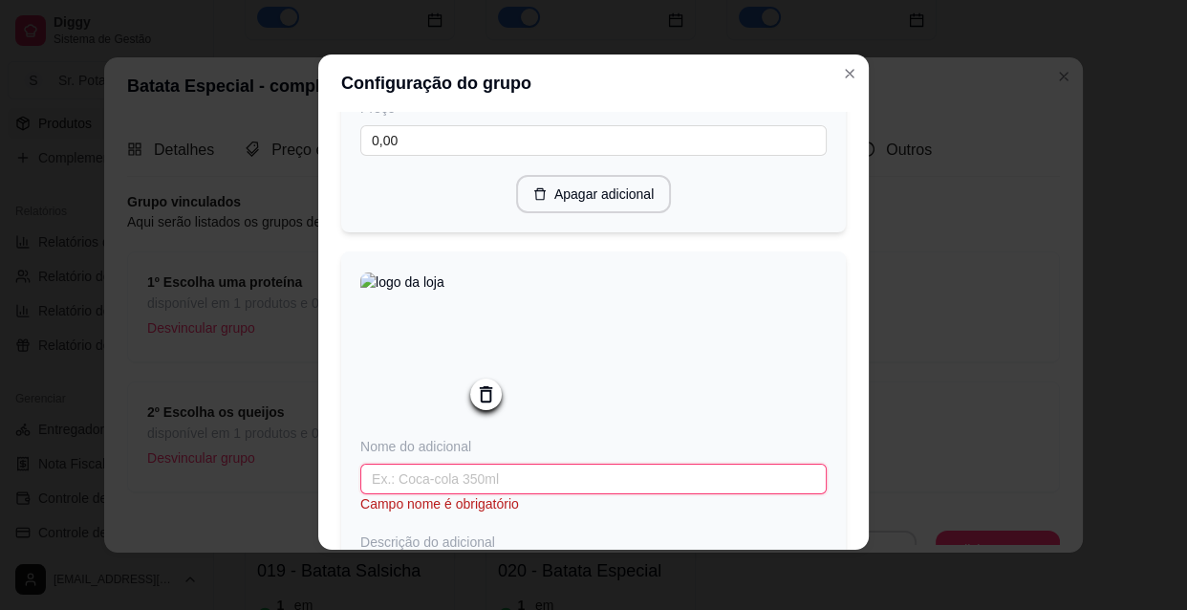
click at [466, 490] on input "text" at bounding box center [593, 479] width 466 height 31
type input "Queijo Parmesão"
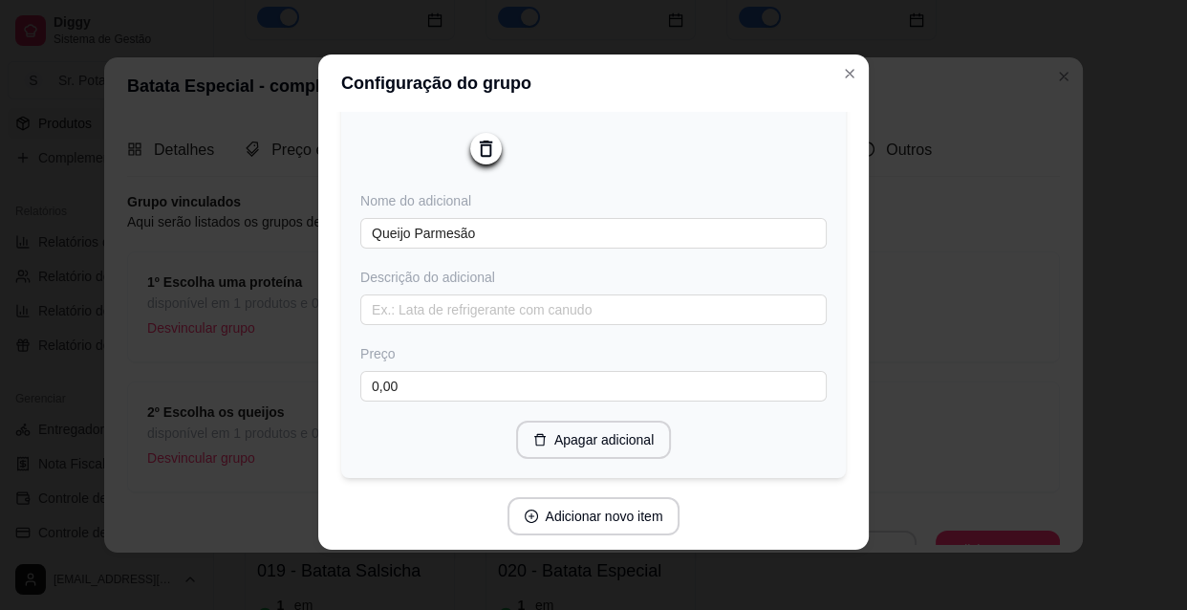
scroll to position [1194, 0]
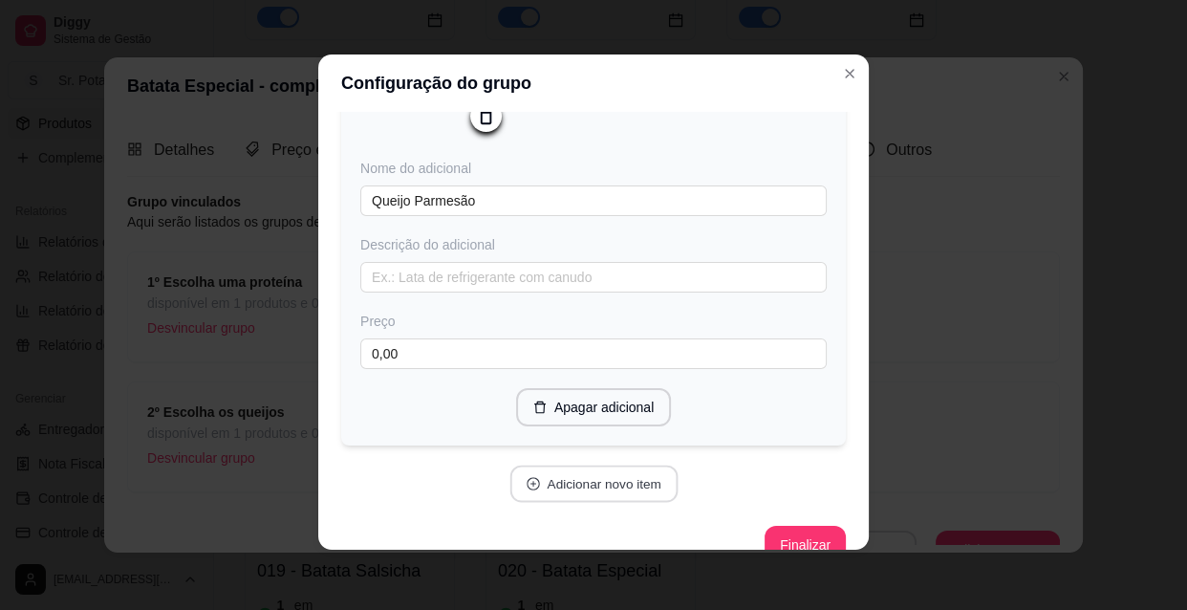
click at [620, 494] on button "Adicionar novo item" at bounding box center [593, 483] width 168 height 37
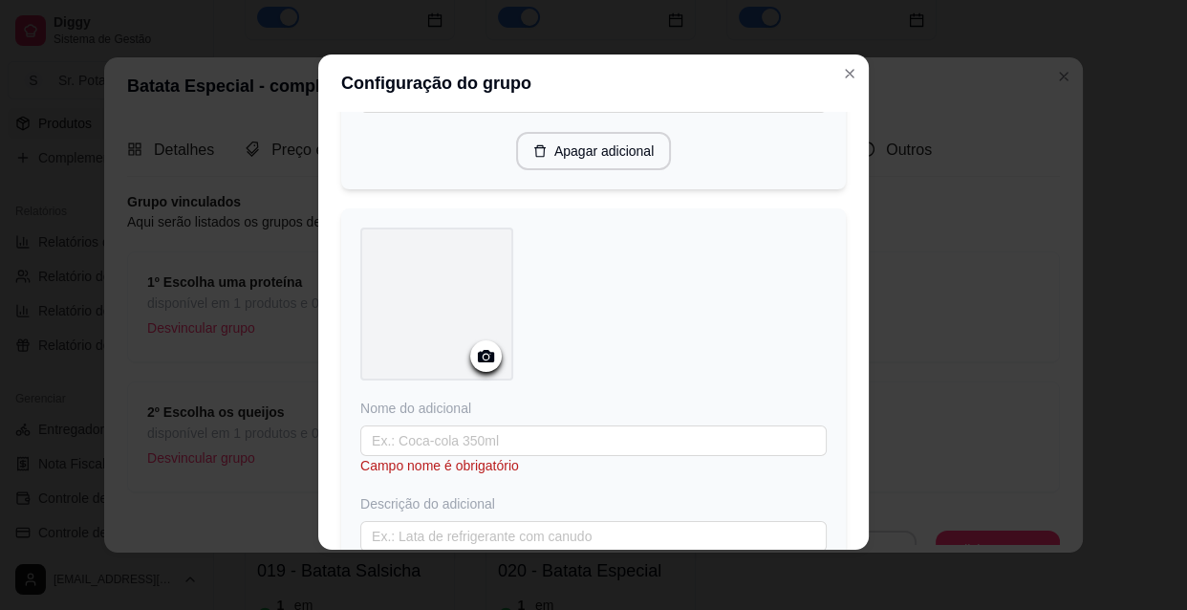
scroll to position [1454, 0]
click at [483, 358] on icon at bounding box center [486, 352] width 16 height 12
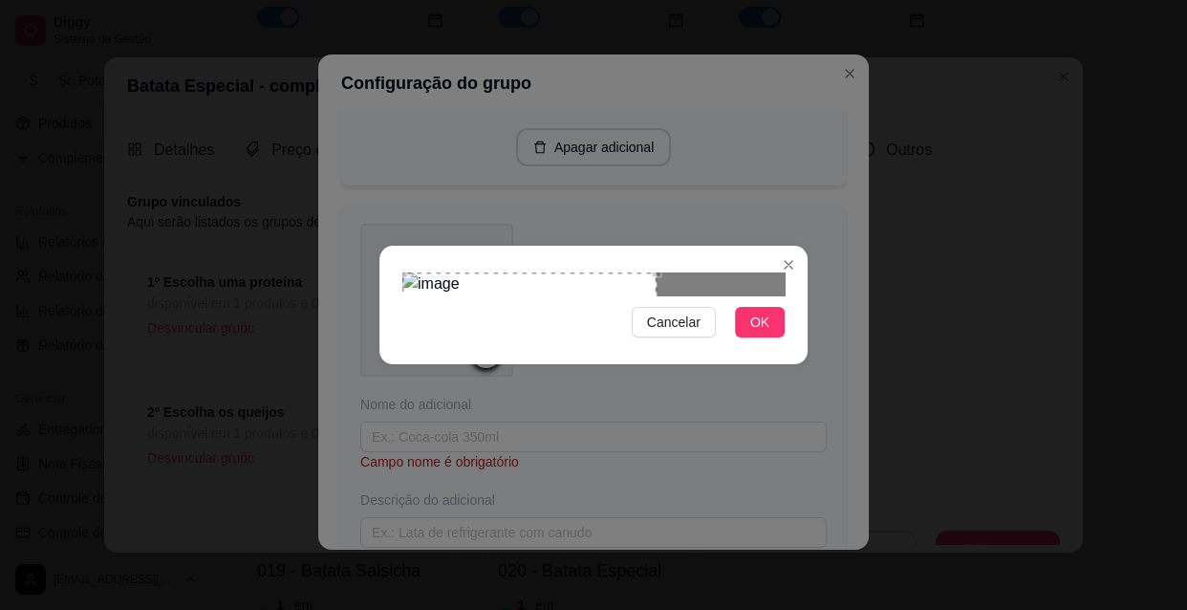
click at [567, 272] on div "Use the arrow keys to move the crop selection area" at bounding box center [529, 359] width 254 height 175
click at [746, 337] on button "OK" at bounding box center [760, 322] width 50 height 31
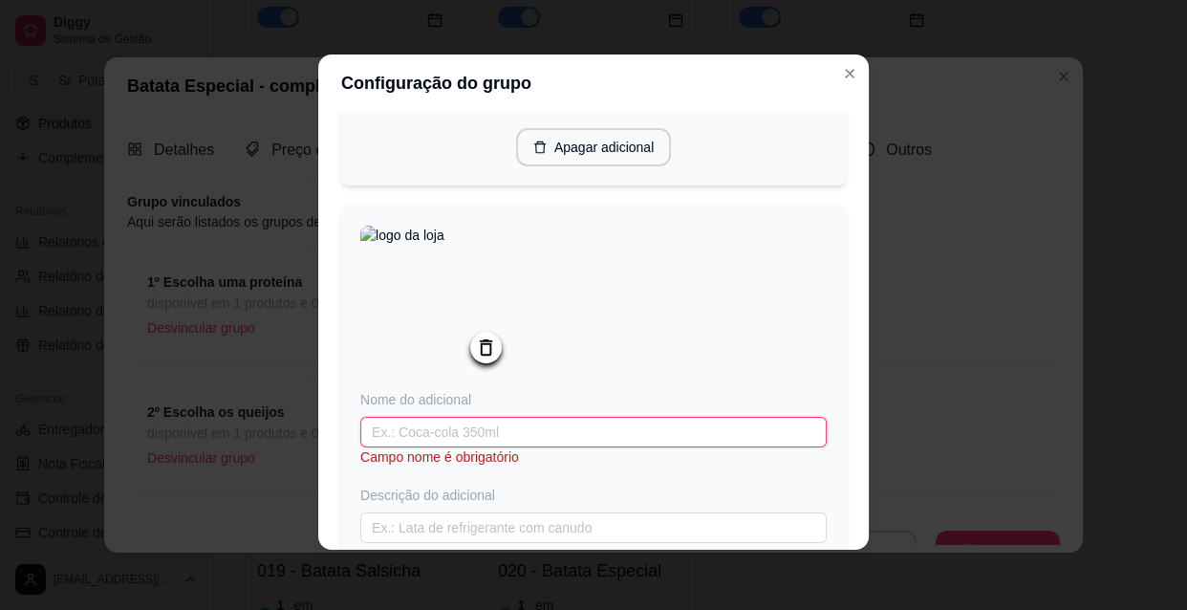
click at [364, 442] on input "text" at bounding box center [593, 432] width 466 height 31
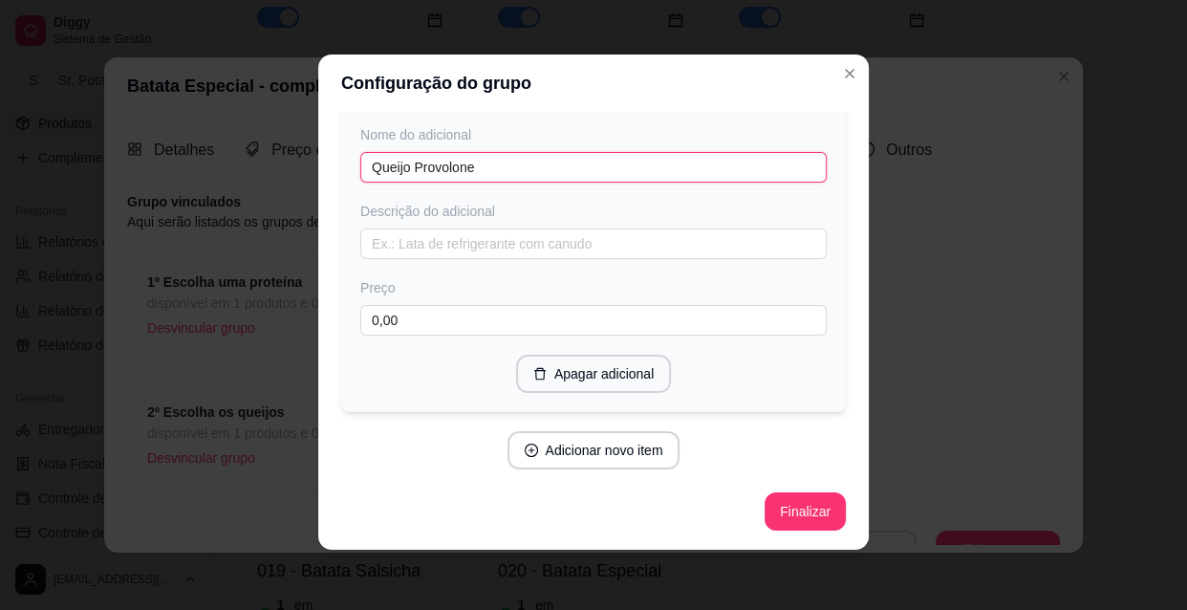
scroll to position [1730, 0]
type input "Queijo Provolone"
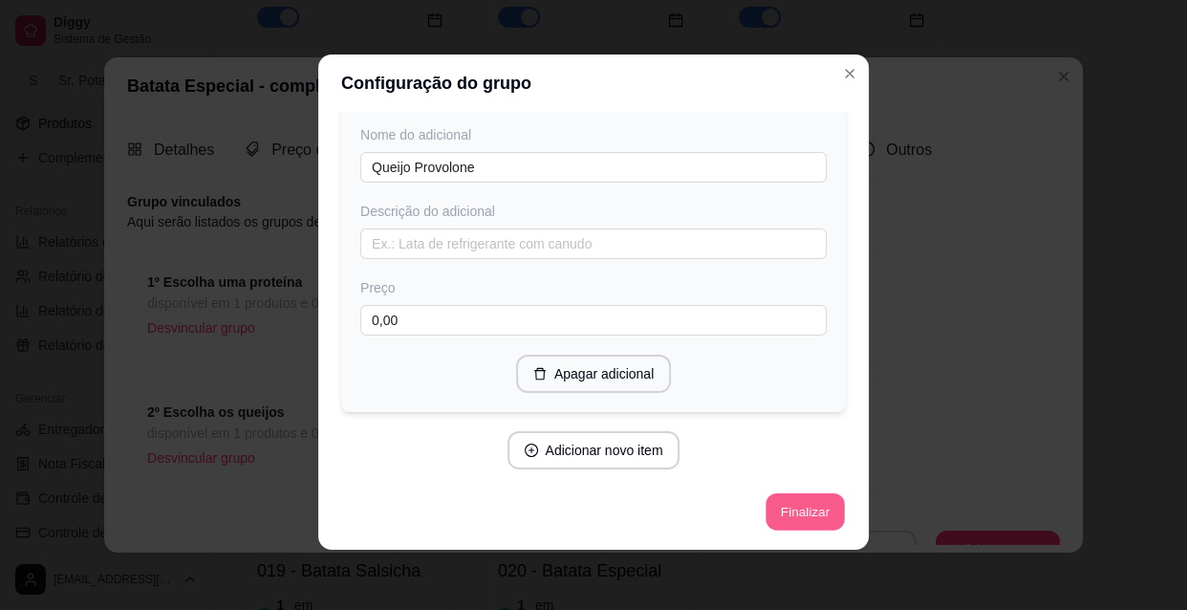
click at [795, 510] on button "Finalizar" at bounding box center [805, 511] width 78 height 37
click at [812, 516] on div "Finalizar" at bounding box center [593, 511] width 505 height 38
click at [782, 514] on div "Finalizar" at bounding box center [593, 511] width 505 height 38
click at [779, 513] on div "Finalizar" at bounding box center [593, 511] width 505 height 38
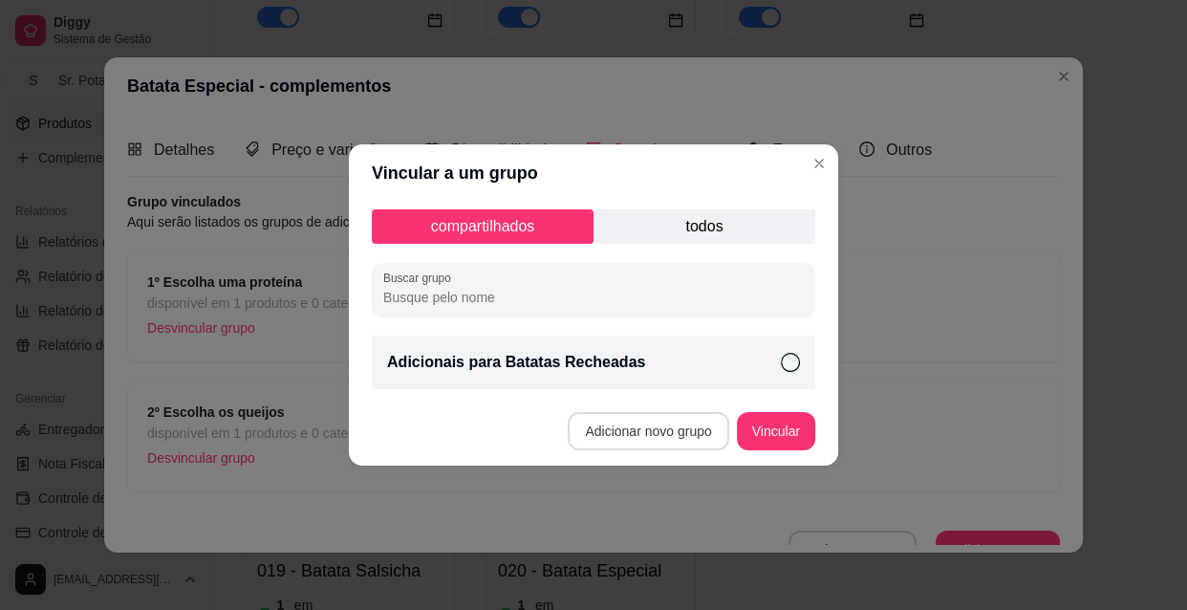
click at [679, 436] on button "Adicionar novo grupo" at bounding box center [648, 431] width 161 height 38
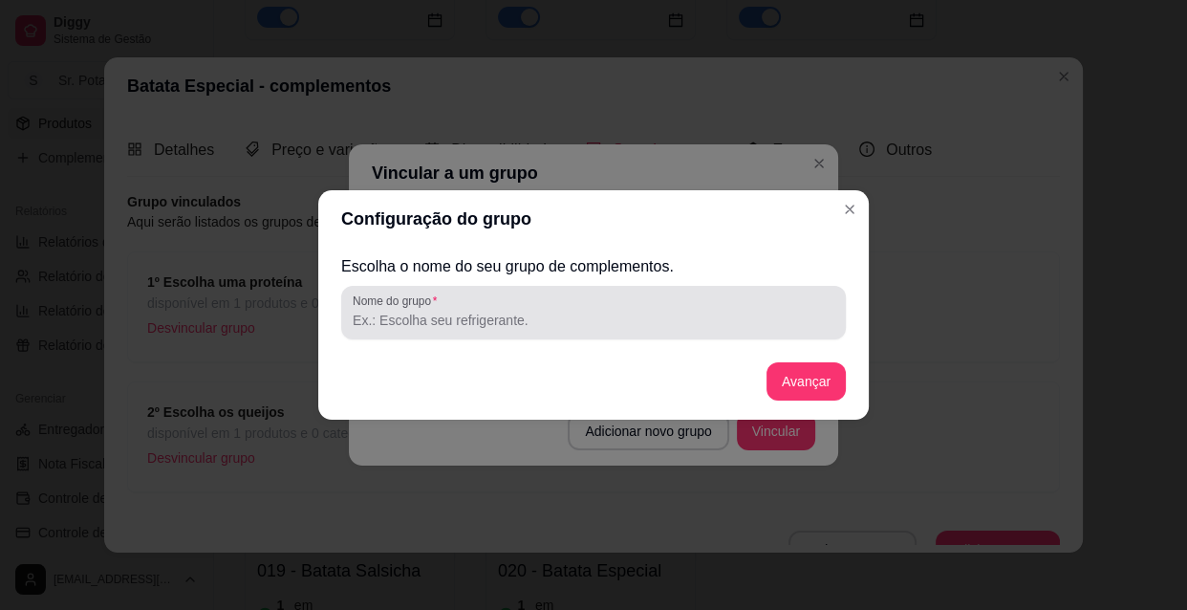
click at [558, 326] on input "Nome do grupo" at bounding box center [594, 320] width 482 height 19
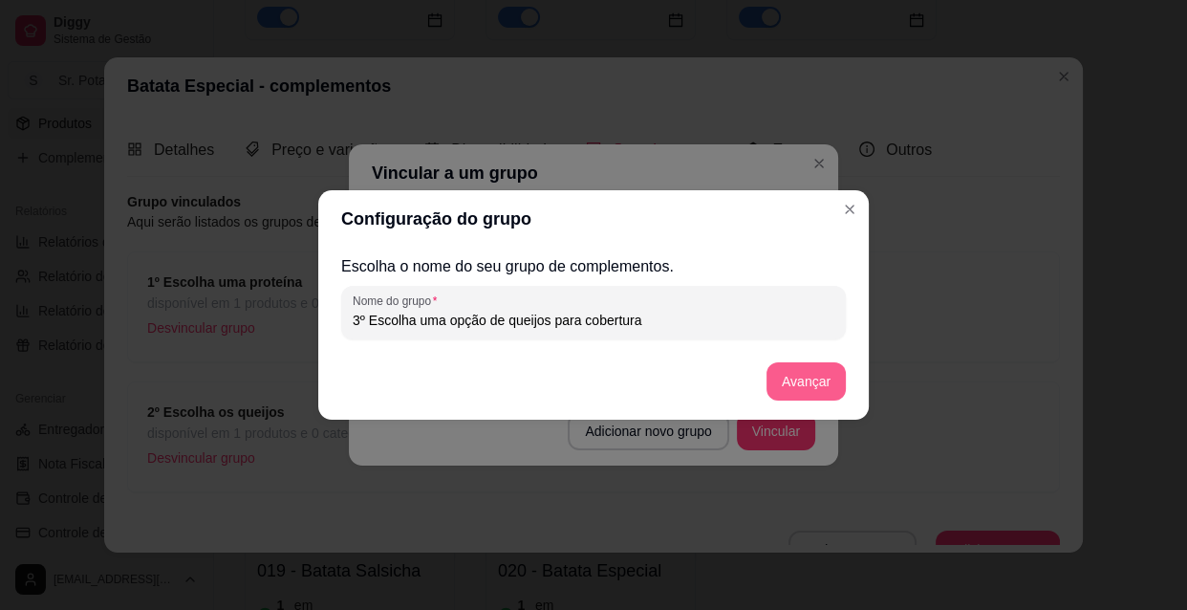
type input "3º Escolha uma opção de queijos para cobertura"
click at [780, 383] on button "Avançar" at bounding box center [805, 381] width 77 height 37
click at [792, 382] on div "Avançar" at bounding box center [593, 381] width 505 height 38
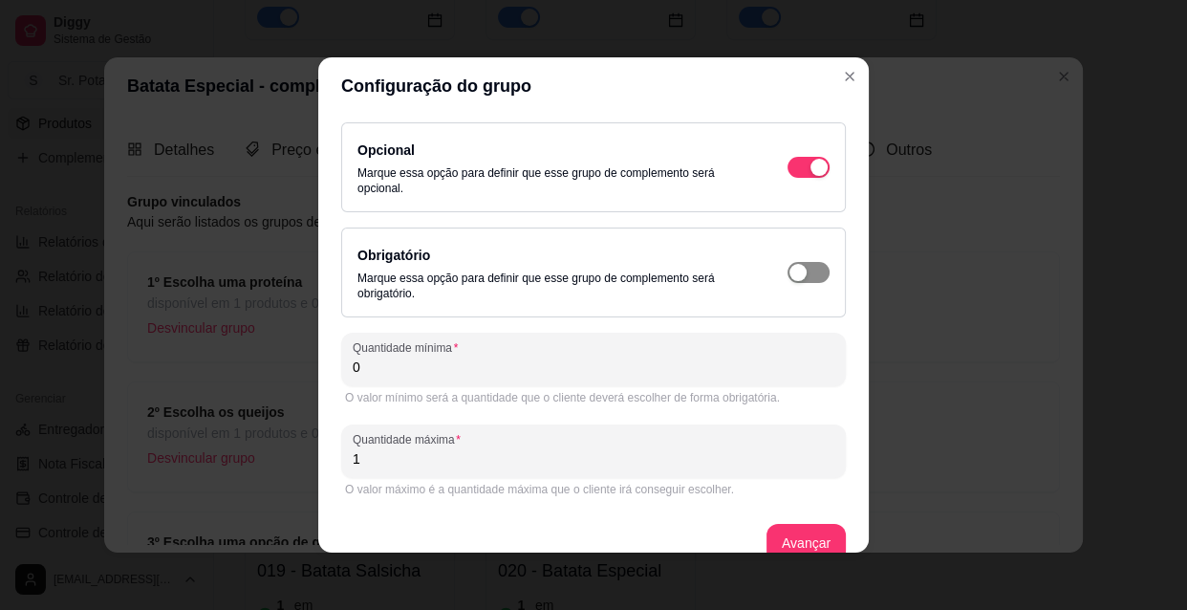
click at [797, 178] on span "button" at bounding box center [809, 167] width 42 height 21
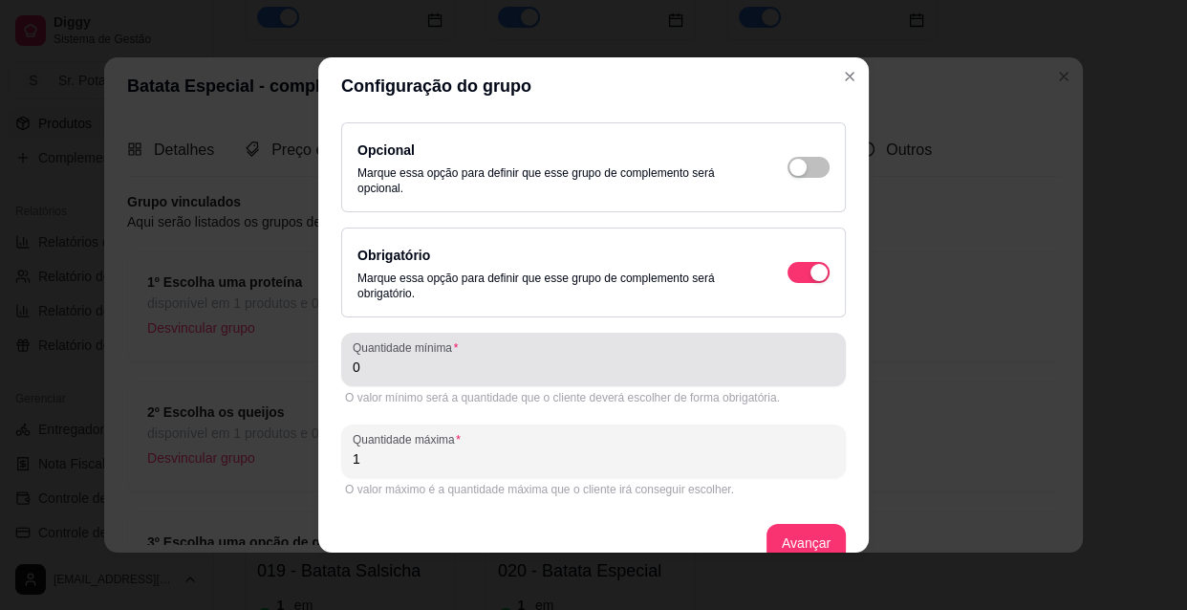
click at [359, 368] on input "0" at bounding box center [594, 366] width 482 height 19
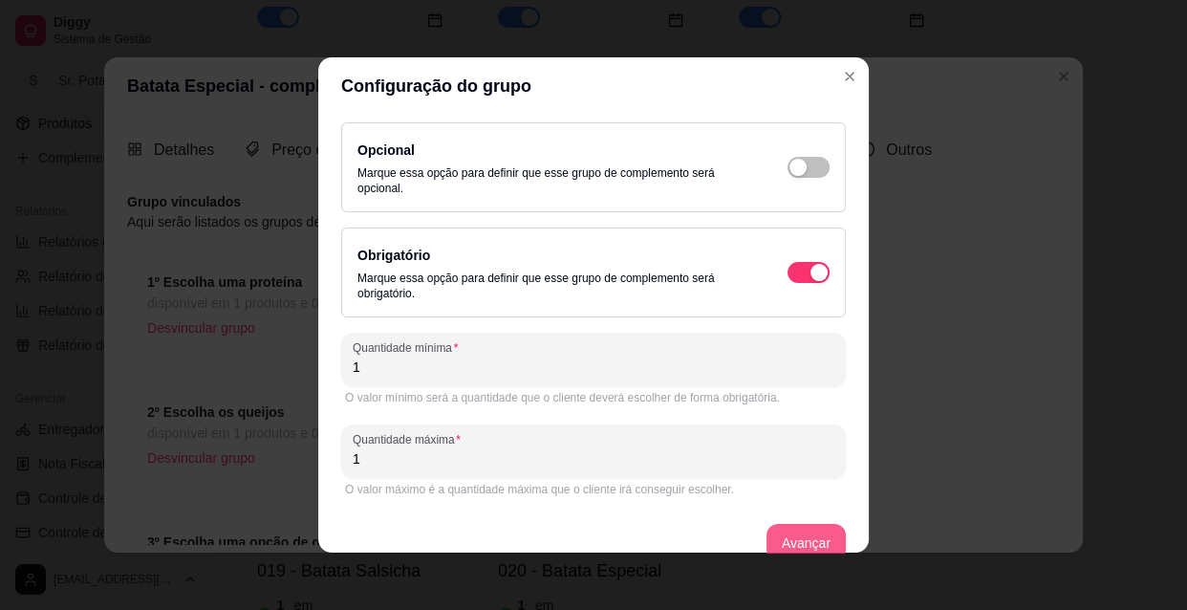
type input "1"
click at [787, 535] on button "Avançar" at bounding box center [805, 543] width 79 height 38
click at [787, 535] on div "Avançar" at bounding box center [593, 543] width 505 height 38
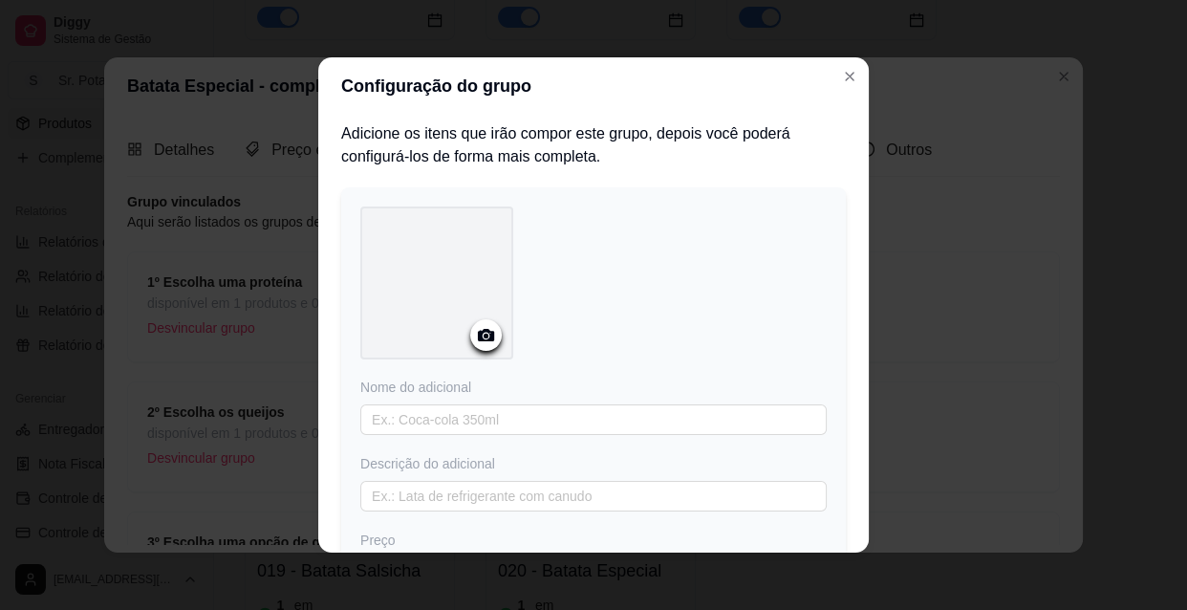
click at [485, 331] on icon at bounding box center [486, 335] width 16 height 12
click at [478, 335] on icon at bounding box center [486, 335] width 16 height 12
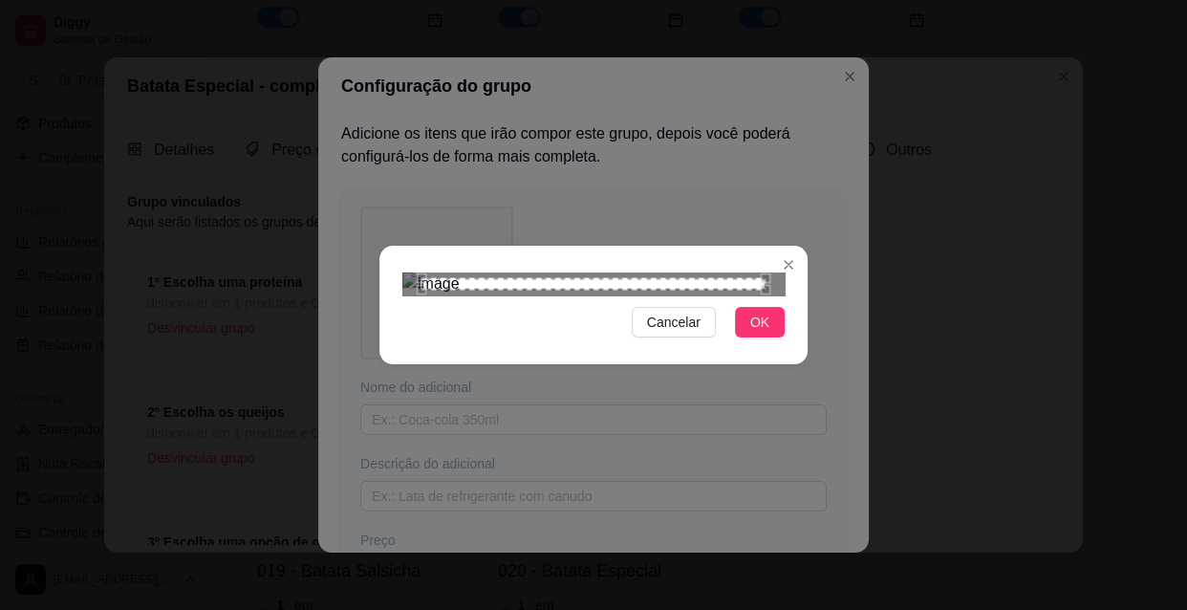
click at [518, 291] on div "Use the arrow keys to move the crop selection area" at bounding box center [593, 284] width 344 height 12
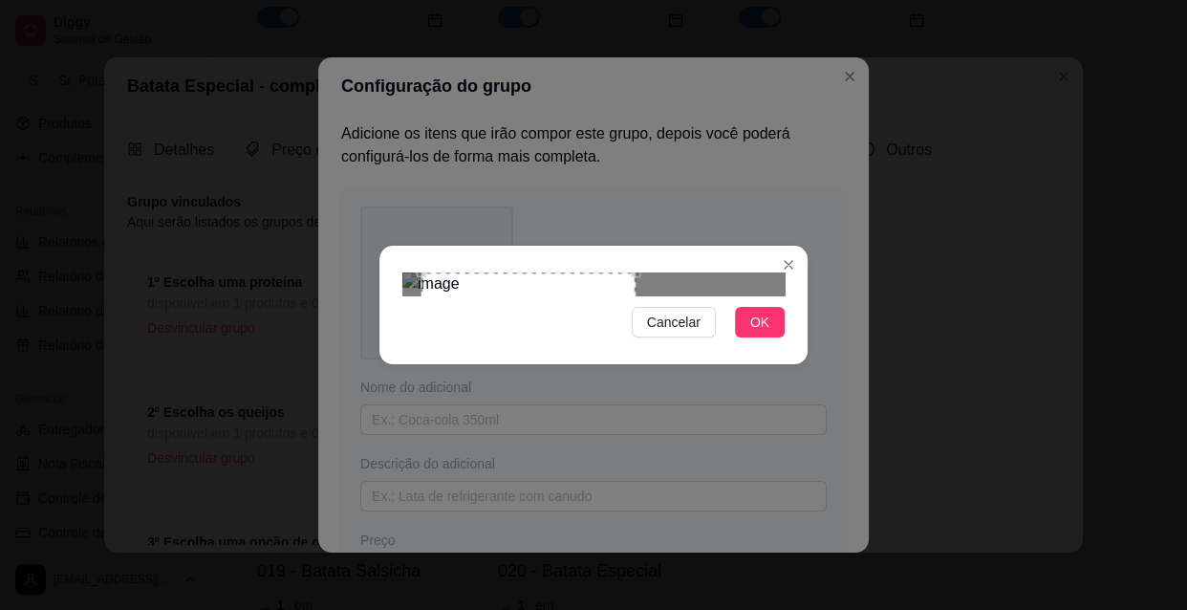
click at [736, 272] on div at bounding box center [593, 283] width 382 height 23
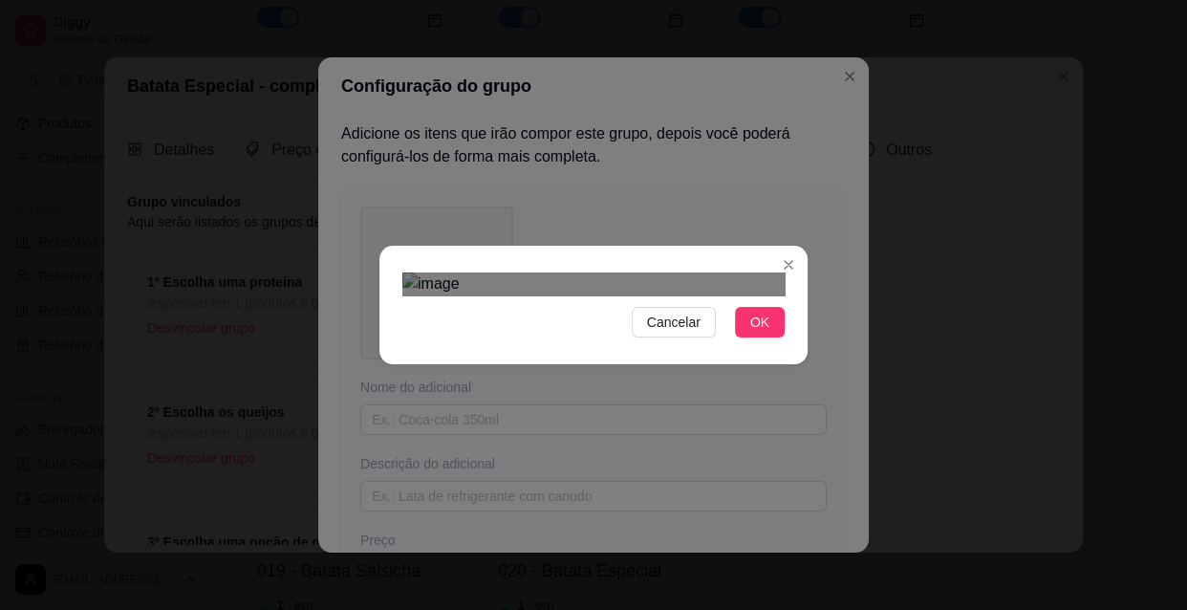
click at [605, 246] on section "Cancelar OK" at bounding box center [593, 305] width 428 height 119
click at [687, 333] on span "Cancelar" at bounding box center [674, 322] width 54 height 21
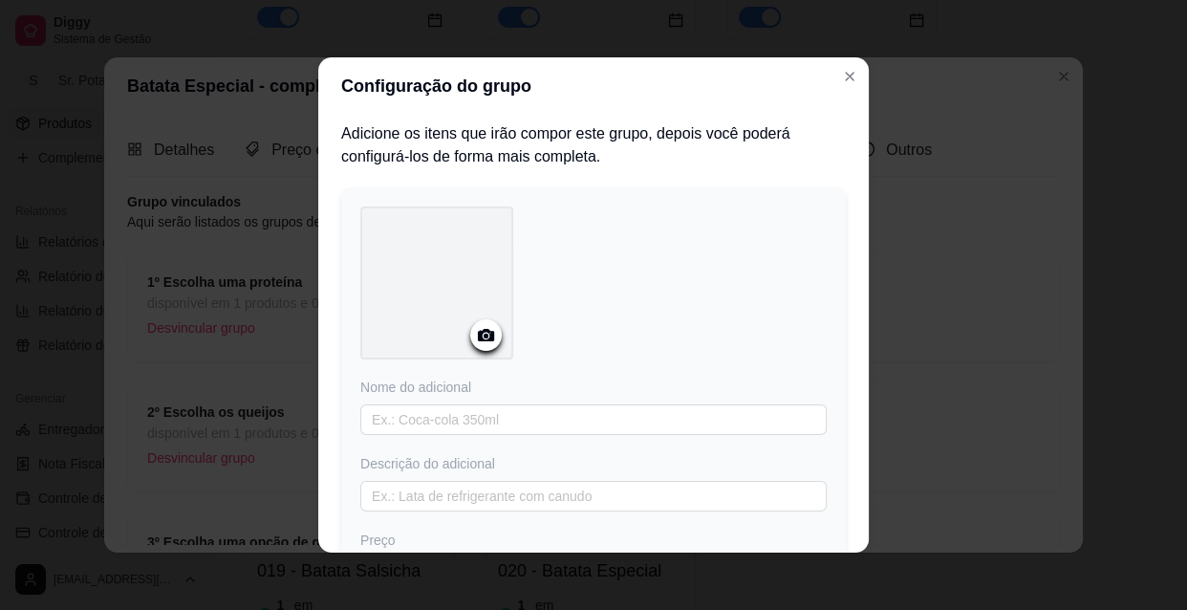
click at [486, 335] on icon at bounding box center [486, 335] width 16 height 12
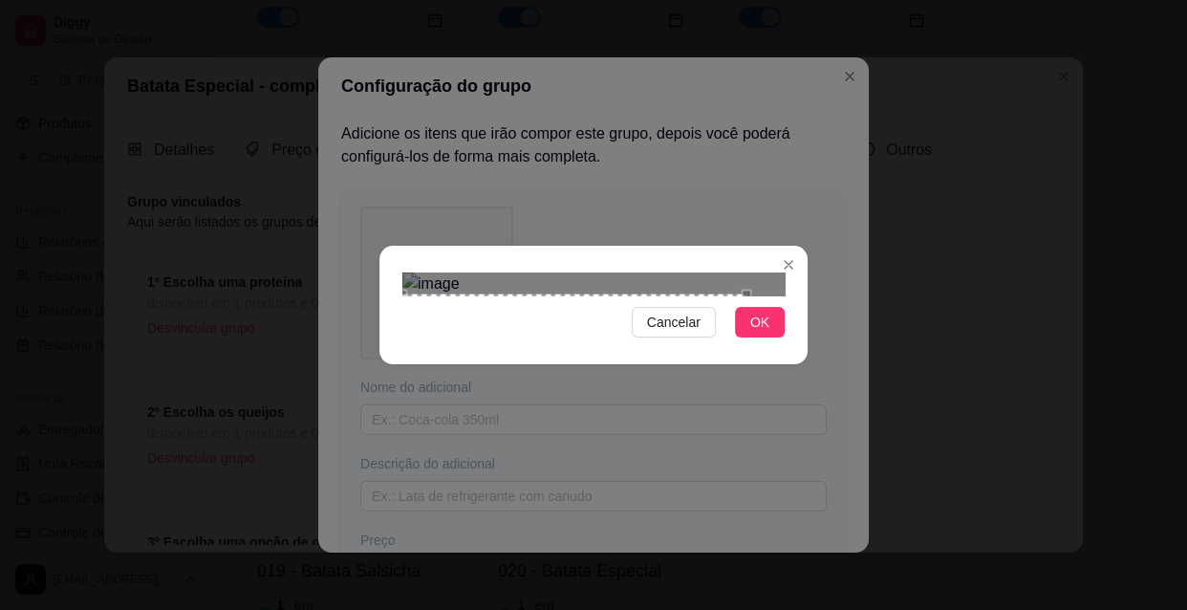
click at [705, 294] on div "Use the arrow keys to move the crop selection area" at bounding box center [574, 391] width 344 height 194
click at [717, 272] on div at bounding box center [593, 283] width 382 height 23
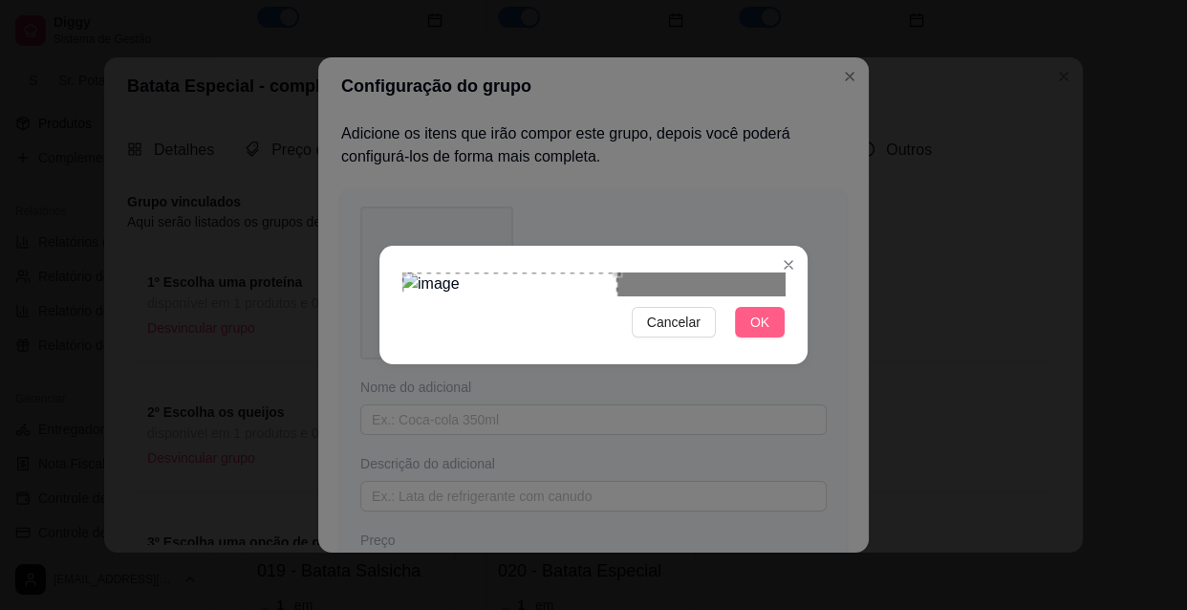
click at [754, 333] on span "OK" at bounding box center [759, 322] width 19 height 21
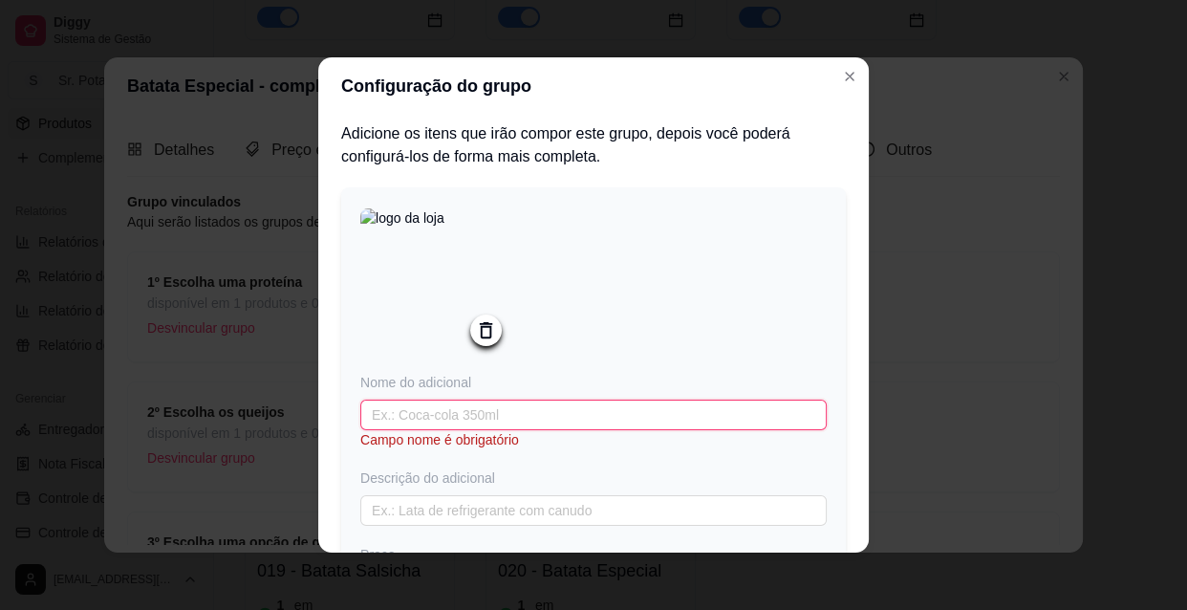
click at [482, 419] on input "text" at bounding box center [593, 414] width 466 height 31
type input "Catupiry Original"
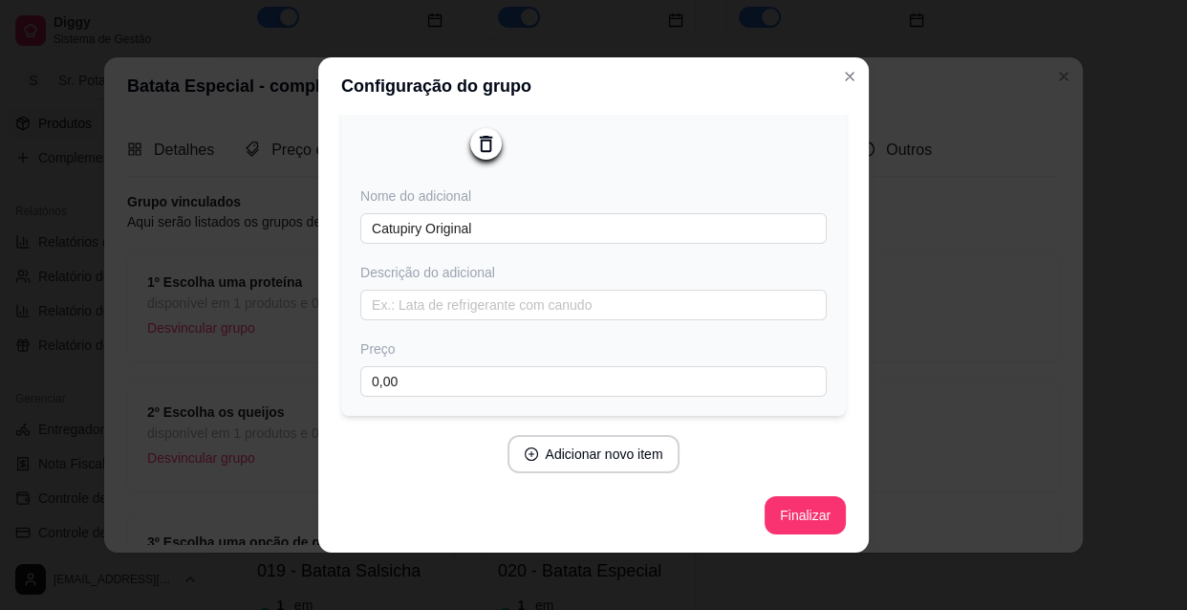
scroll to position [190, 0]
click at [608, 455] on button "Adicionar novo item" at bounding box center [593, 453] width 168 height 37
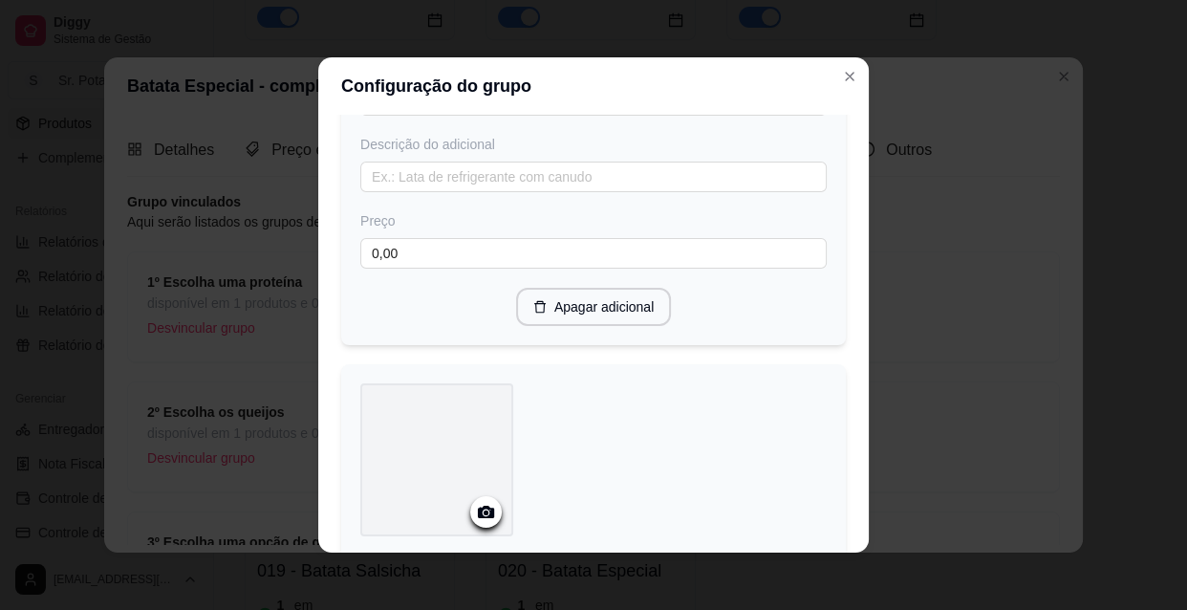
scroll to position [363, 0]
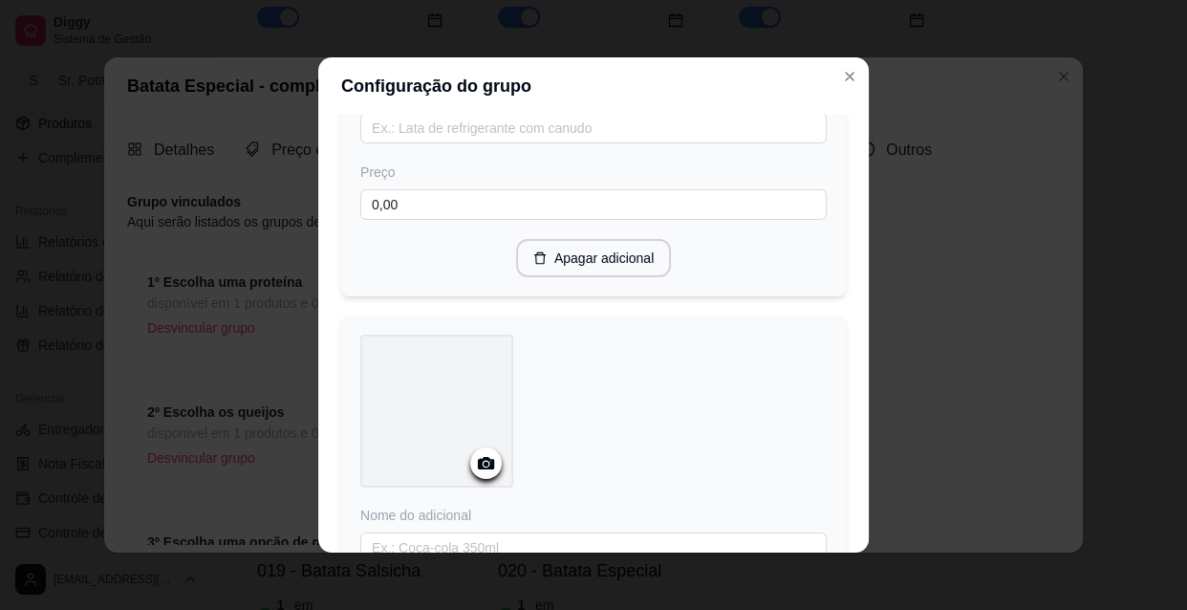
click at [482, 464] on icon at bounding box center [486, 463] width 22 height 22
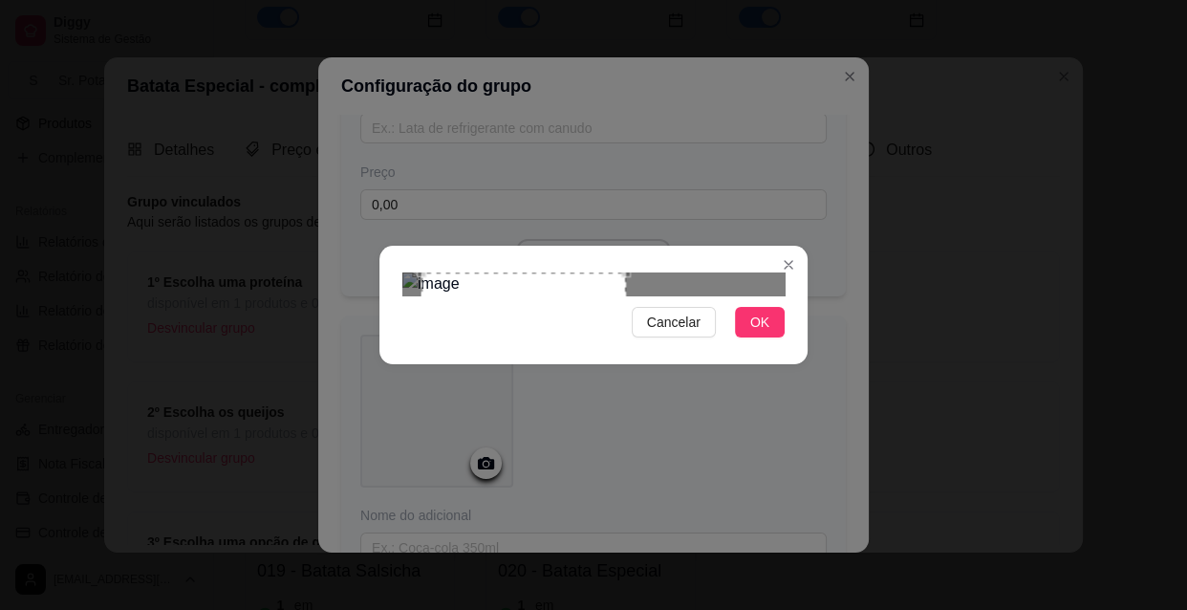
click at [730, 272] on div at bounding box center [593, 283] width 382 height 23
click at [755, 333] on span "OK" at bounding box center [759, 322] width 19 height 21
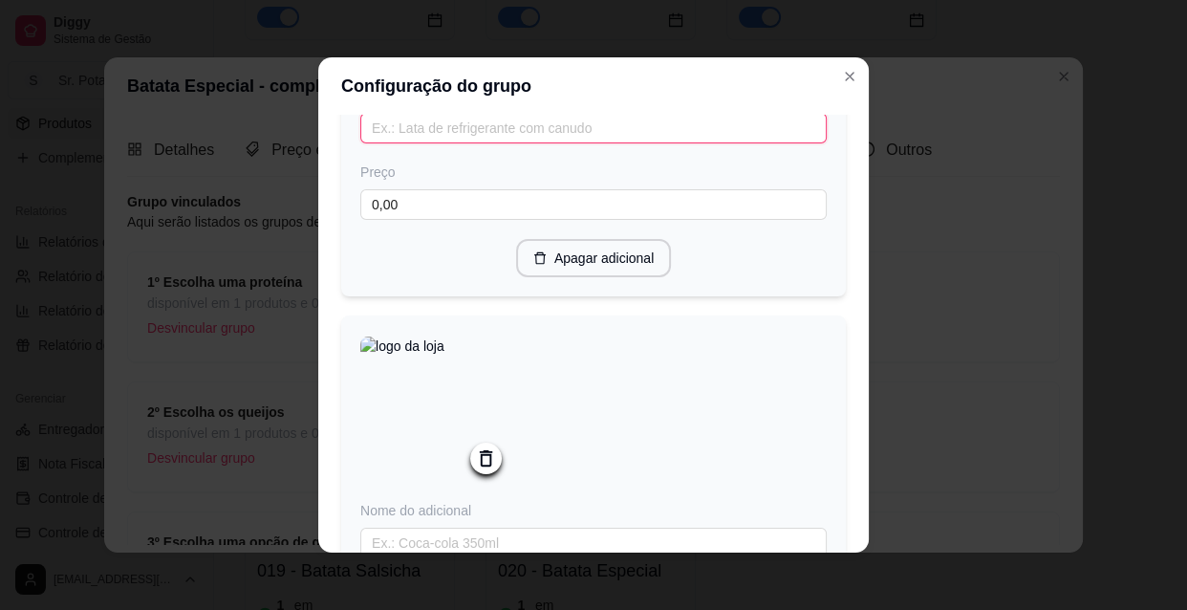
click at [436, 129] on input "text" at bounding box center [593, 128] width 466 height 31
type input "c"
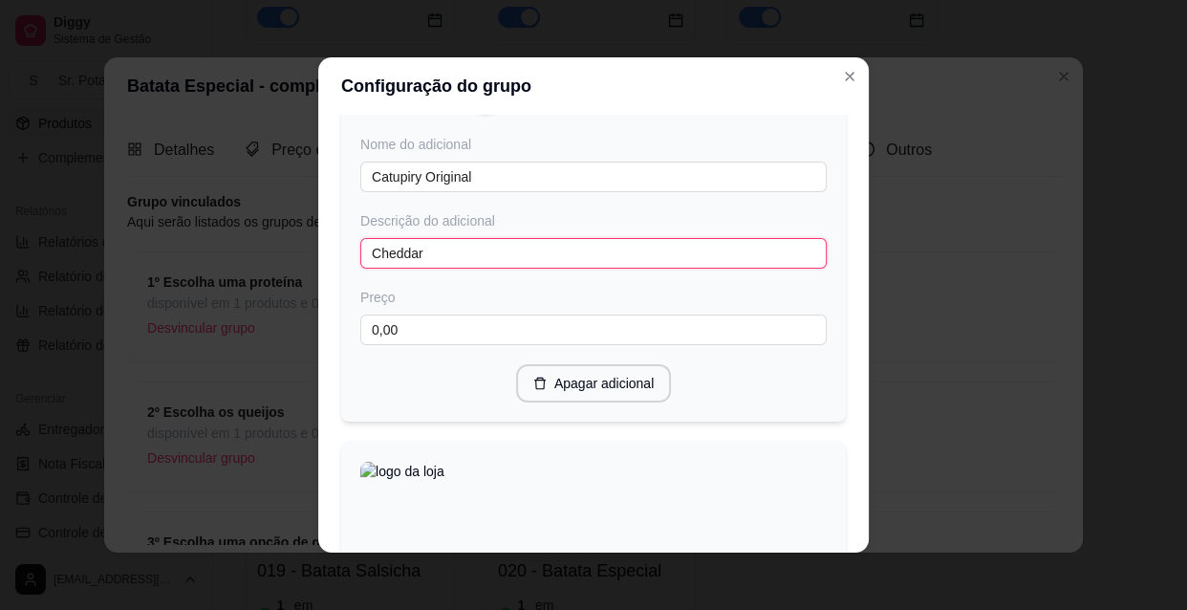
scroll to position [190, 0]
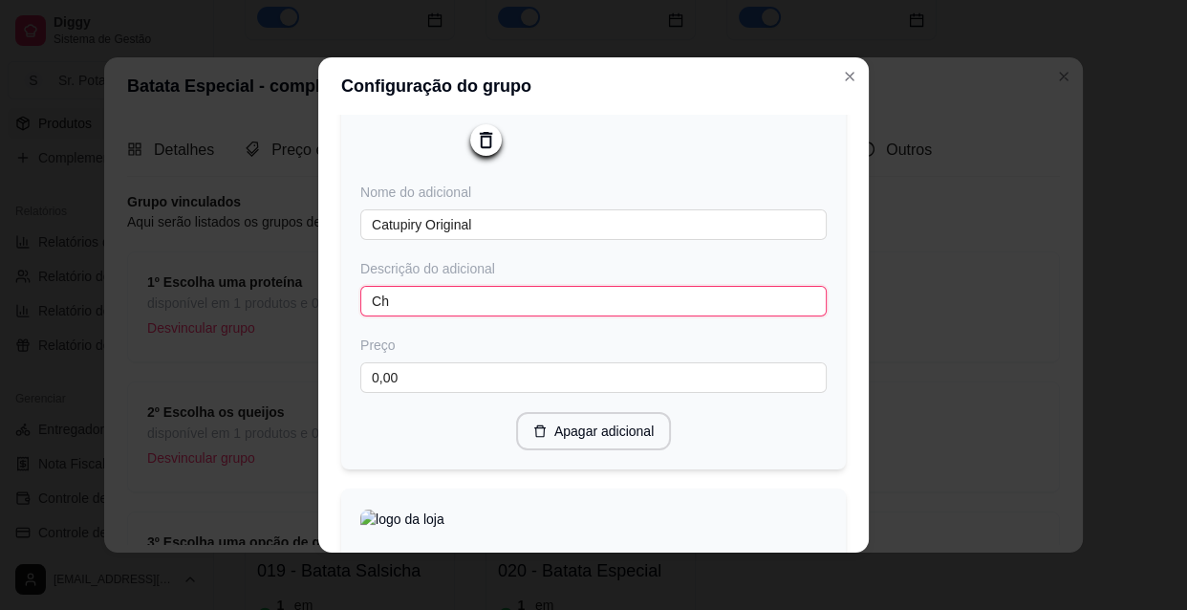
type input "C"
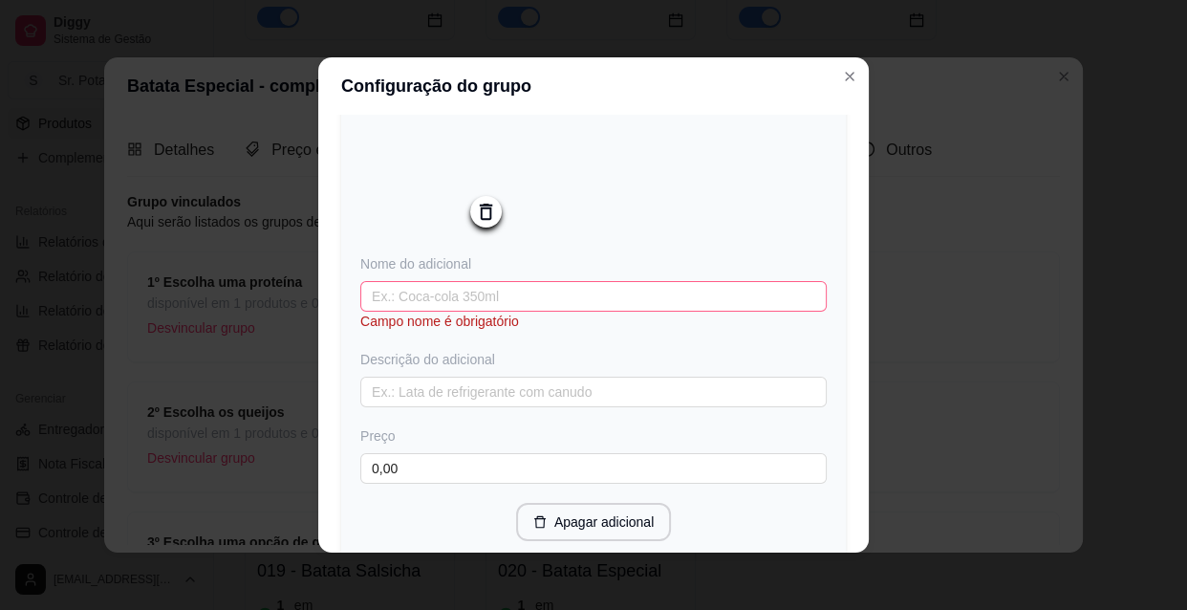
scroll to position [624, 0]
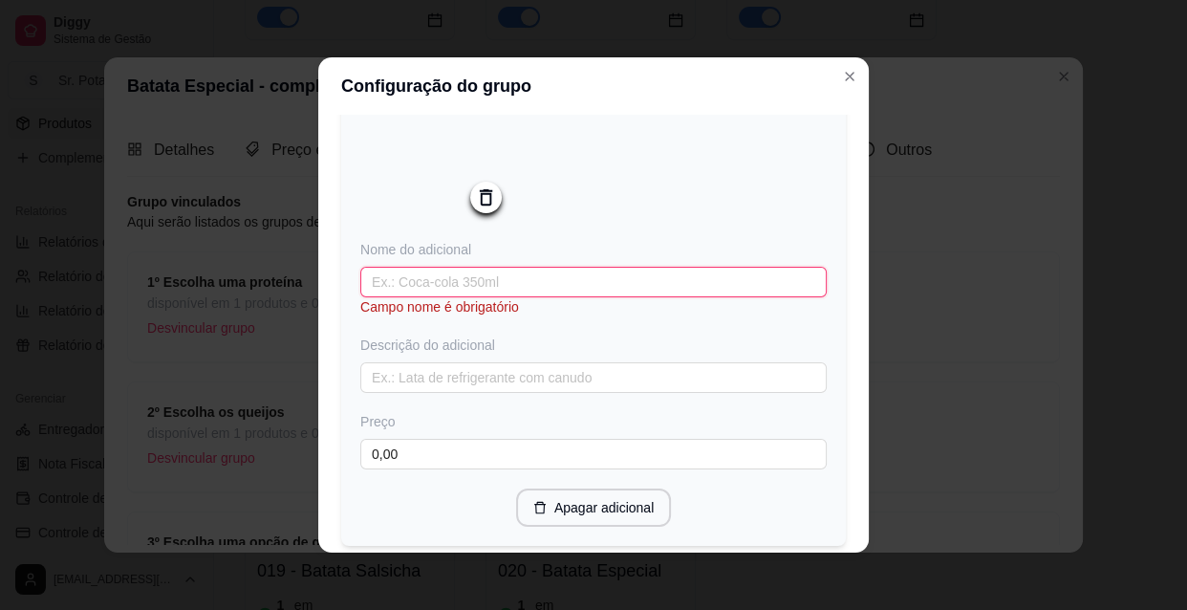
click at [421, 286] on input "text" at bounding box center [593, 282] width 466 height 31
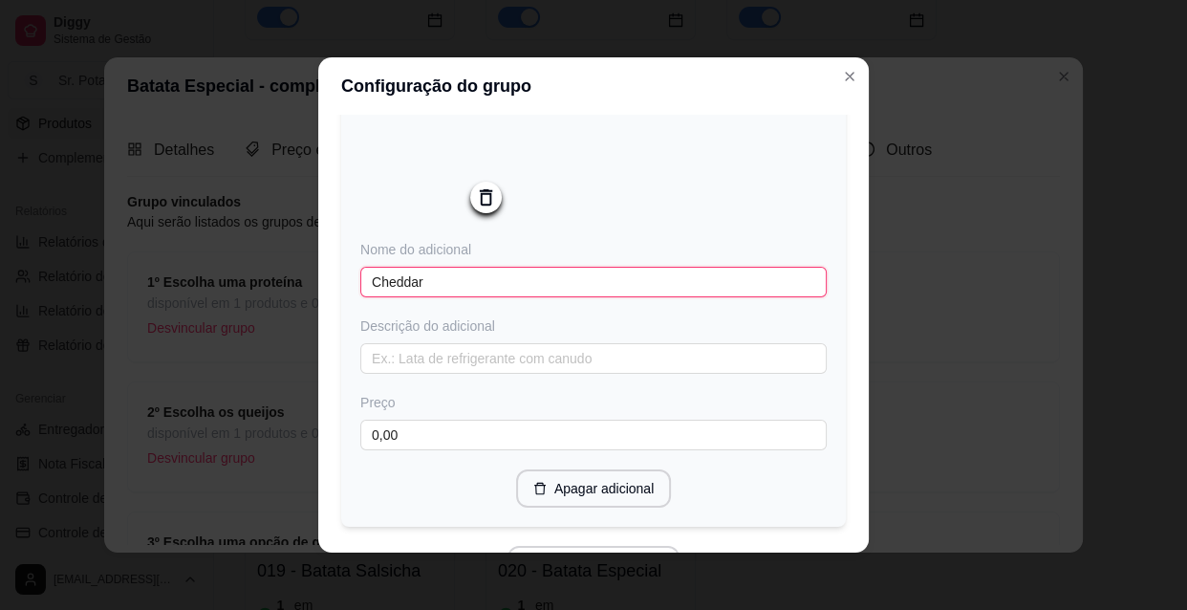
type input "Cheddar"
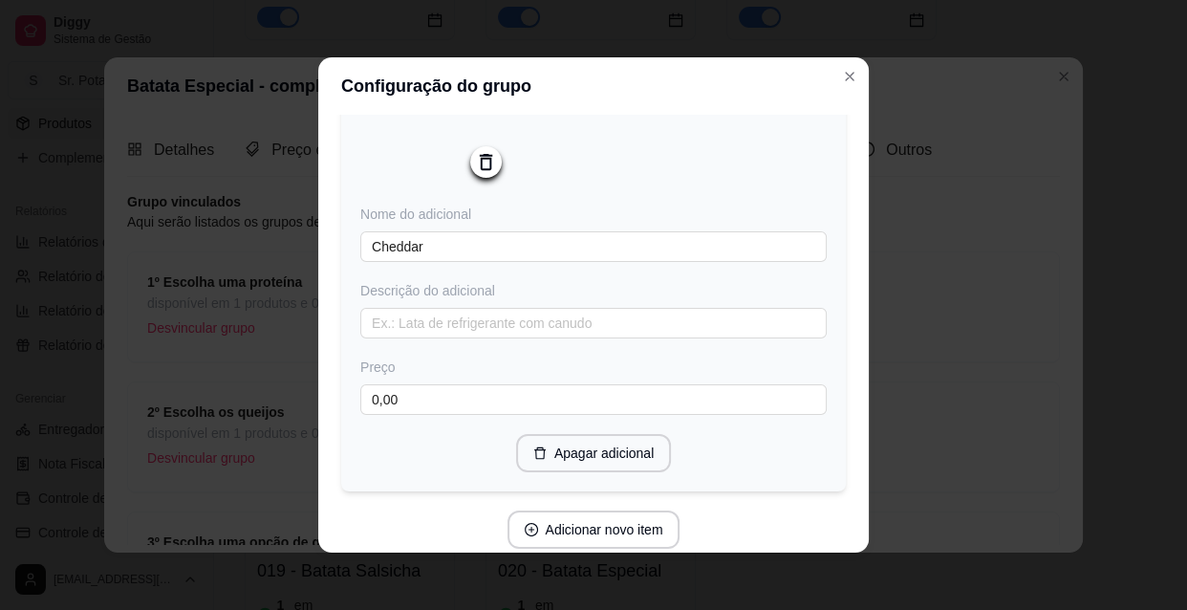
scroll to position [694, 0]
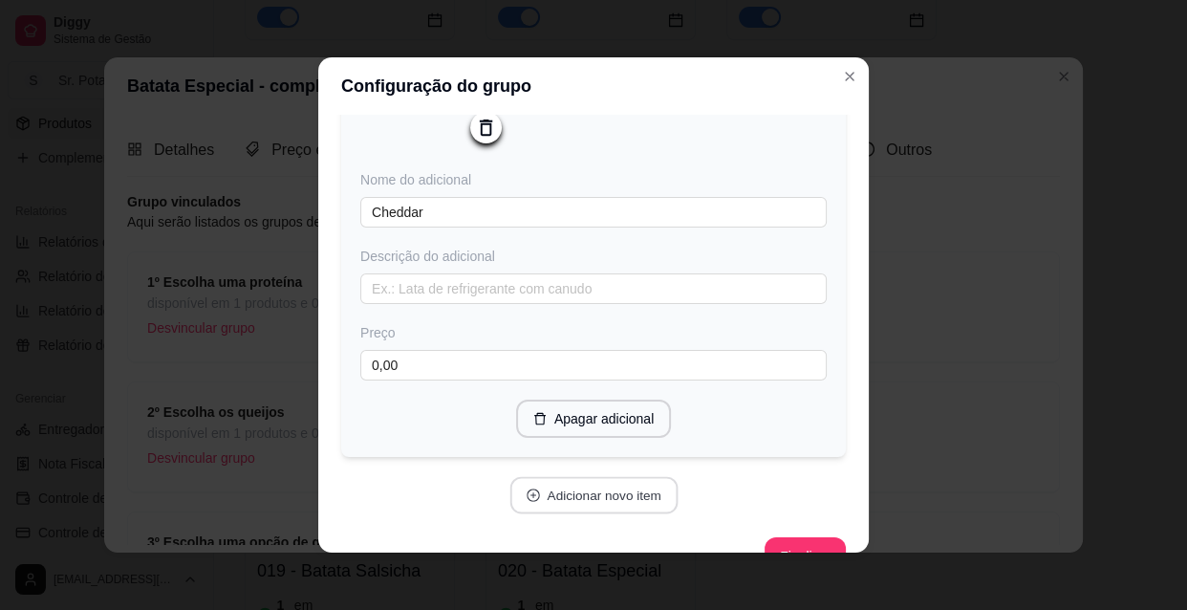
click at [618, 497] on button "Adicionar novo item" at bounding box center [593, 495] width 168 height 37
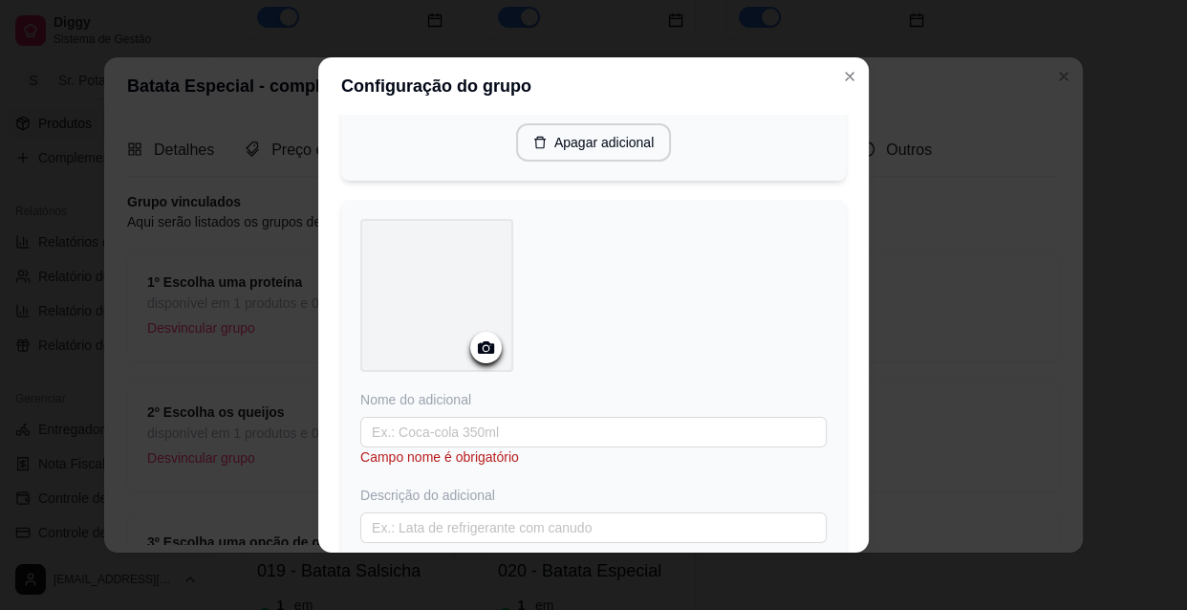
scroll to position [1042, 0]
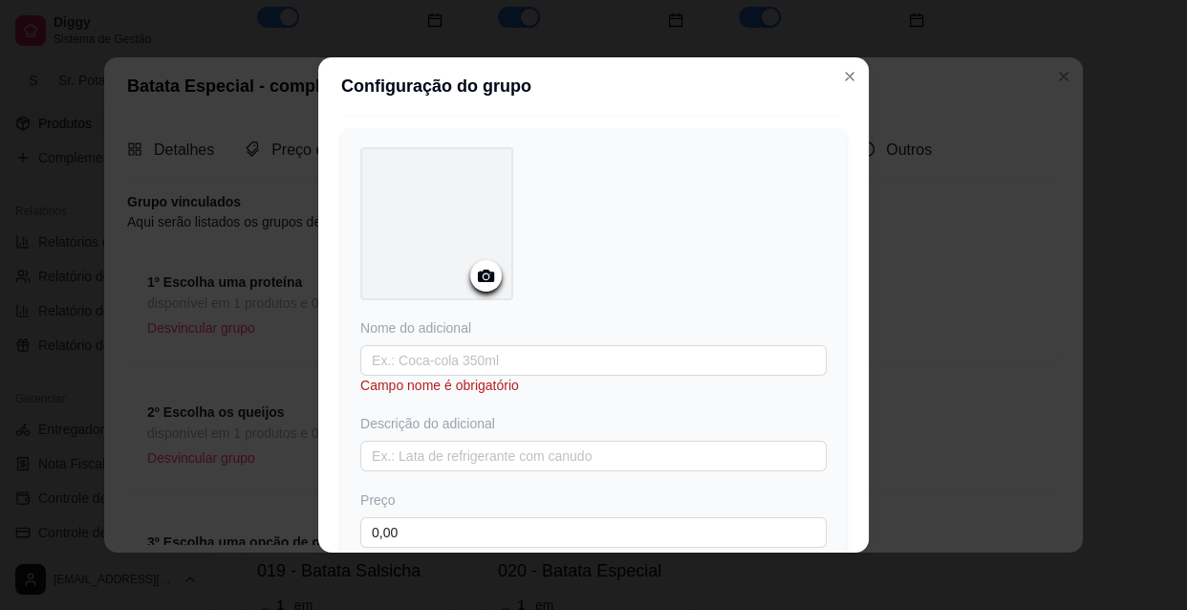
click at [480, 284] on icon at bounding box center [486, 276] width 22 height 22
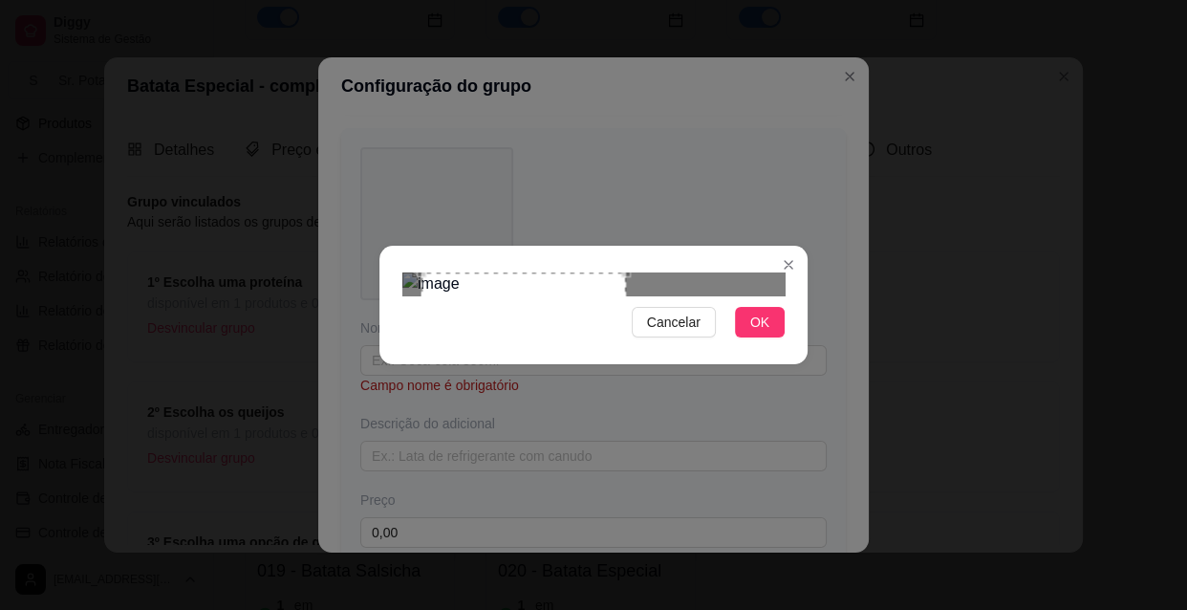
click at [742, 272] on div at bounding box center [593, 283] width 382 height 23
click at [768, 333] on span "OK" at bounding box center [759, 322] width 19 height 21
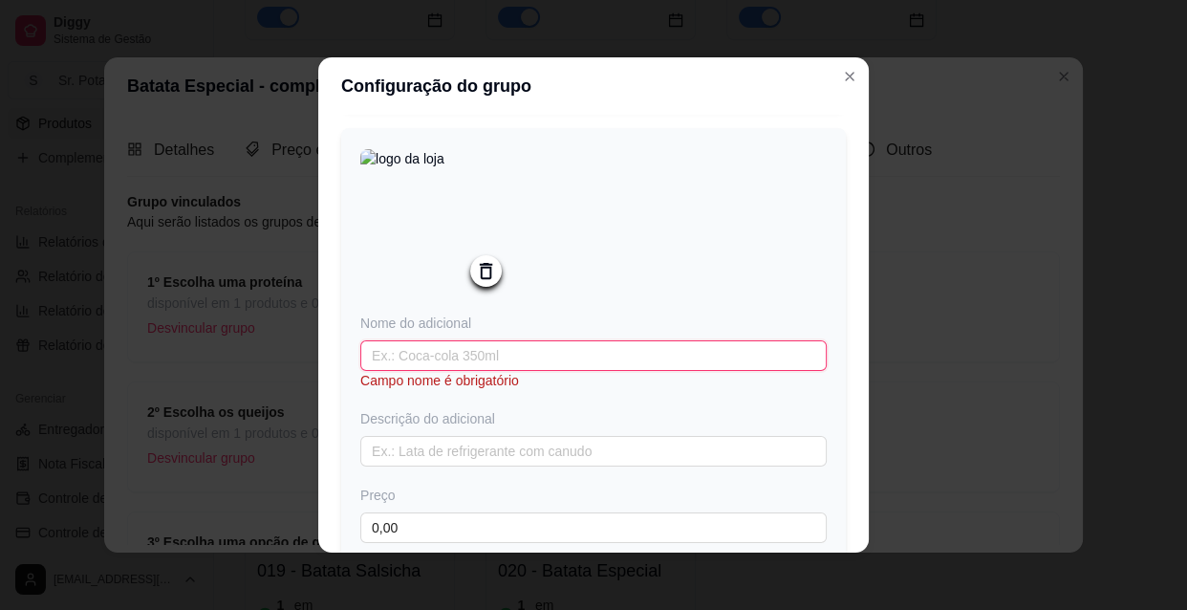
click at [435, 366] on input "text" at bounding box center [593, 355] width 466 height 31
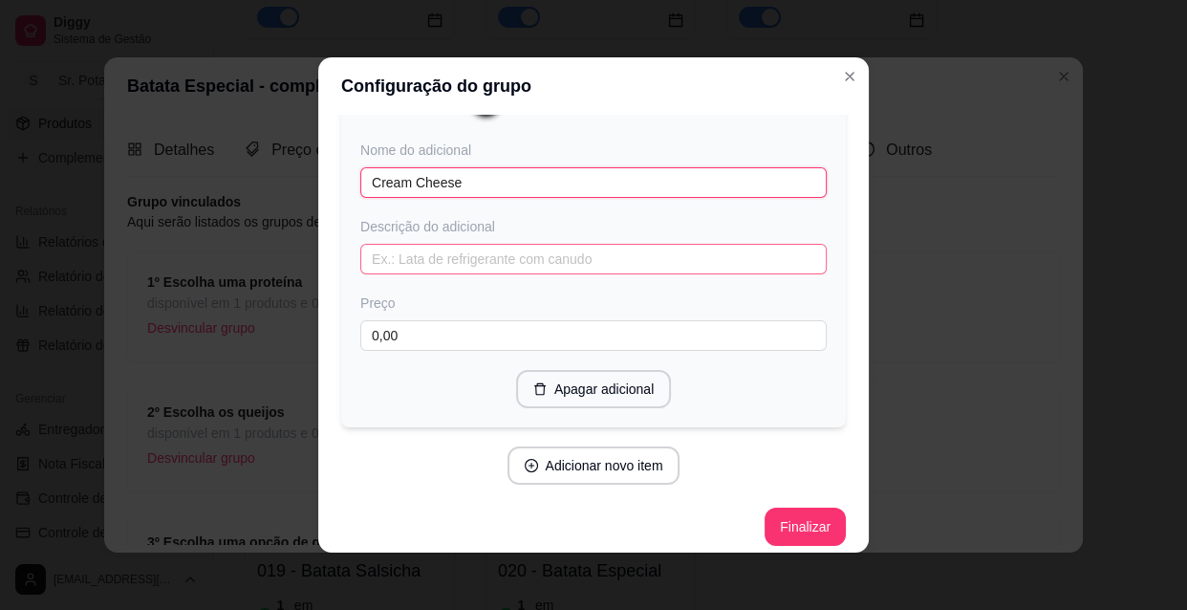
scroll to position [1235, 0]
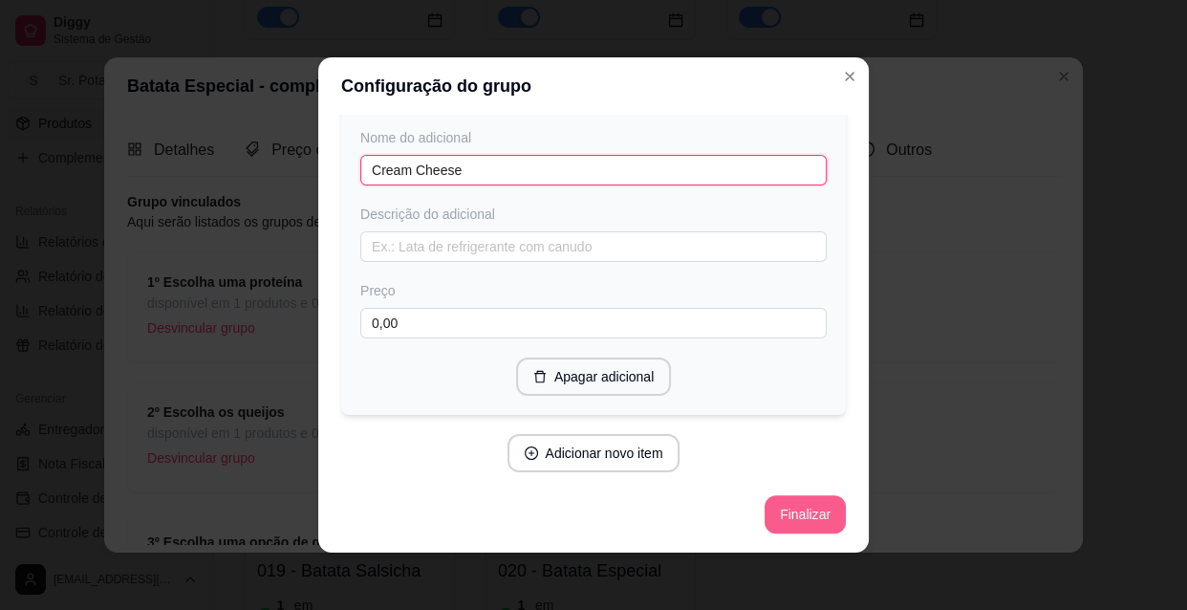
type input "Cream Cheese"
click at [785, 512] on button "Finalizar" at bounding box center [805, 514] width 78 height 37
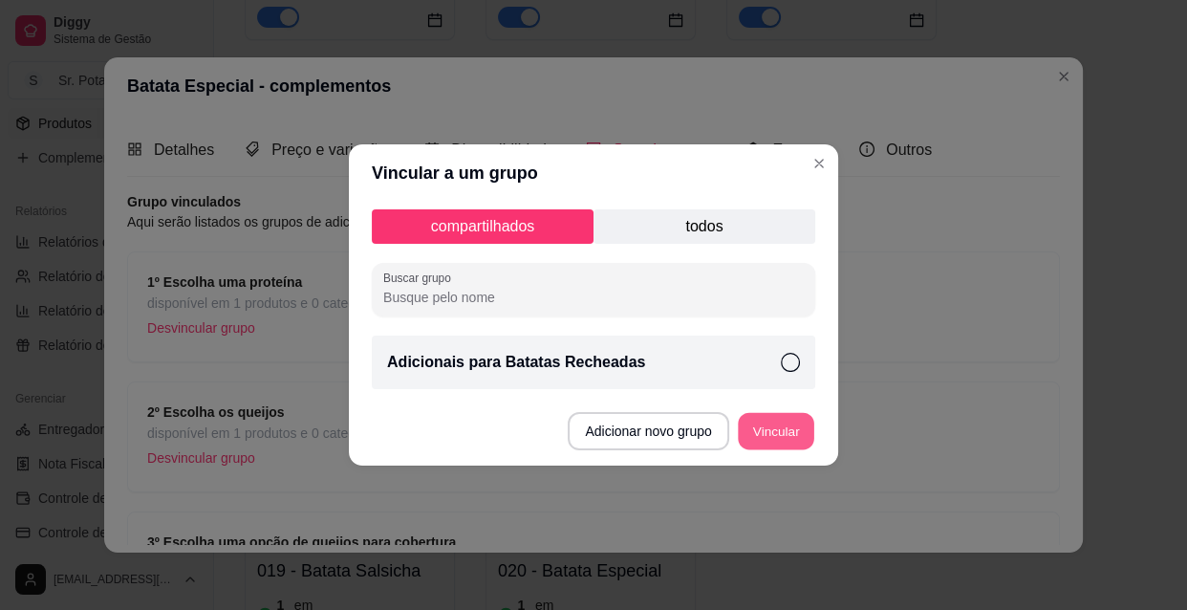
click at [767, 429] on button "Vincular" at bounding box center [776, 431] width 76 height 37
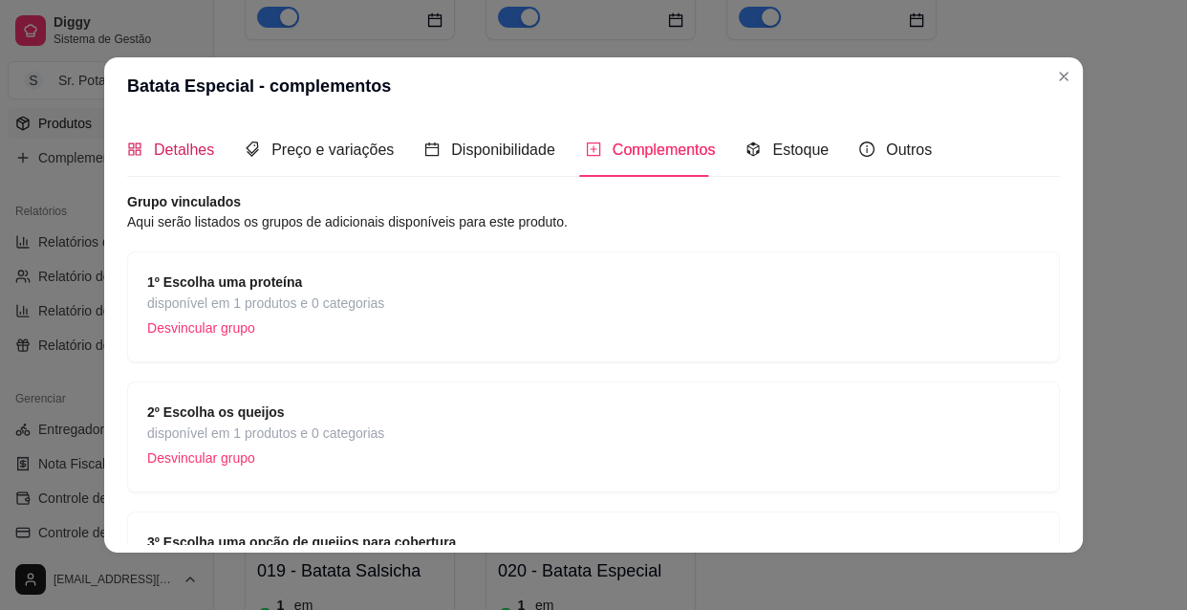
click at [171, 153] on span "Detalhes" at bounding box center [184, 149] width 60 height 16
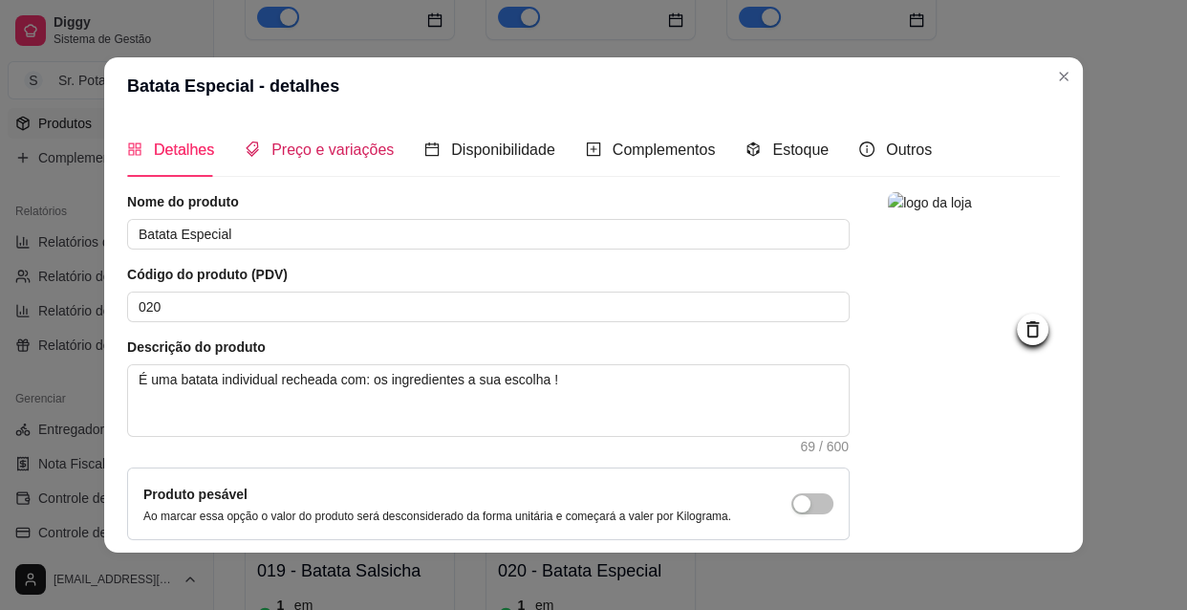
click at [333, 149] on span "Preço e variações" at bounding box center [332, 149] width 122 height 16
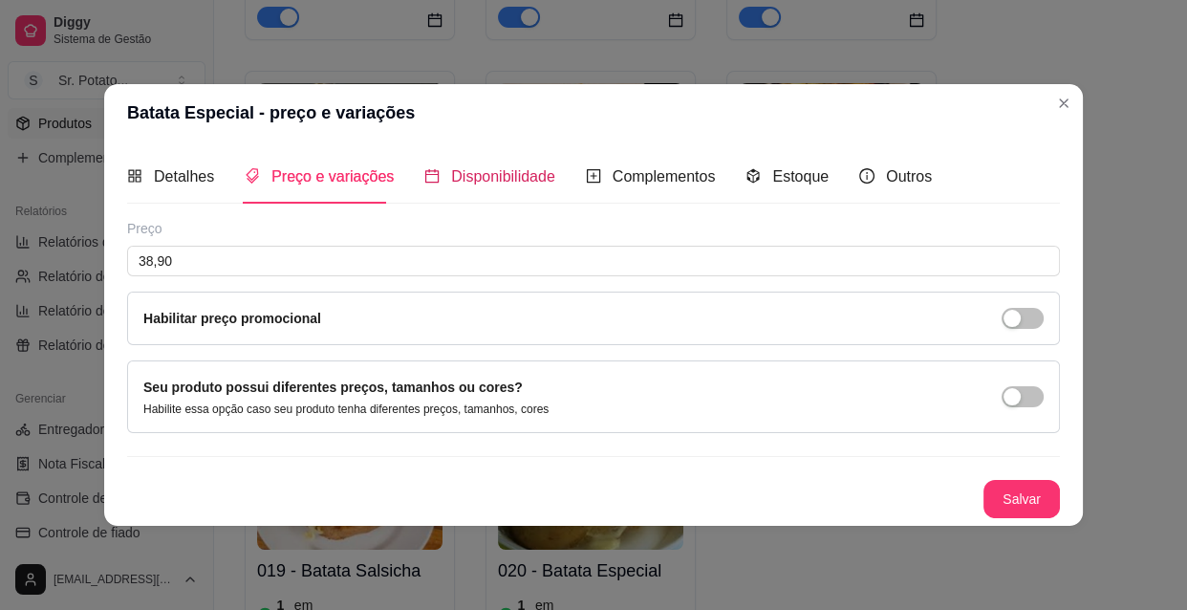
click at [462, 180] on span "Disponibilidade" at bounding box center [503, 176] width 104 height 16
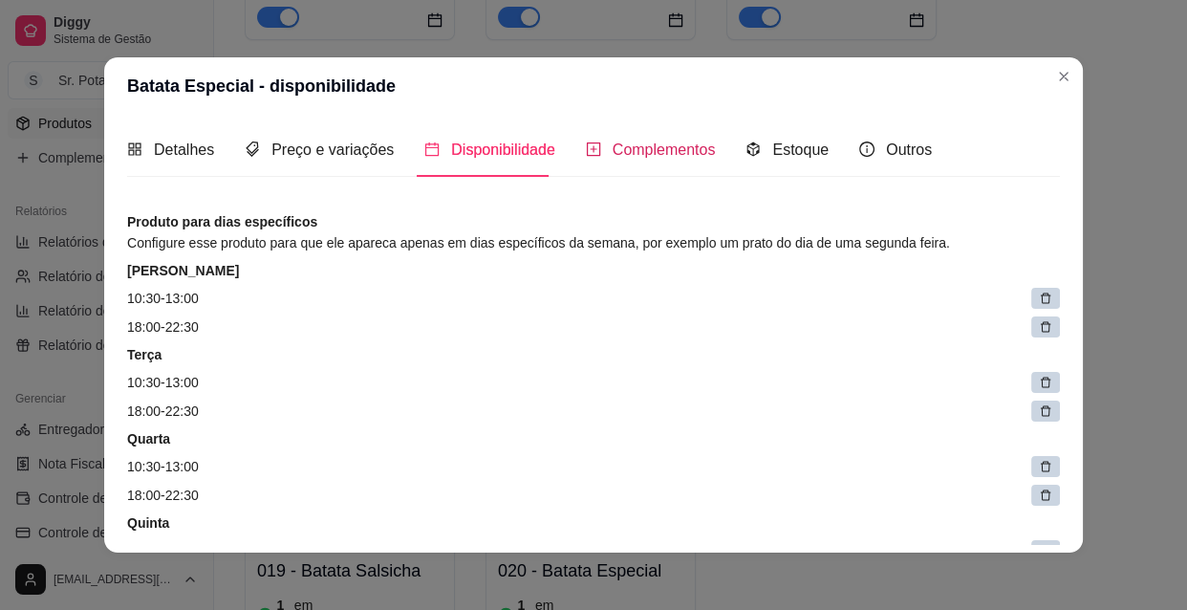
click at [636, 147] on span "Complementos" at bounding box center [664, 149] width 103 height 16
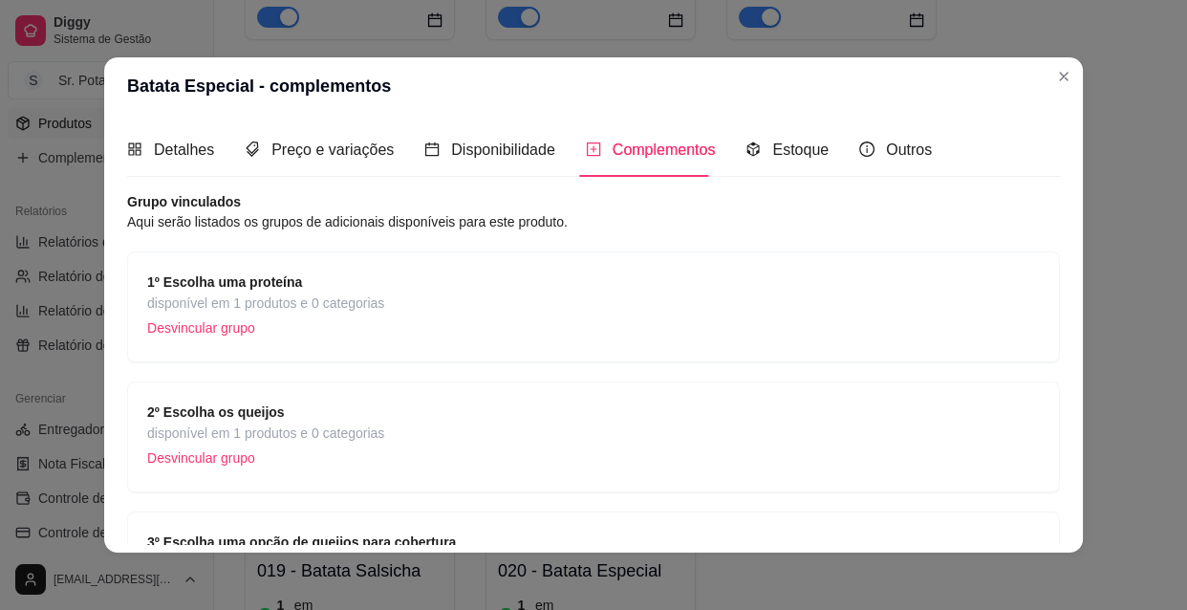
click at [636, 147] on span "Complementos" at bounding box center [664, 149] width 103 height 16
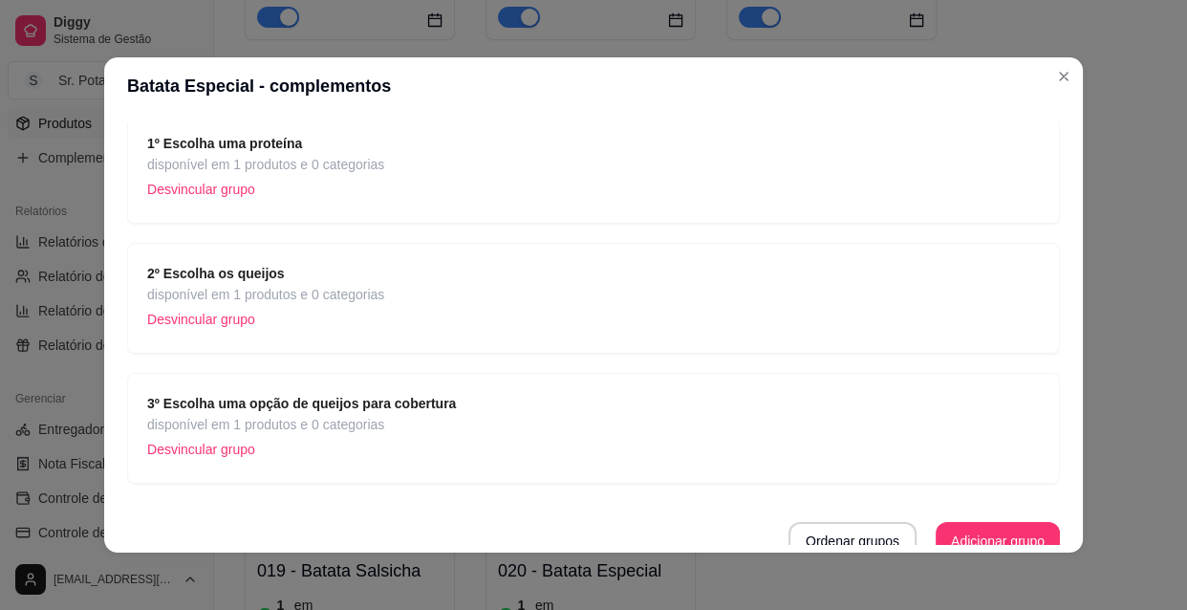
scroll to position [153, 0]
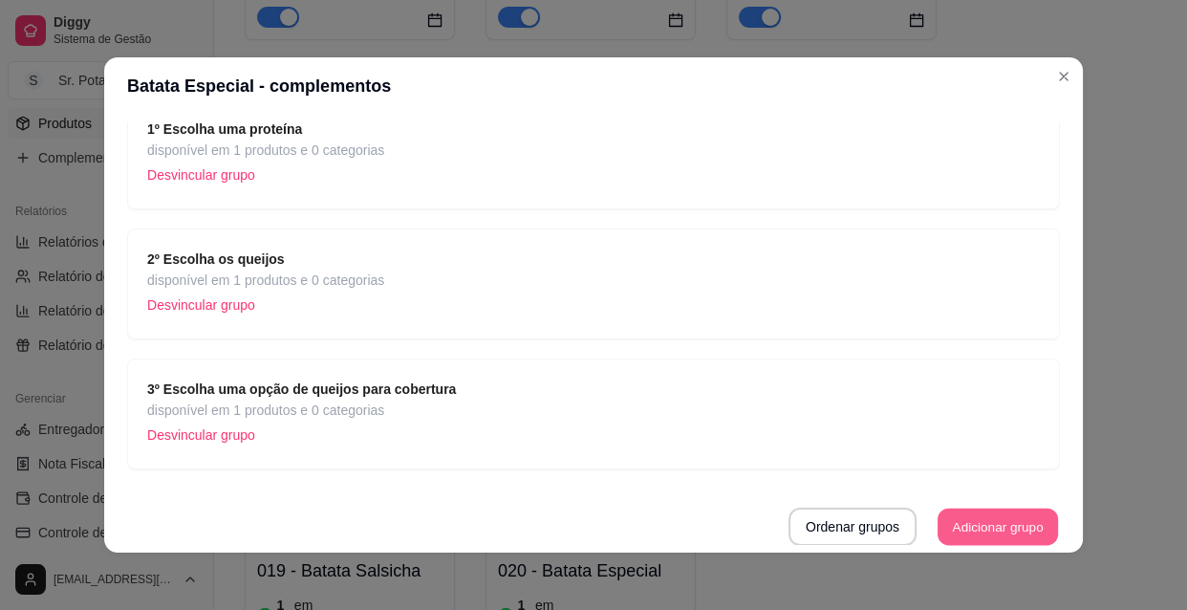
click at [981, 523] on button "Adicionar grupo" at bounding box center [998, 526] width 120 height 37
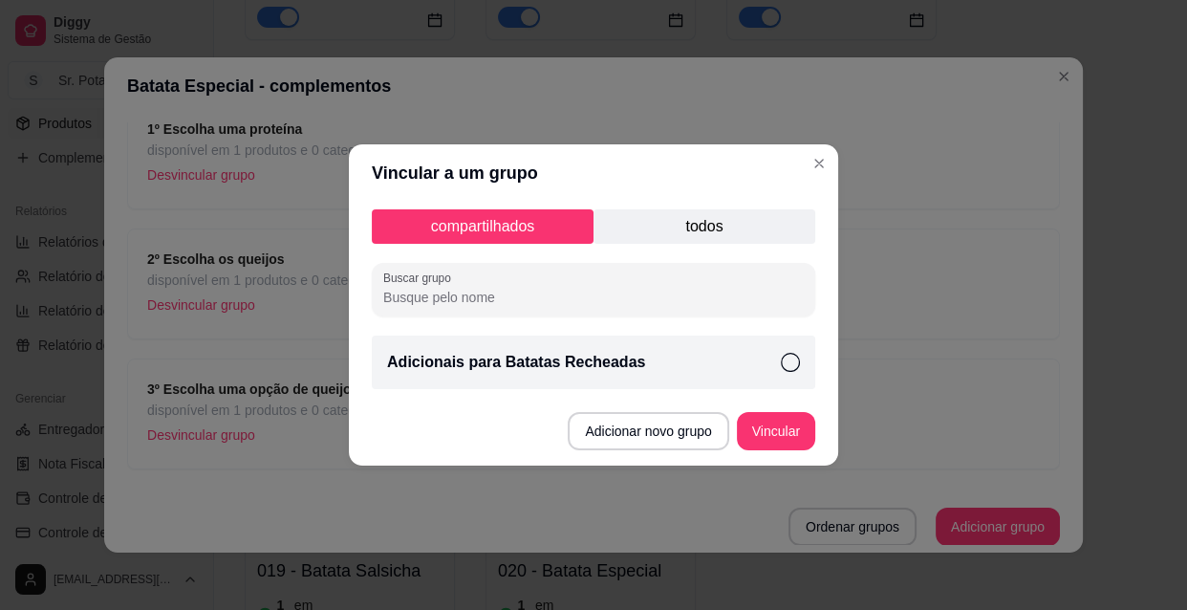
click at [486, 296] on input "Buscar grupo" at bounding box center [593, 297] width 421 height 19
click at [765, 434] on button "Vincular" at bounding box center [776, 431] width 76 height 37
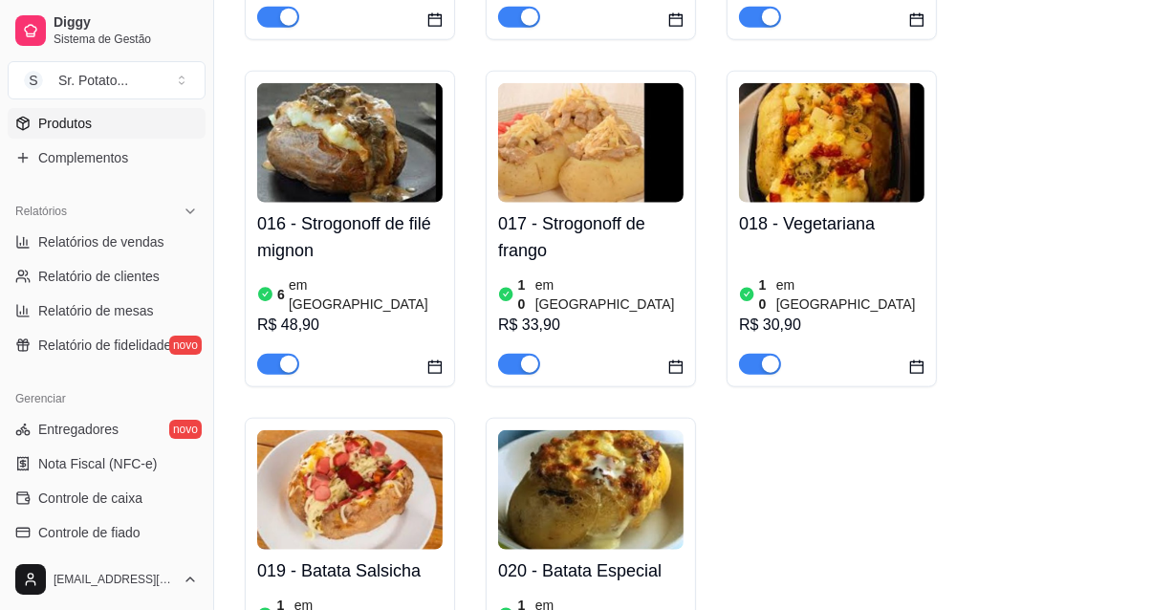
click at [586, 430] on img at bounding box center [590, 489] width 185 height 119
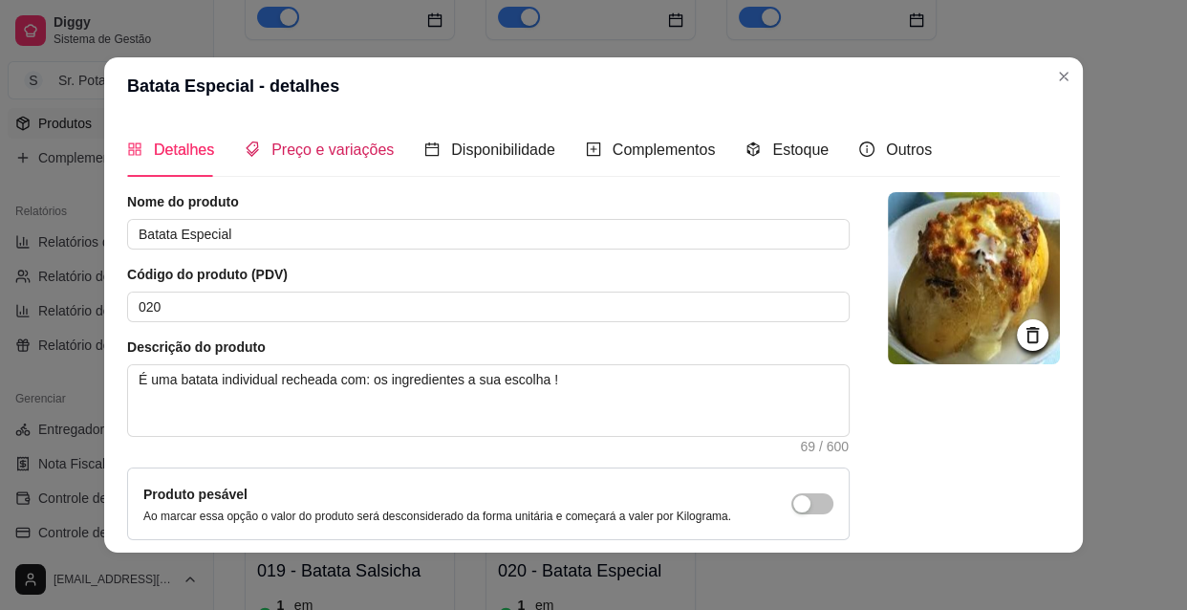
click at [320, 148] on span "Preço e variações" at bounding box center [332, 149] width 122 height 16
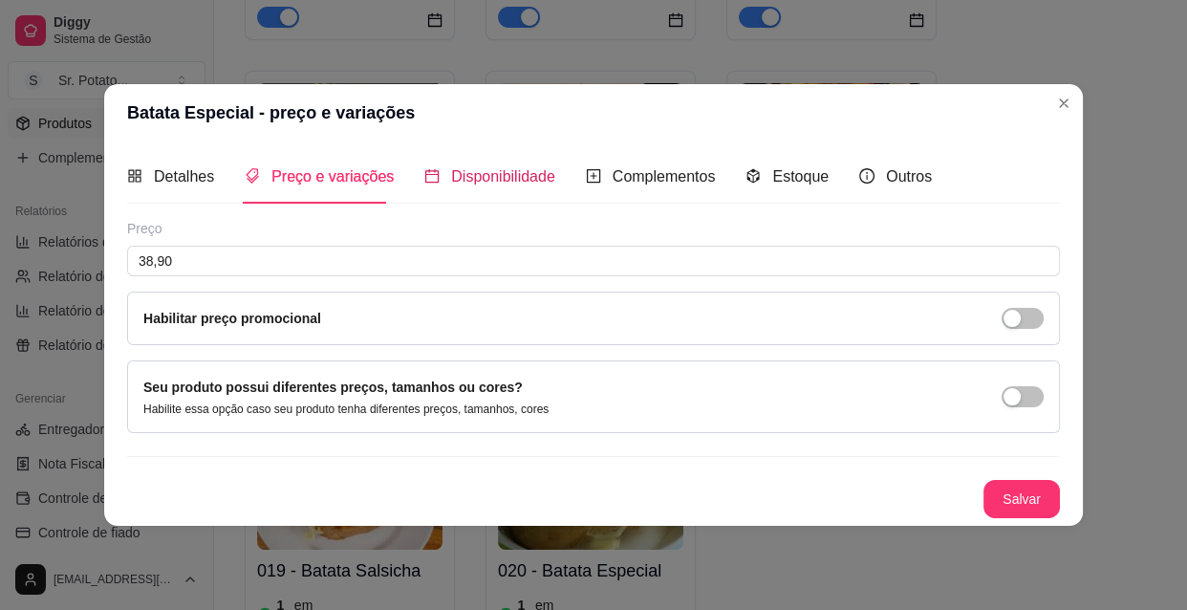
click at [479, 174] on span "Disponibilidade" at bounding box center [503, 176] width 104 height 16
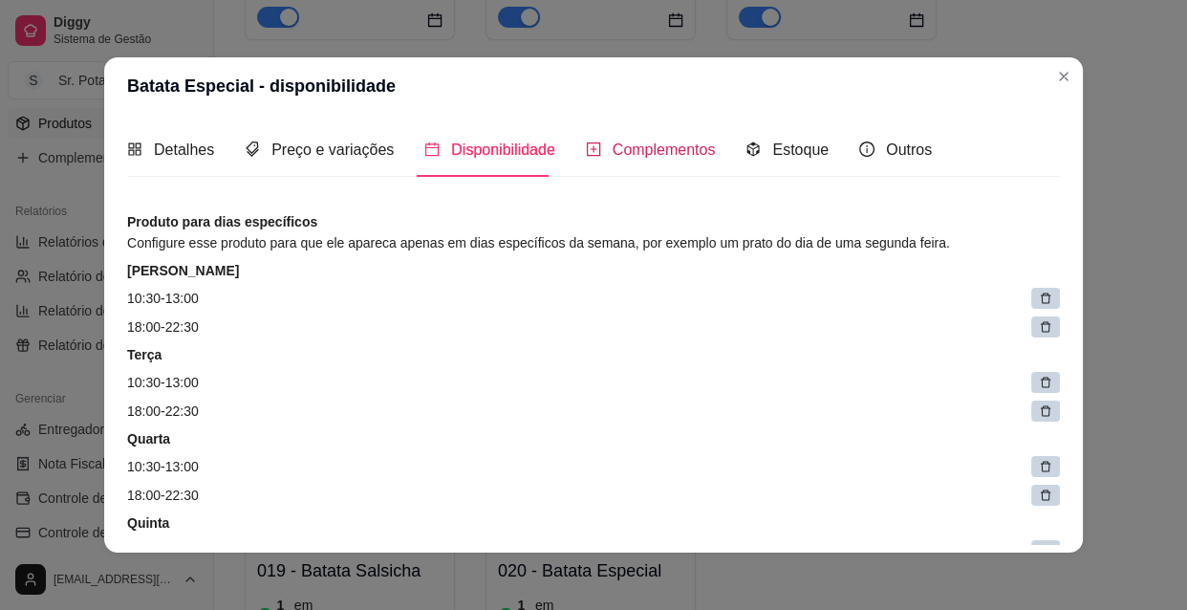
click at [624, 145] on span "Complementos" at bounding box center [664, 149] width 103 height 16
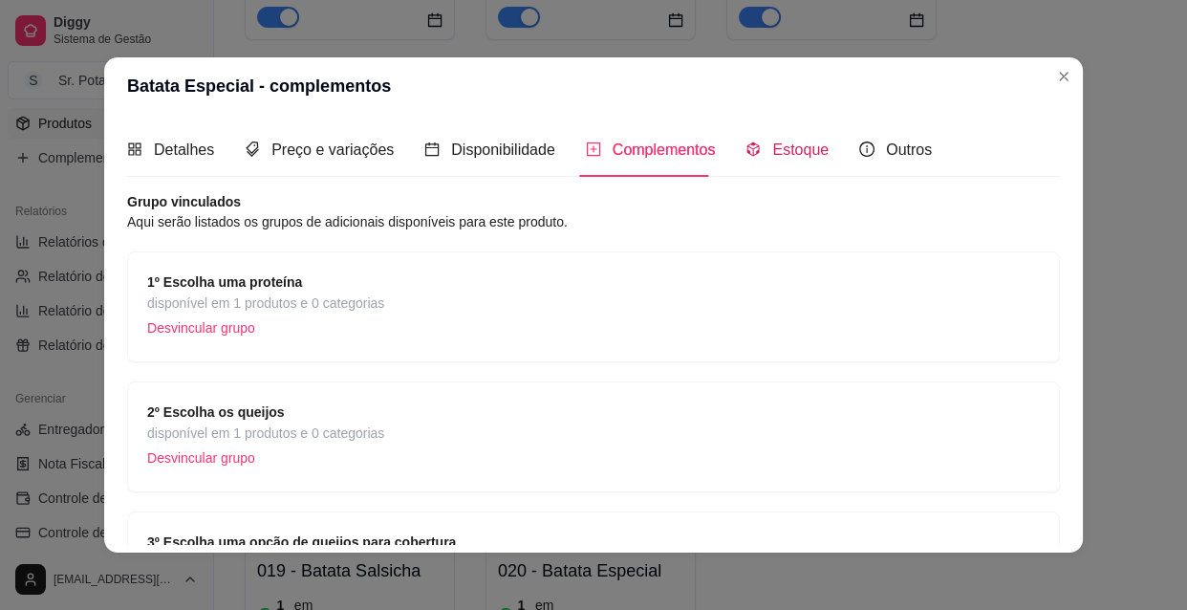
click at [772, 147] on span "Estoque" at bounding box center [800, 149] width 56 height 16
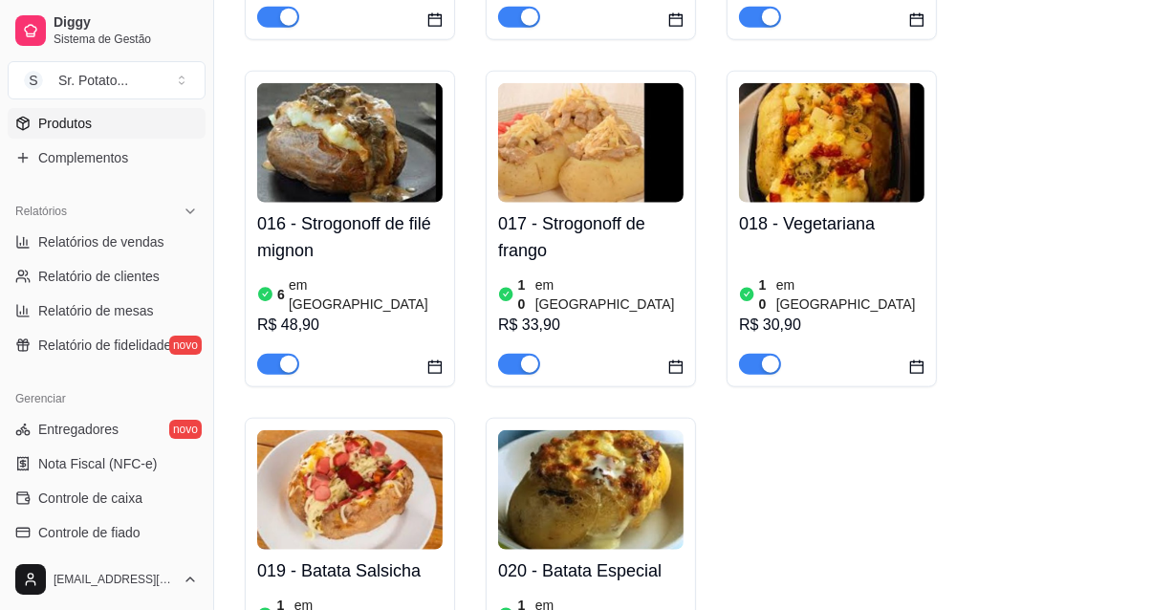
click at [641, 557] on h4 "020 - Batata Especial" at bounding box center [590, 570] width 185 height 27
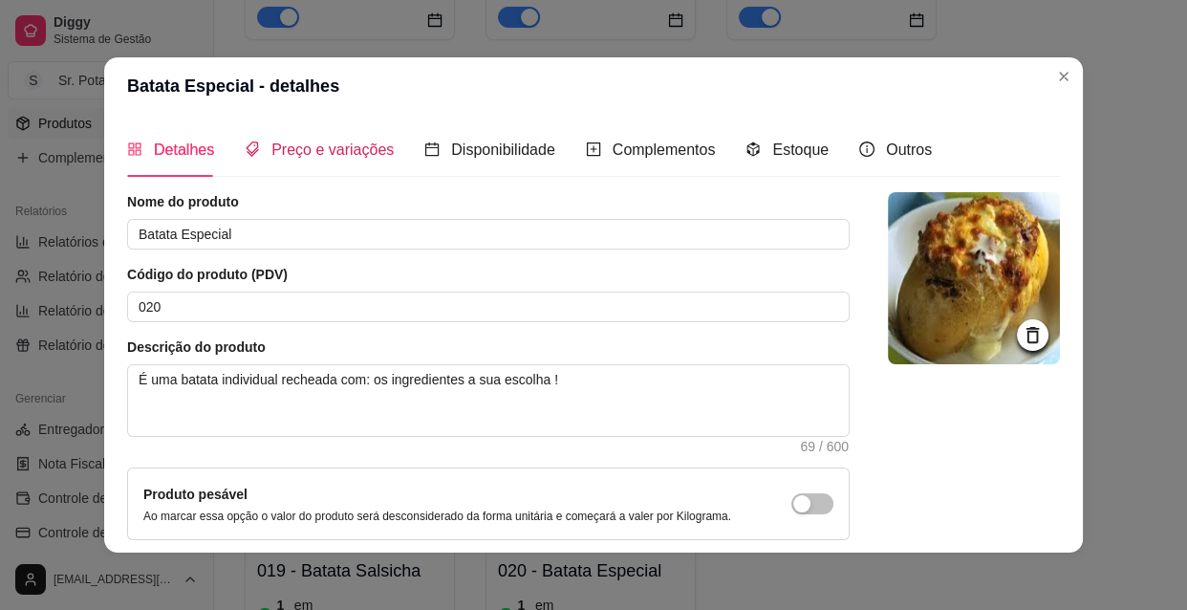
click at [298, 149] on span "Preço e variações" at bounding box center [332, 149] width 122 height 16
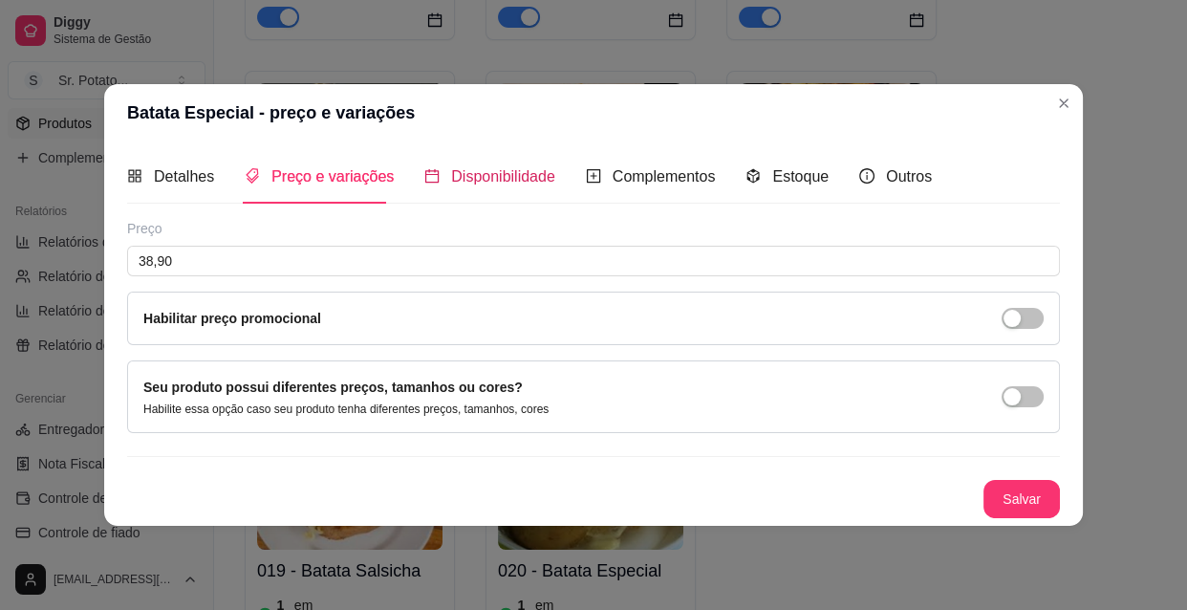
click at [436, 177] on div "Disponibilidade" at bounding box center [489, 176] width 131 height 24
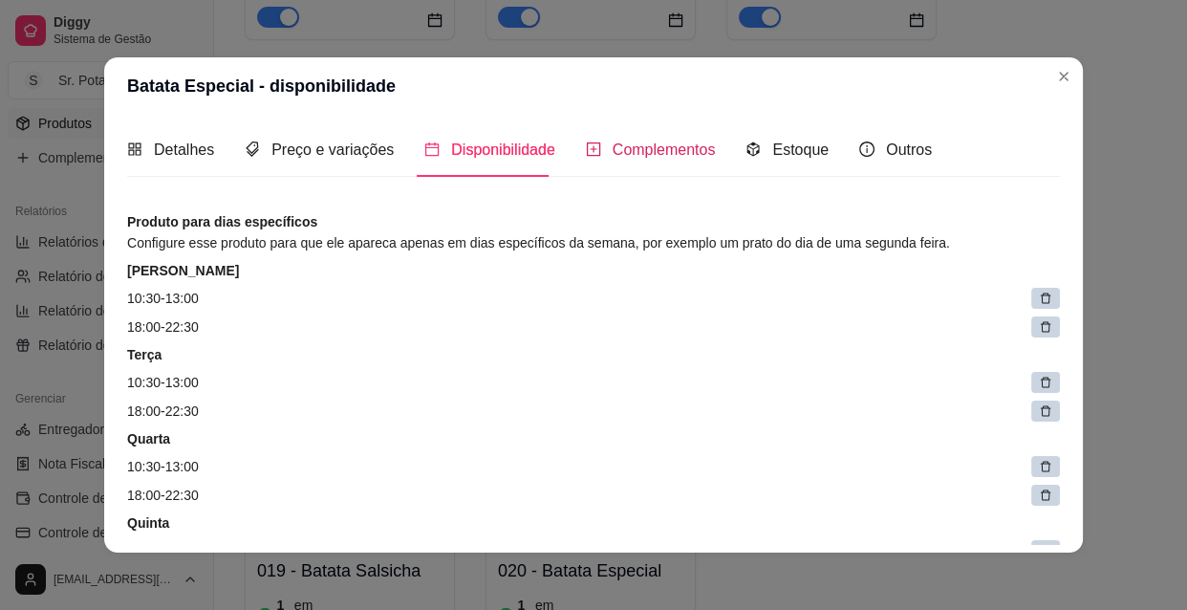
click at [624, 147] on span "Complementos" at bounding box center [664, 149] width 103 height 16
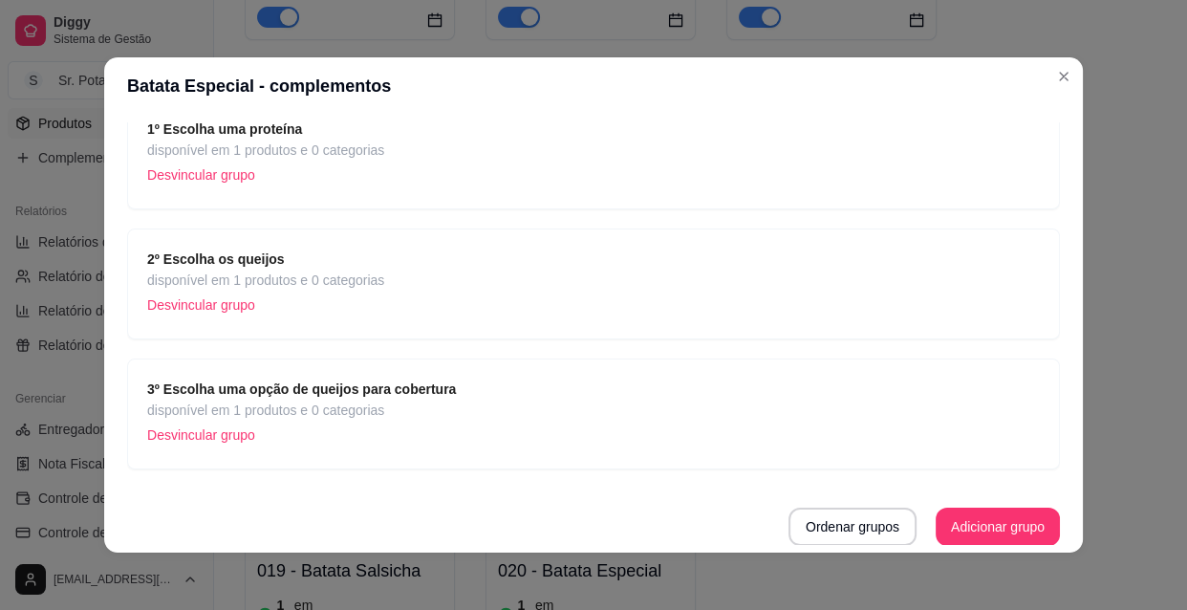
scroll to position [3, 0]
